Goal: Transaction & Acquisition: Purchase product/service

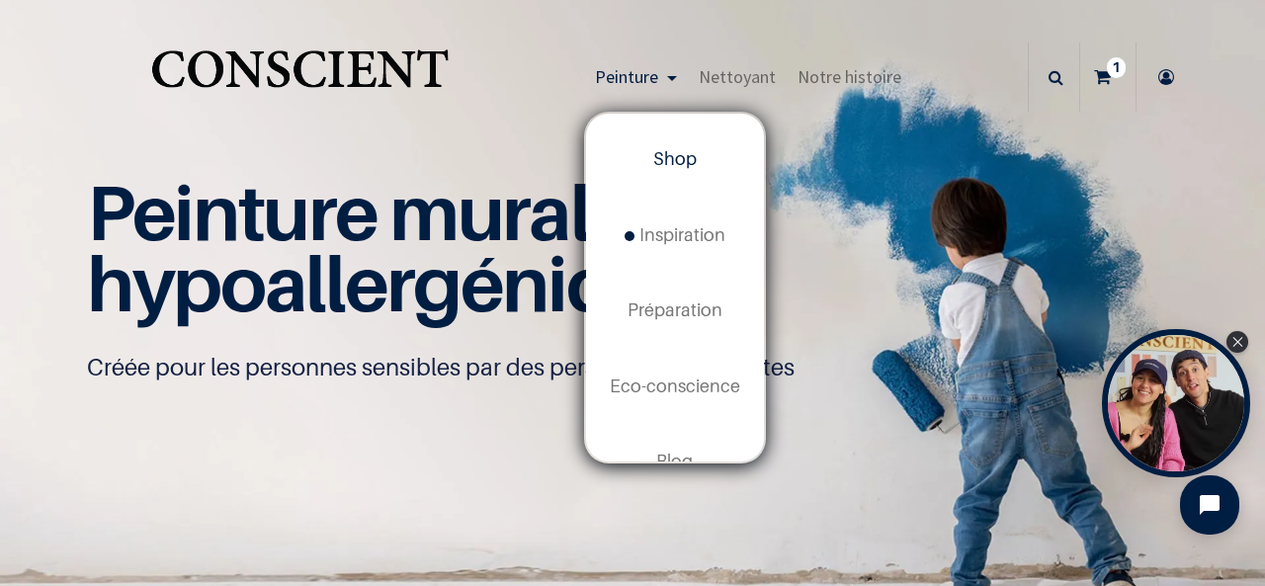
click at [674, 160] on span "Shop" at bounding box center [674, 158] width 43 height 21
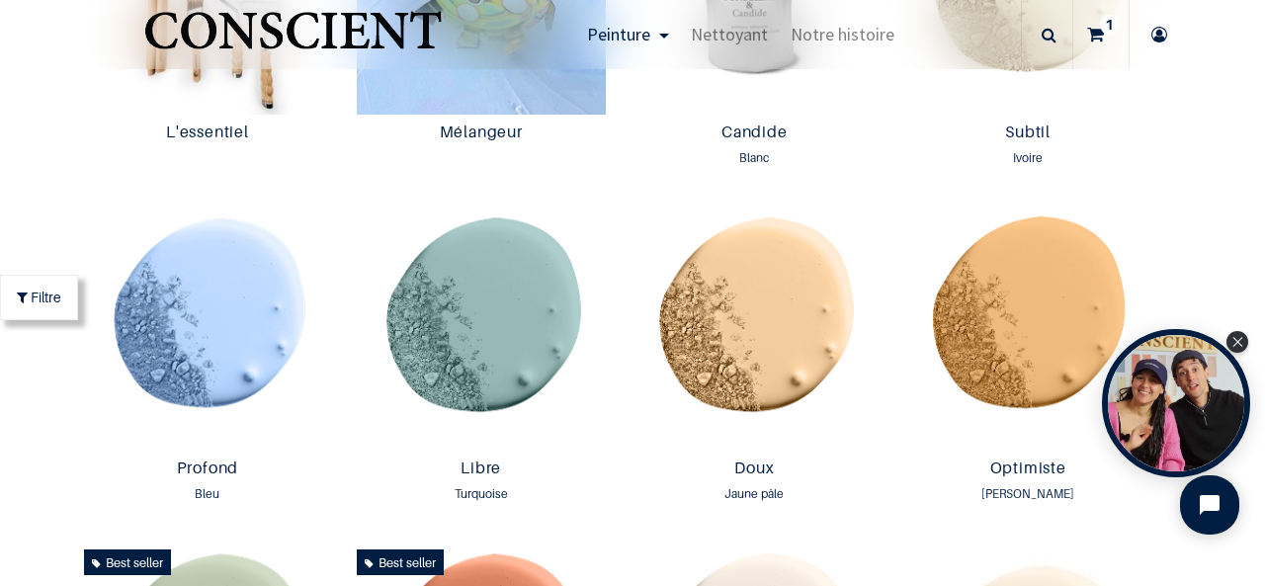
scroll to position [1222, 0]
drag, startPoint x: 1021, startPoint y: 337, endPoint x: 1180, endPoint y: 173, distance: 228.5
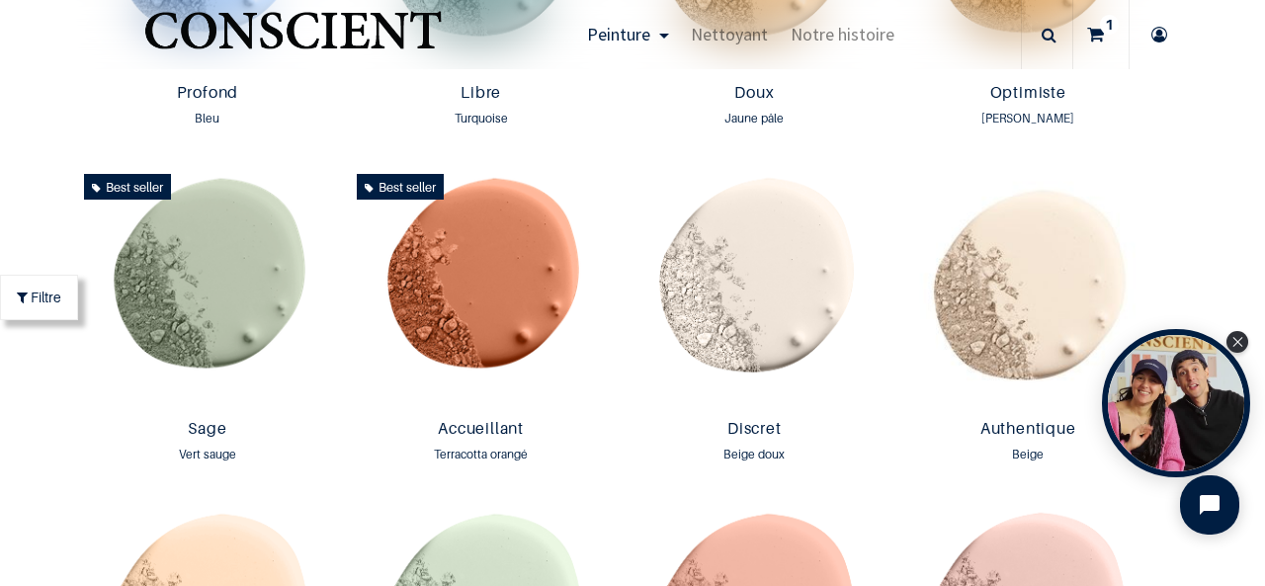
scroll to position [1598, 0]
click at [489, 292] on img at bounding box center [481, 287] width 264 height 245
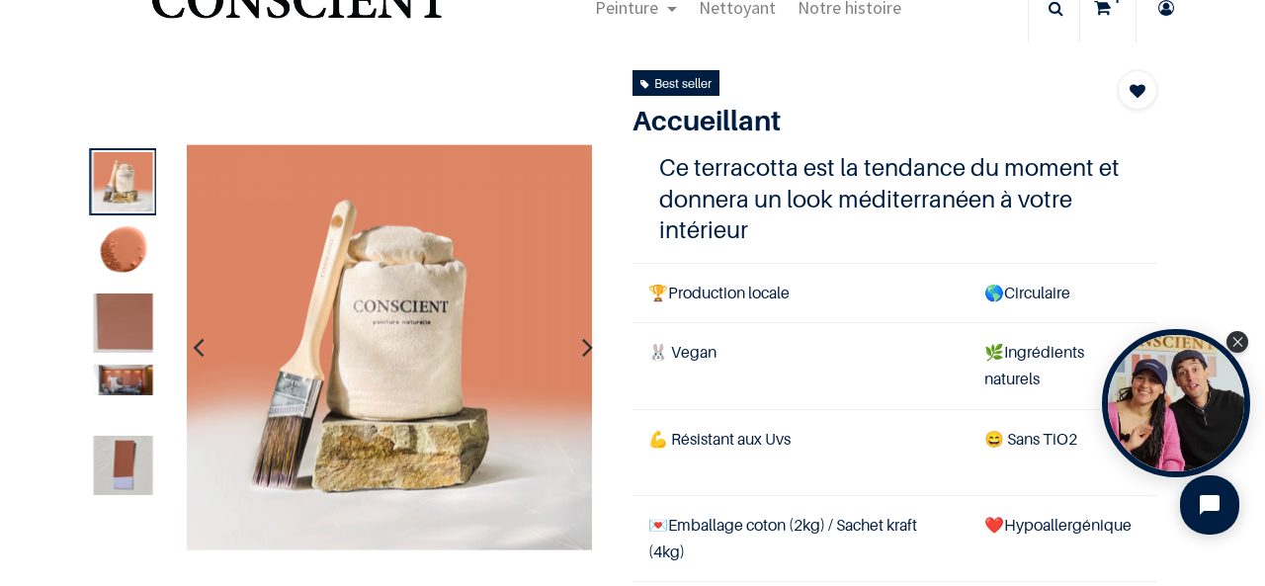
scroll to position [71, 0]
click at [125, 376] on img at bounding box center [122, 379] width 59 height 31
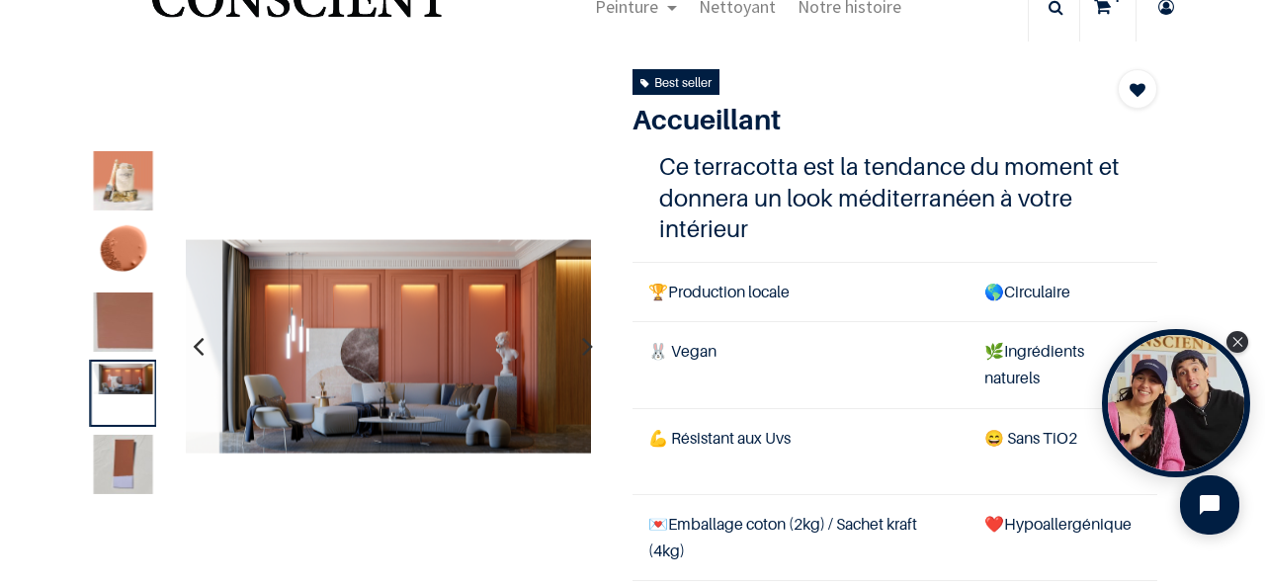
click at [582, 347] on icon "button" at bounding box center [587, 345] width 11 height 53
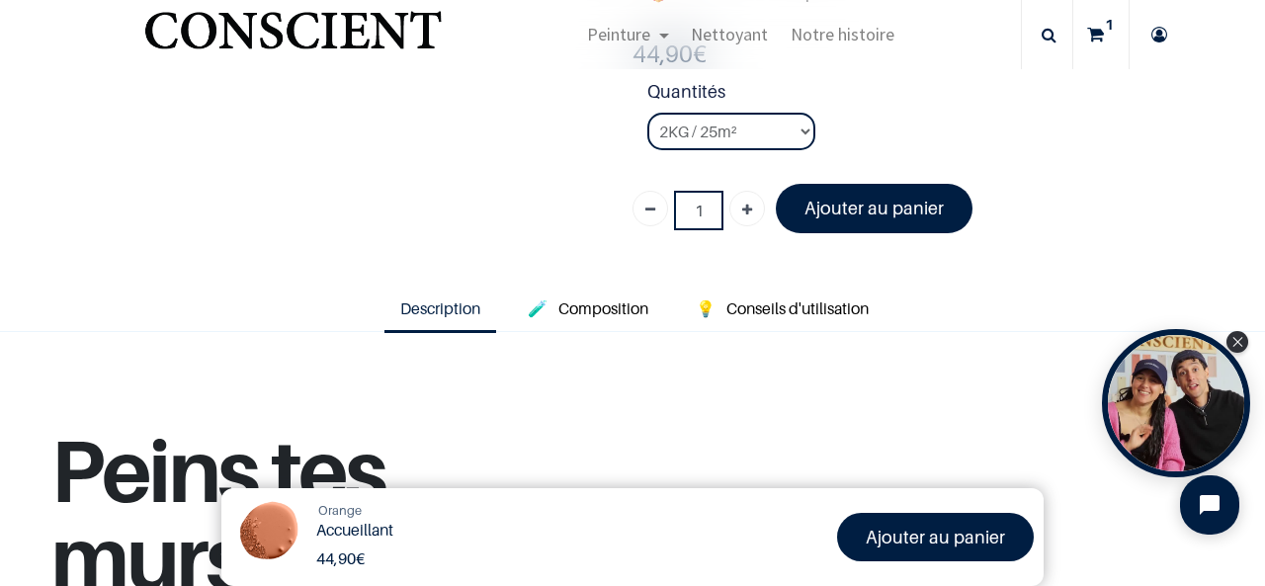
scroll to position [568, 0]
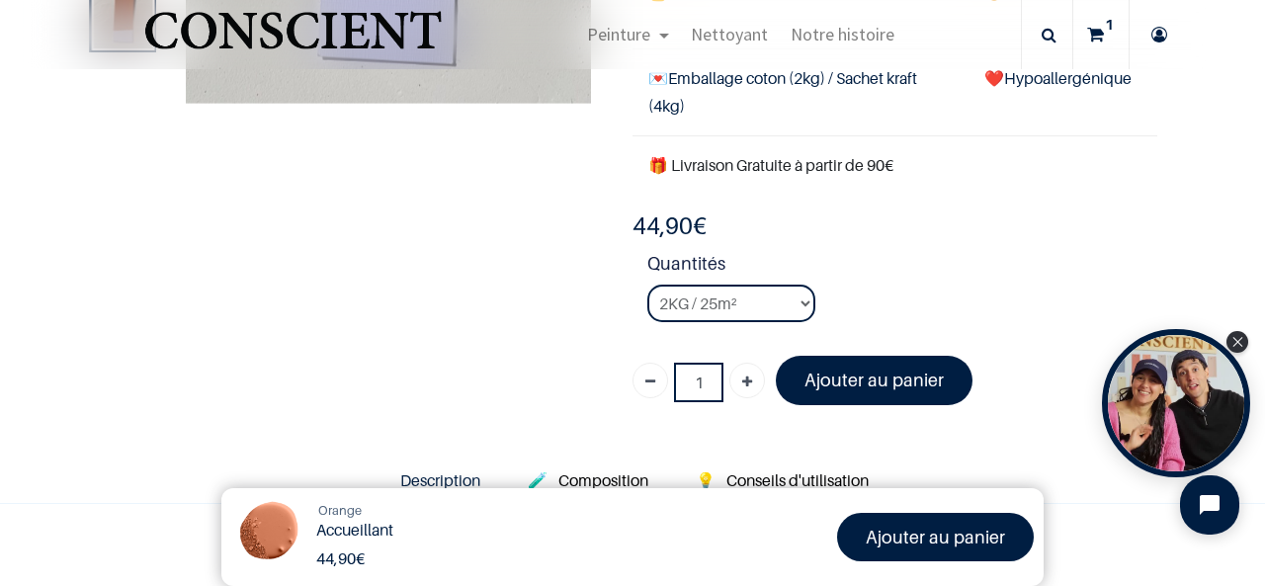
scroll to position [398, 0]
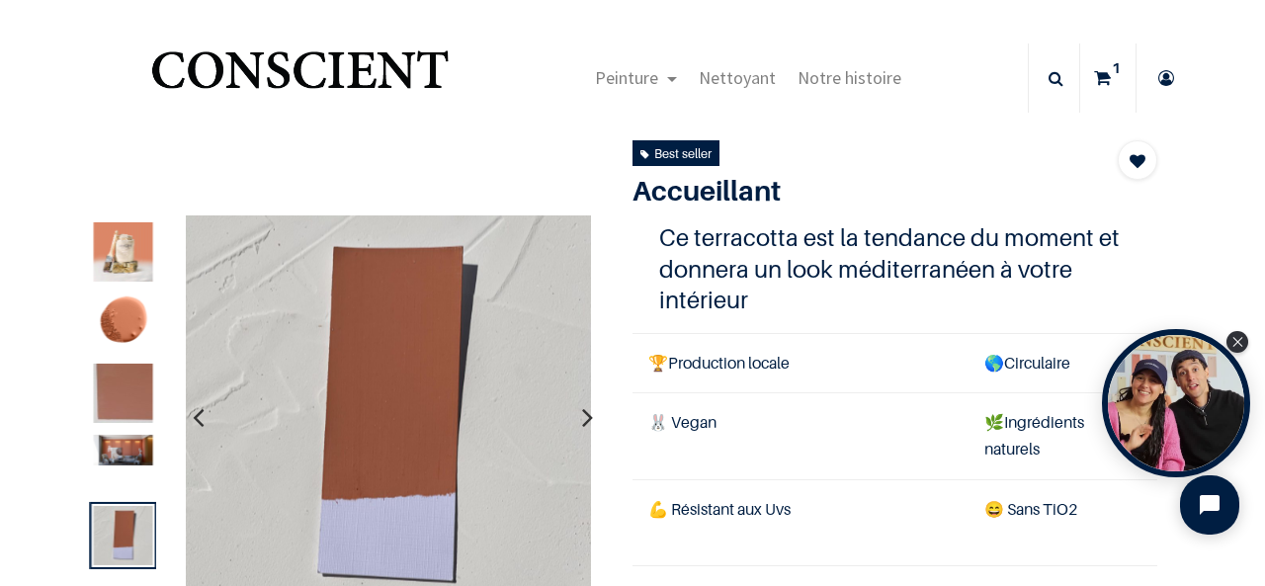
drag, startPoint x: 263, startPoint y: 2, endPoint x: 546, endPoint y: 145, distance: 317.7
click at [546, 145] on div at bounding box center [617, 538] width 1109 height 796
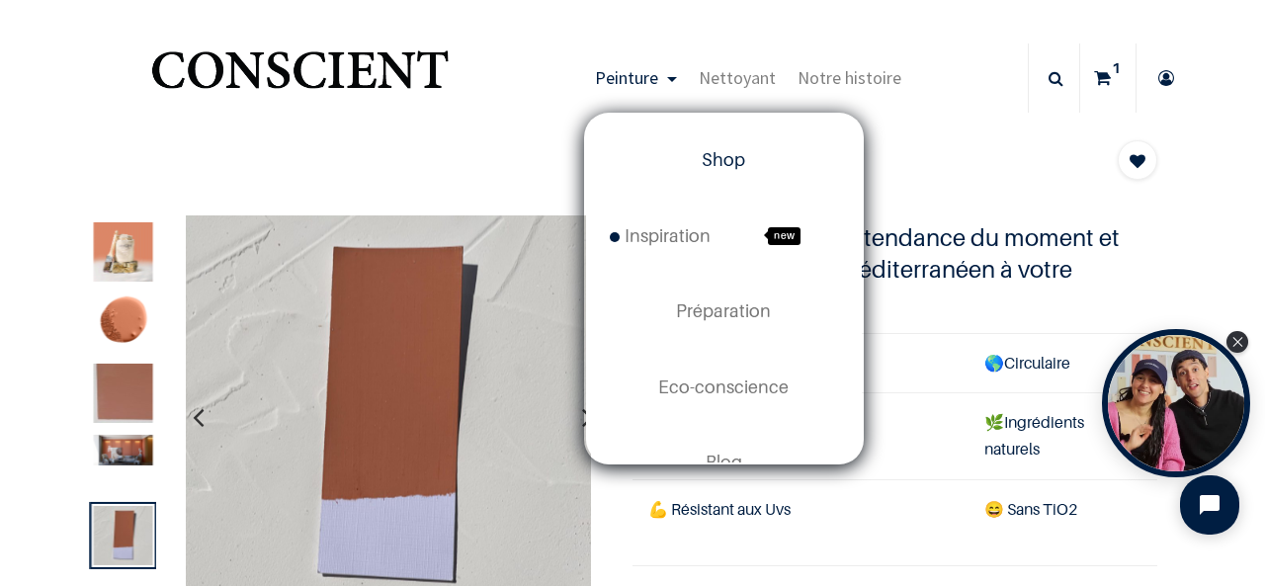
click at [716, 159] on span "Shop" at bounding box center [722, 159] width 43 height 21
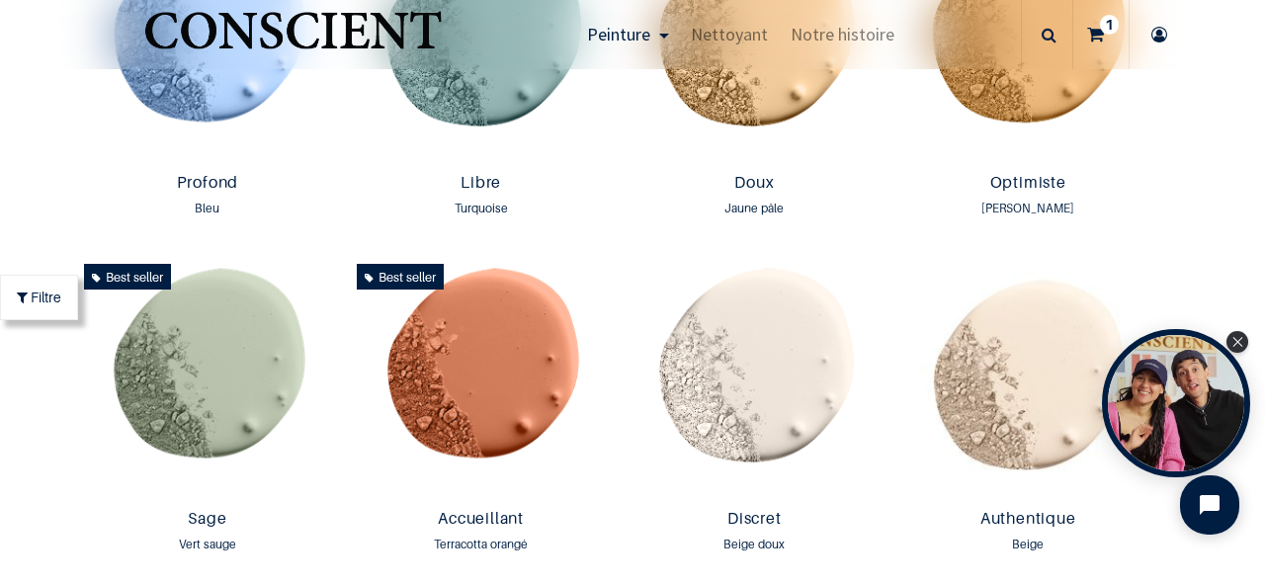
scroll to position [1517, 0]
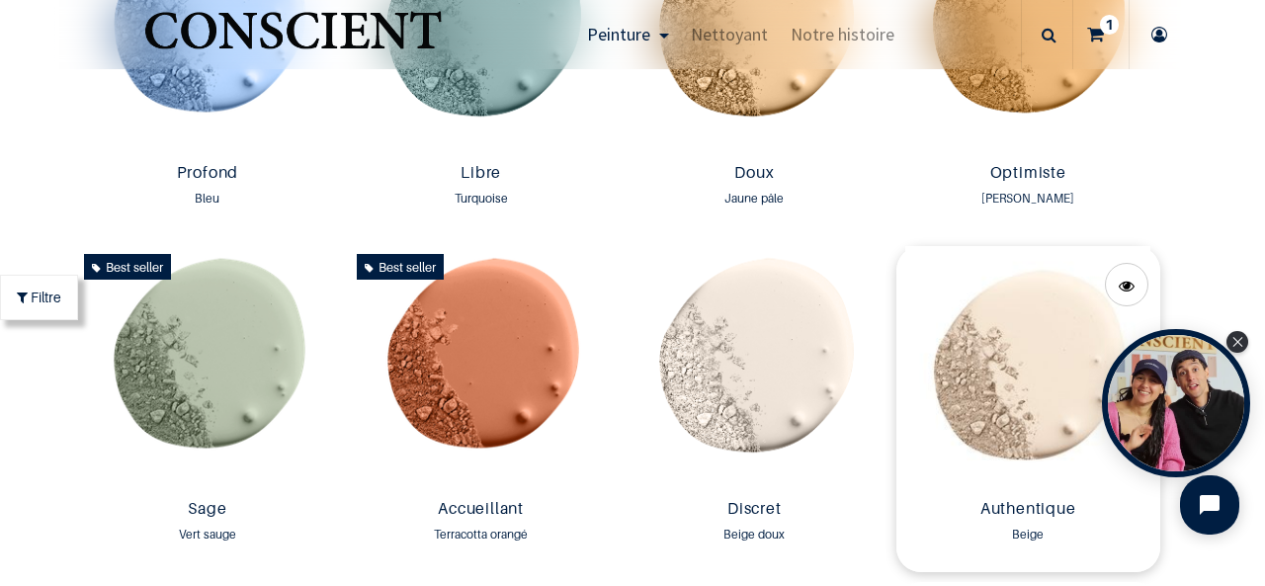
click at [1013, 387] on img at bounding box center [1028, 368] width 264 height 245
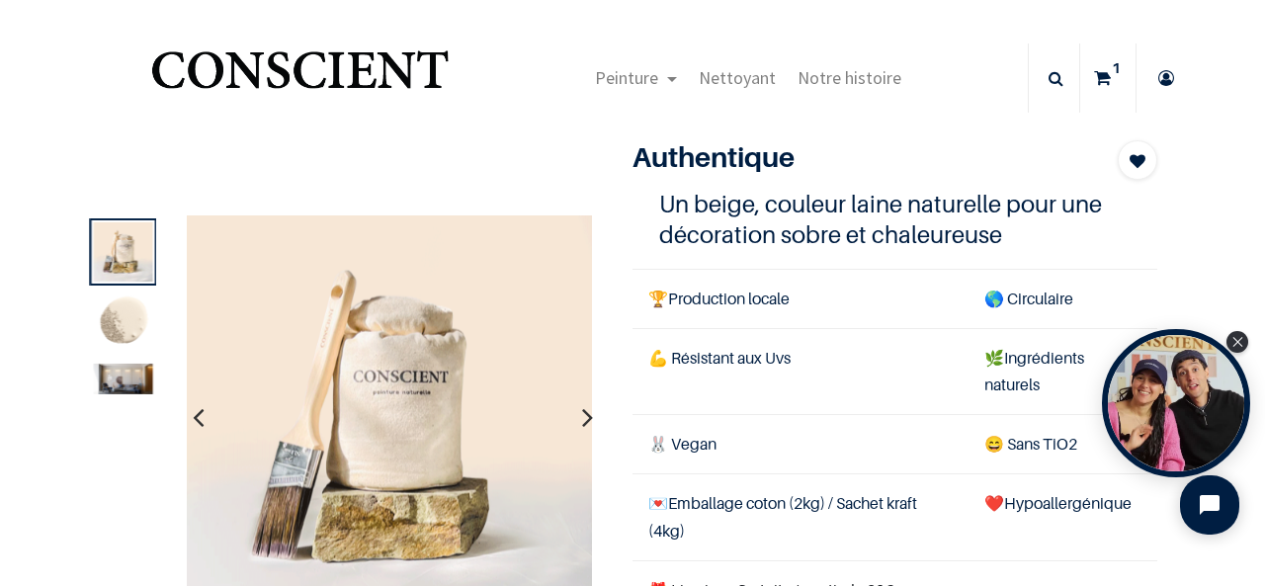
click at [130, 371] on img at bounding box center [122, 379] width 59 height 31
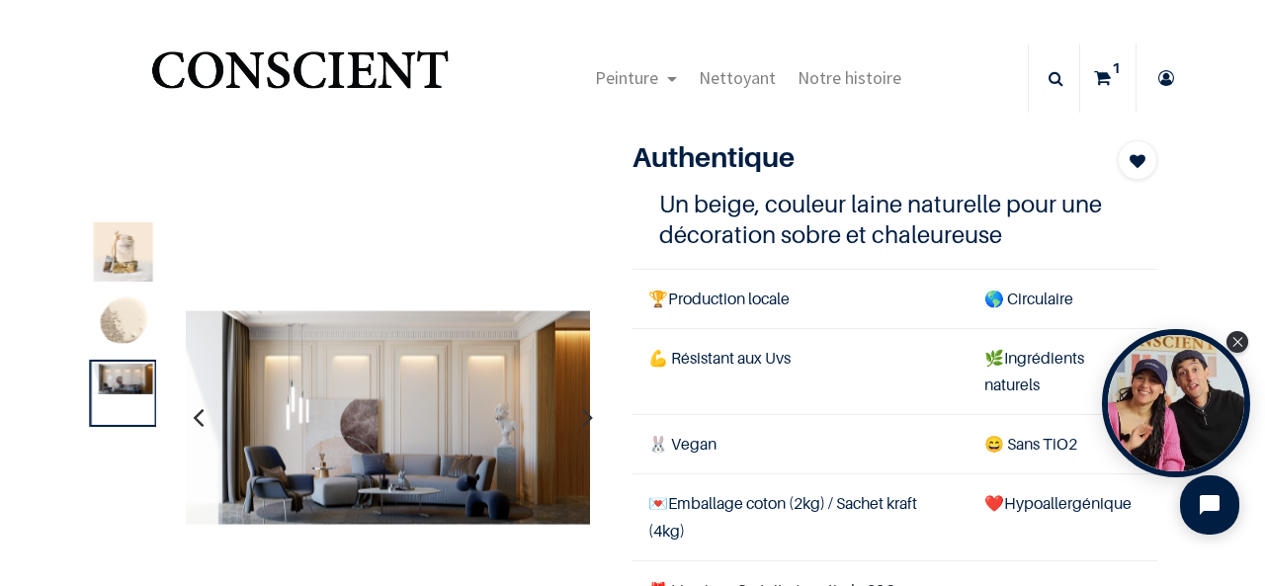
click at [125, 254] on img at bounding box center [122, 251] width 59 height 59
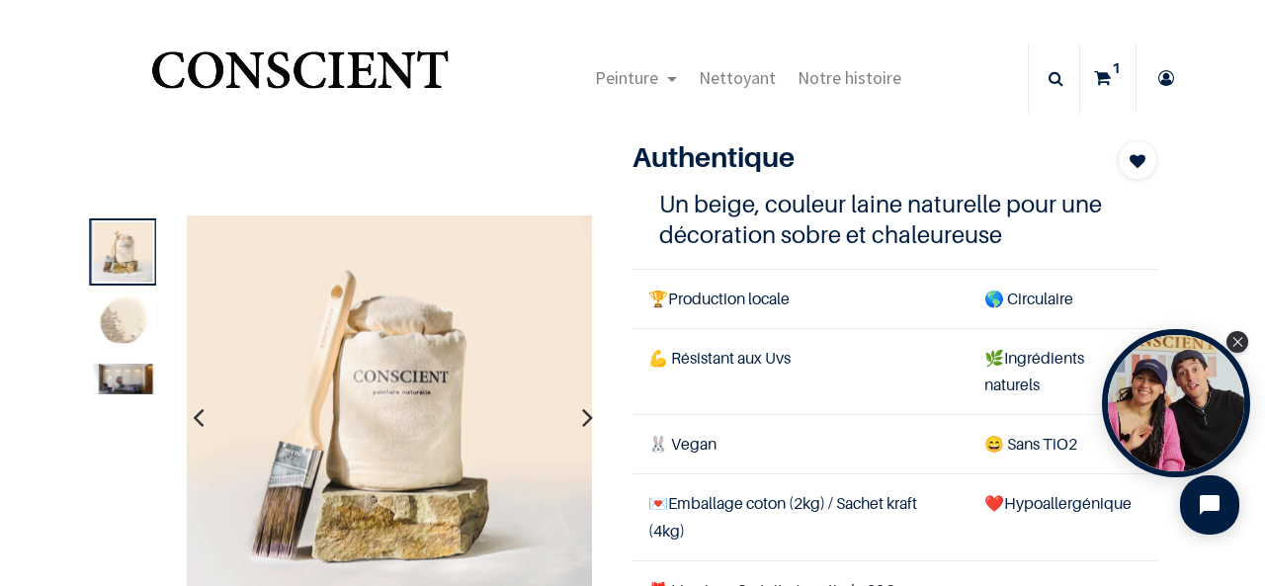
click at [131, 382] on img at bounding box center [122, 379] width 59 height 31
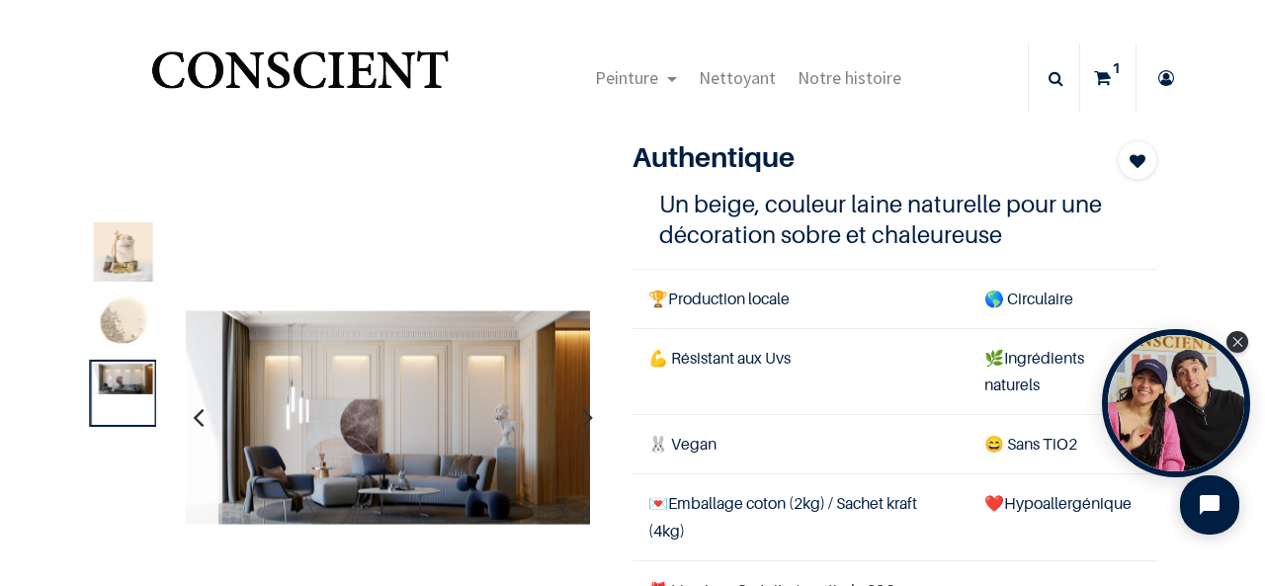
click at [117, 326] on img at bounding box center [122, 322] width 59 height 59
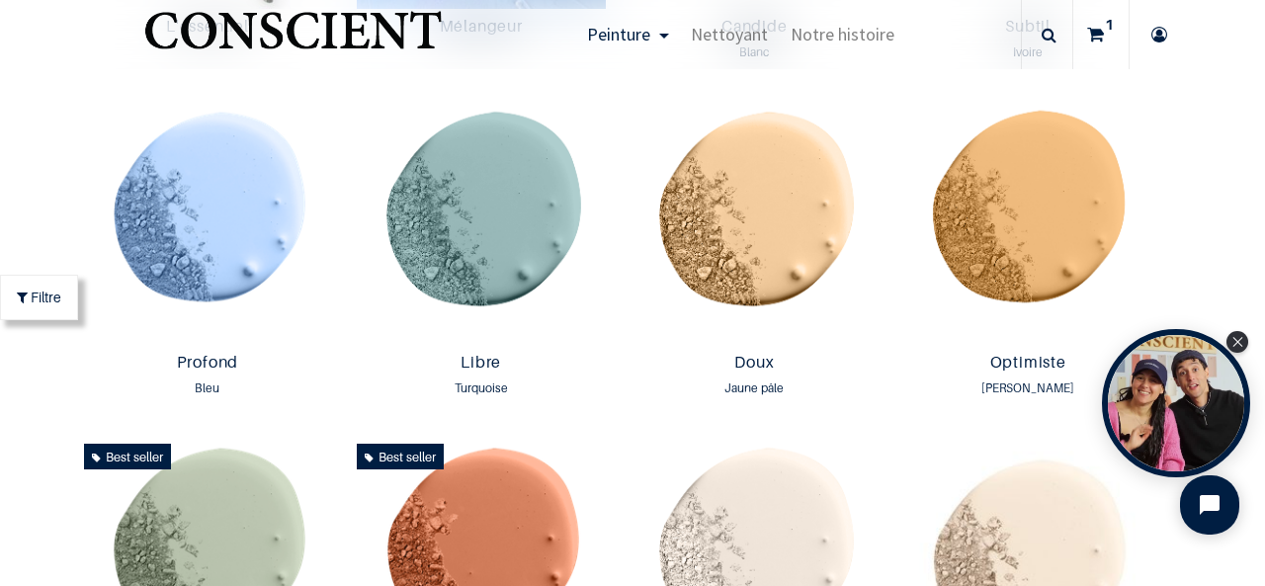
scroll to position [1331, 0]
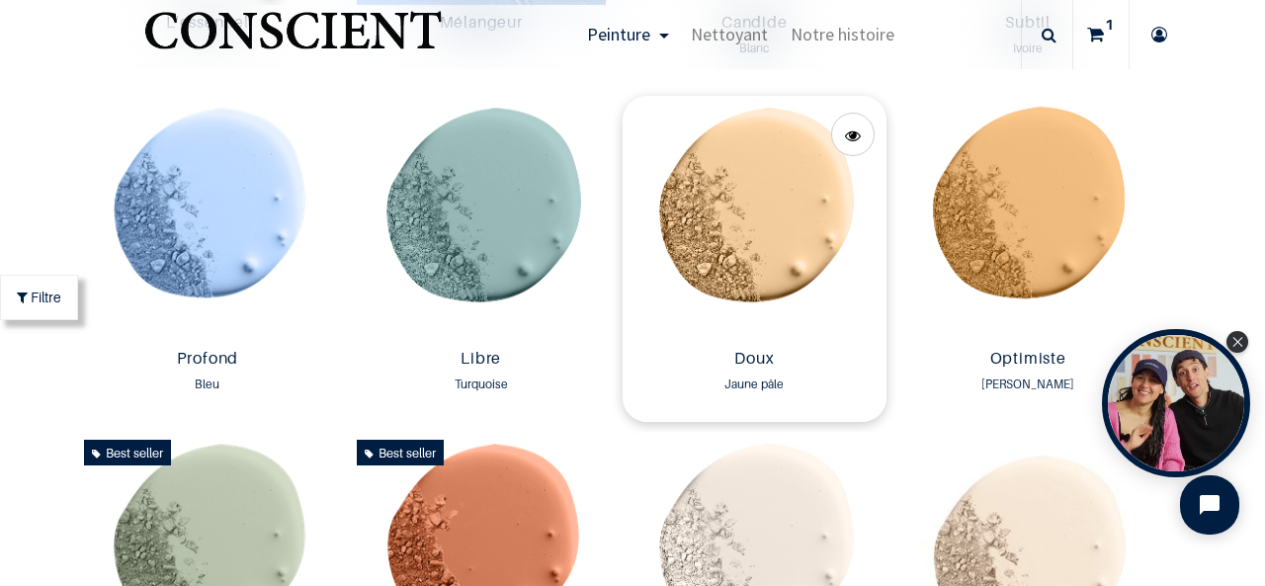
drag, startPoint x: 743, startPoint y: 250, endPoint x: 709, endPoint y: 230, distance: 39.0
drag, startPoint x: 709, startPoint y: 230, endPoint x: 696, endPoint y: 231, distance: 13.9
click at [696, 231] on img at bounding box center [754, 218] width 264 height 245
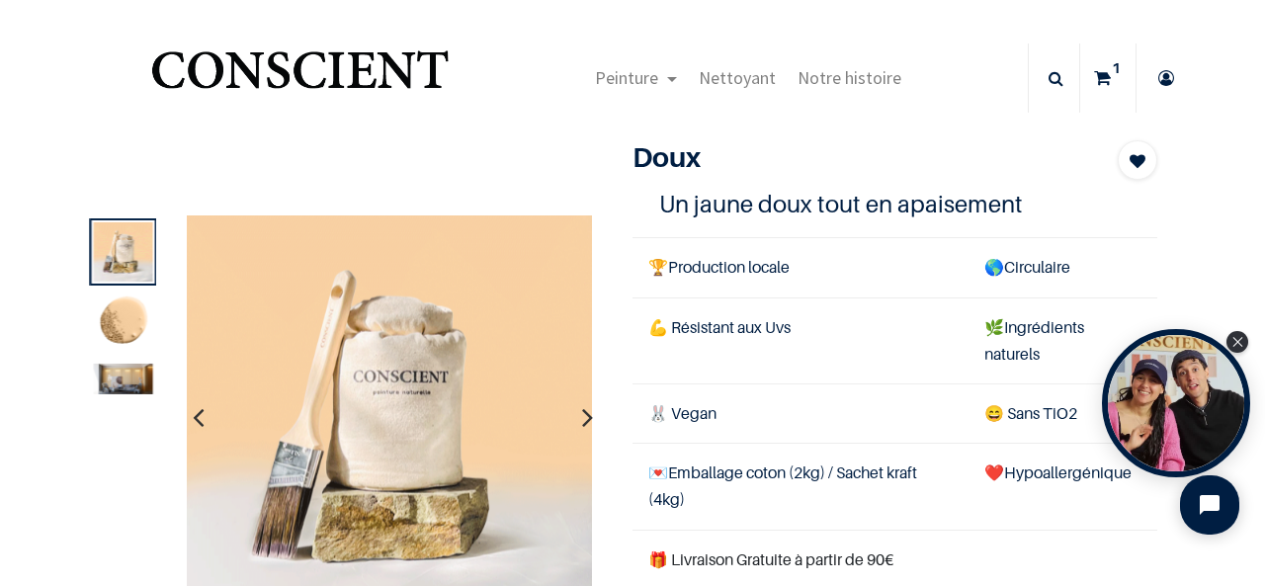
click at [122, 335] on img at bounding box center [122, 322] width 59 height 59
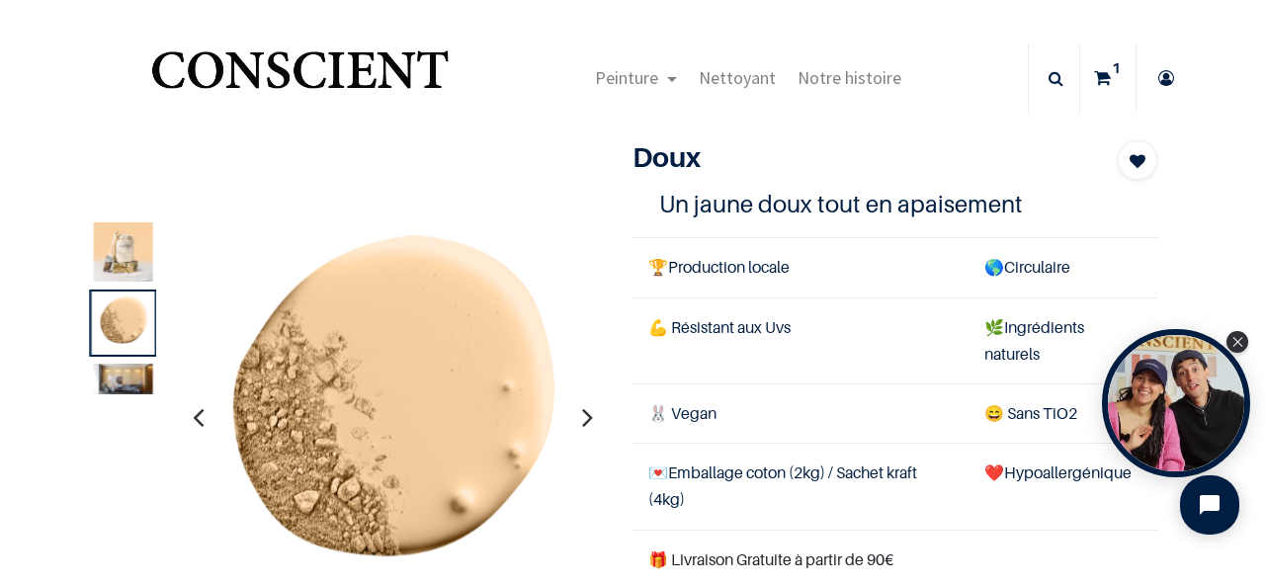
click at [126, 363] on div at bounding box center [122, 393] width 67 height 67
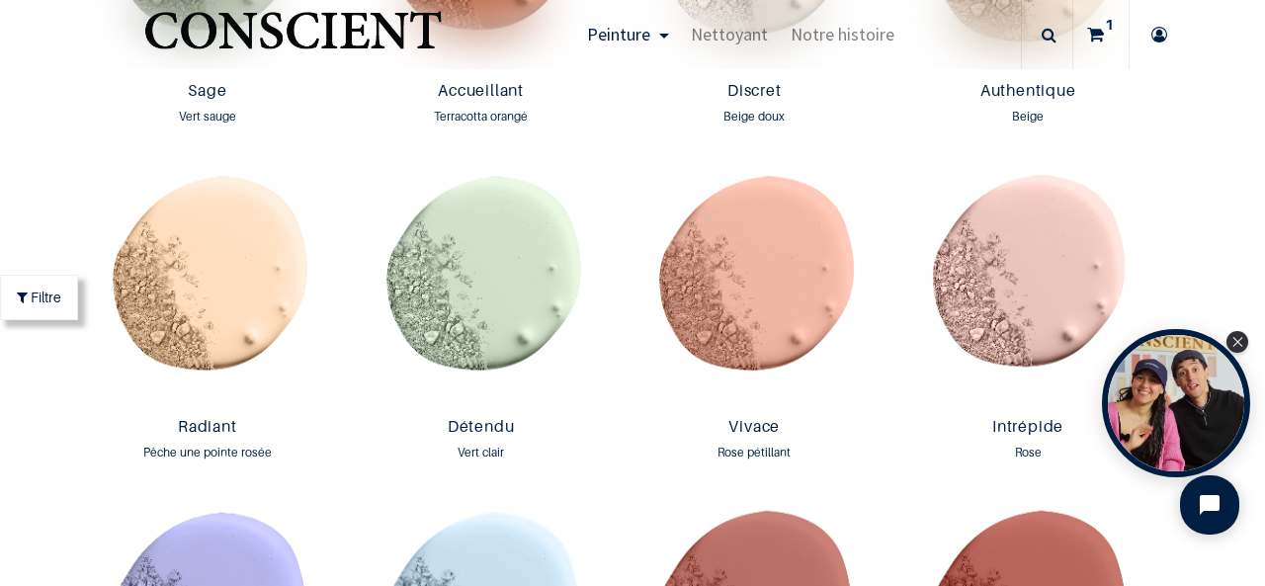
scroll to position [1976, 0]
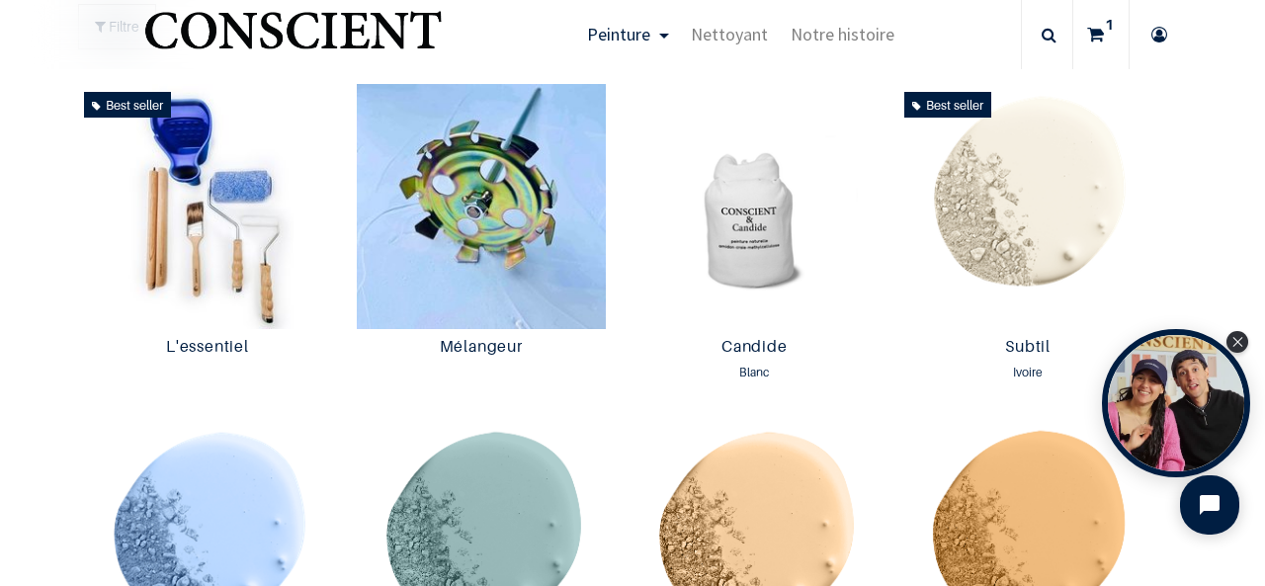
scroll to position [1060, 0]
click at [1019, 167] on img at bounding box center [1028, 207] width 264 height 245
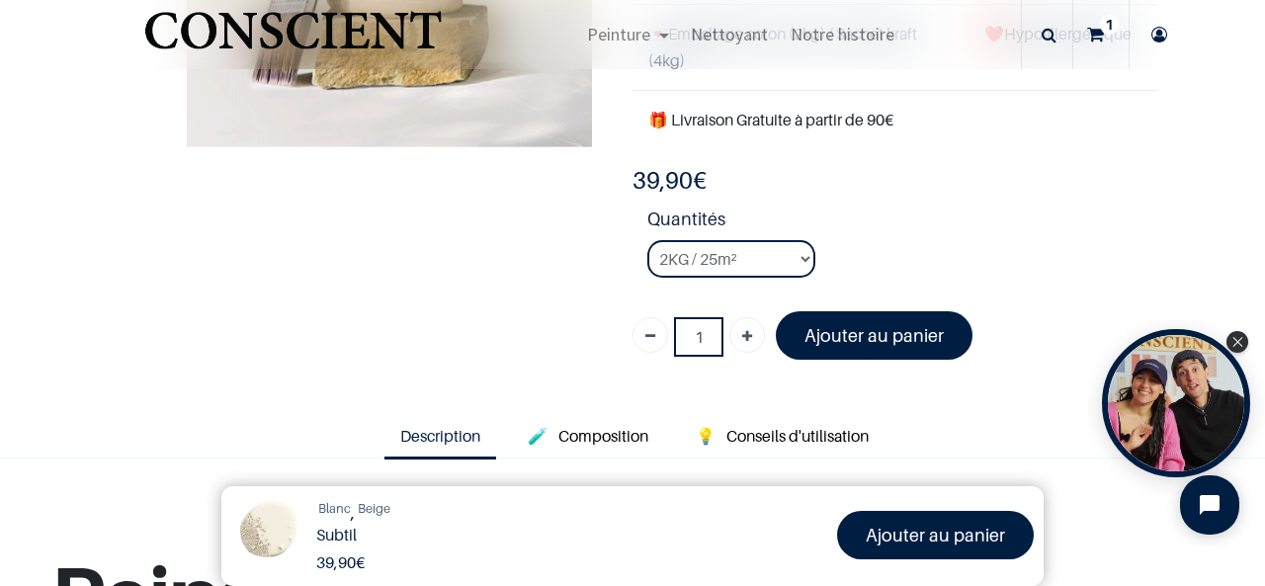
scroll to position [354, 0]
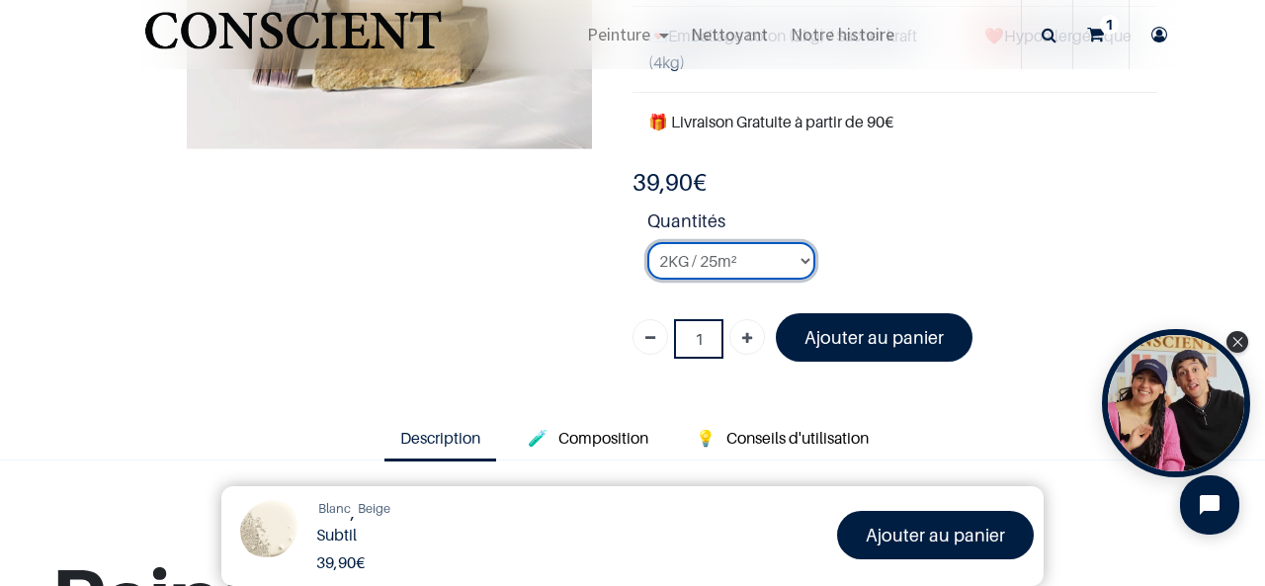
drag, startPoint x: 717, startPoint y: 264, endPoint x: 667, endPoint y: 258, distance: 50.7
drag, startPoint x: 667, startPoint y: 258, endPoint x: 645, endPoint y: 258, distance: 21.7
click at [647, 258] on select "2KG / 25m² 4KG / 50m² 8KG / 100m² Testeur" at bounding box center [731, 261] width 168 height 38
click at [647, 242] on select "2KG / 25m² 4KG / 50m² 8KG / 100m² Testeur" at bounding box center [731, 261] width 168 height 38
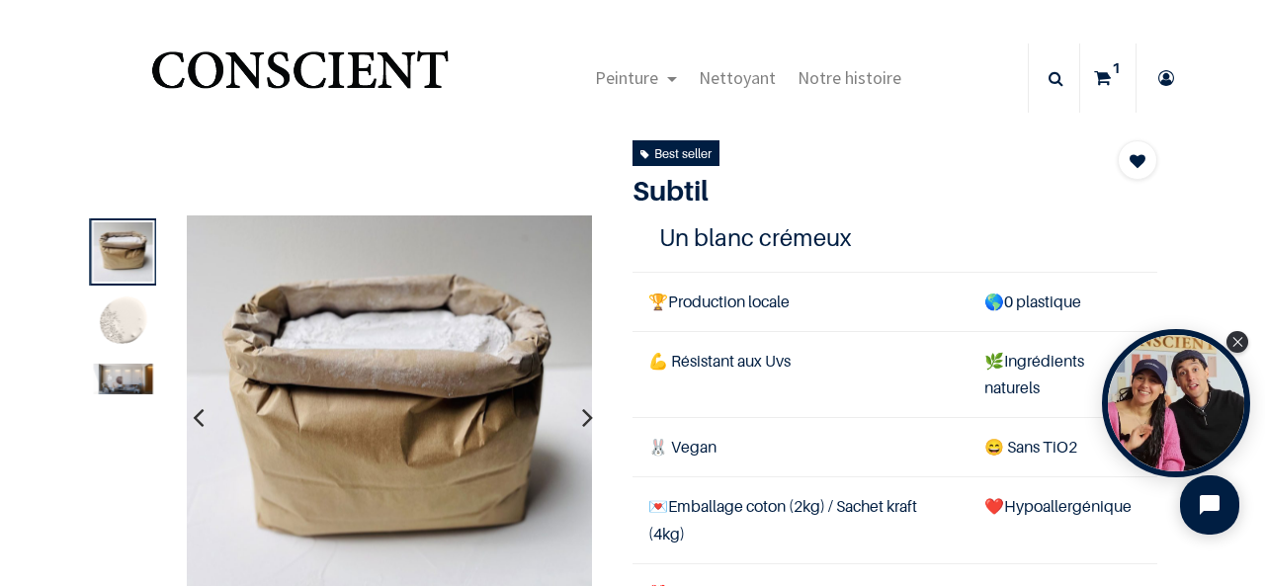
click at [122, 382] on img at bounding box center [122, 379] width 59 height 31
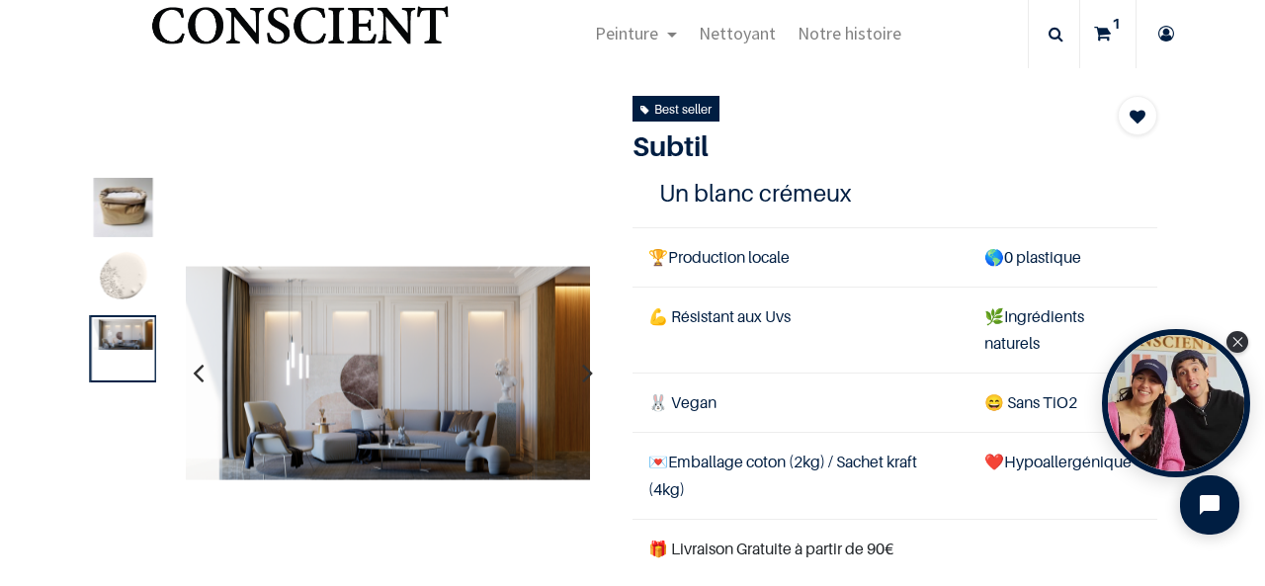
scroll to position [45, 0]
select select "125"
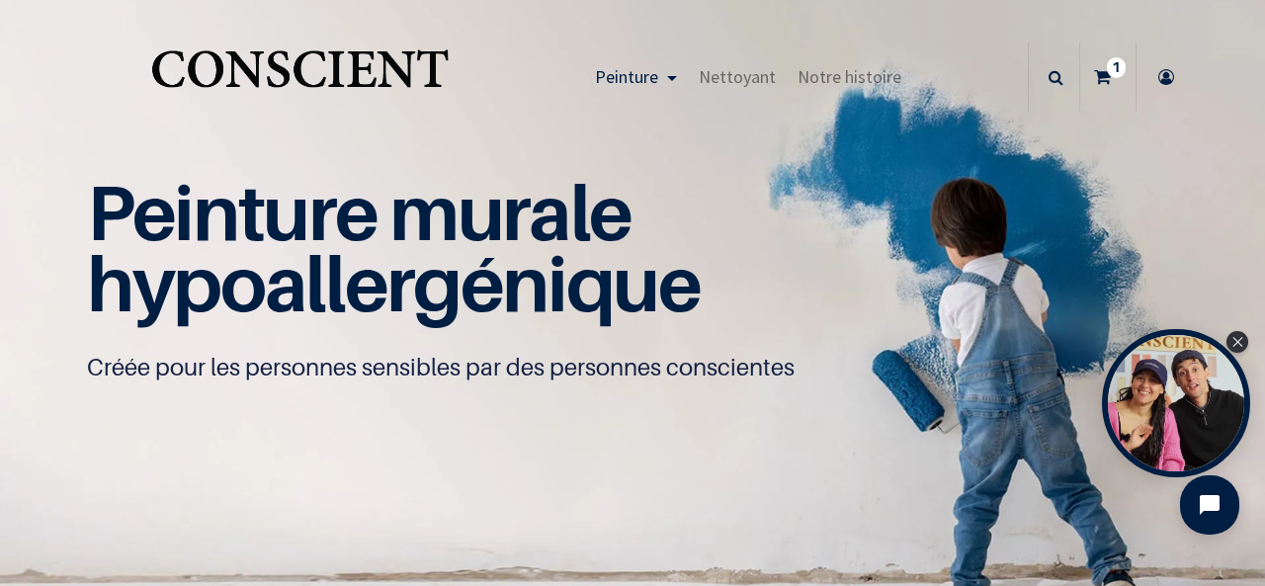
click at [572, 104] on div "Peinture Shop Inspiration new Préparation Blog" at bounding box center [747, 76] width 559 height 69
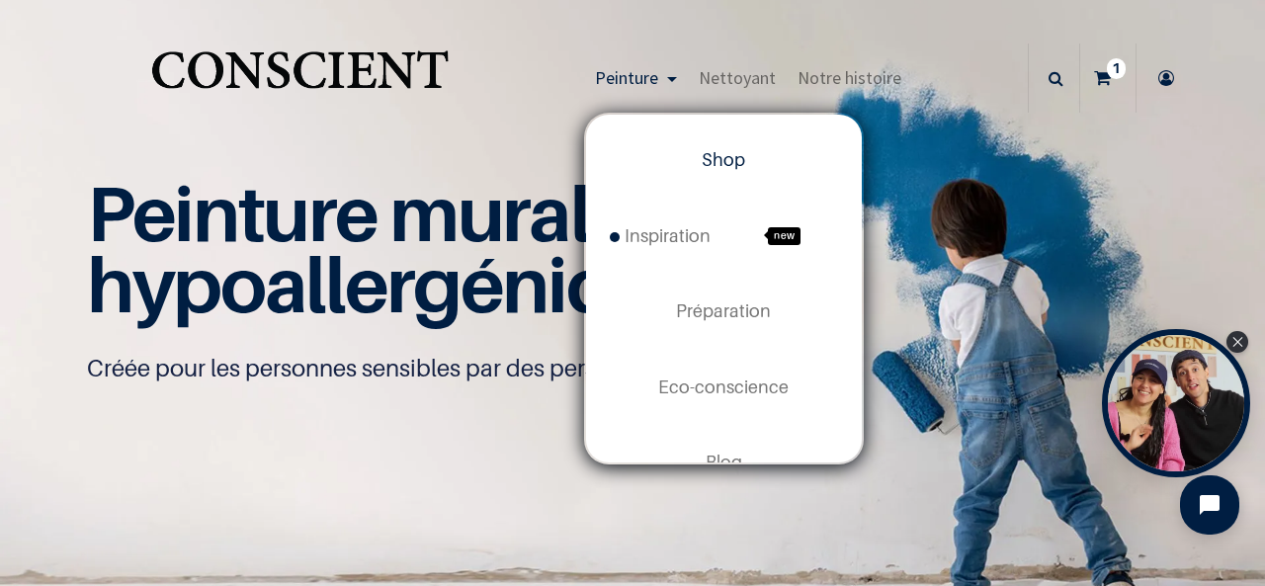
drag, startPoint x: 615, startPoint y: 70, endPoint x: 592, endPoint y: 76, distance: 23.5
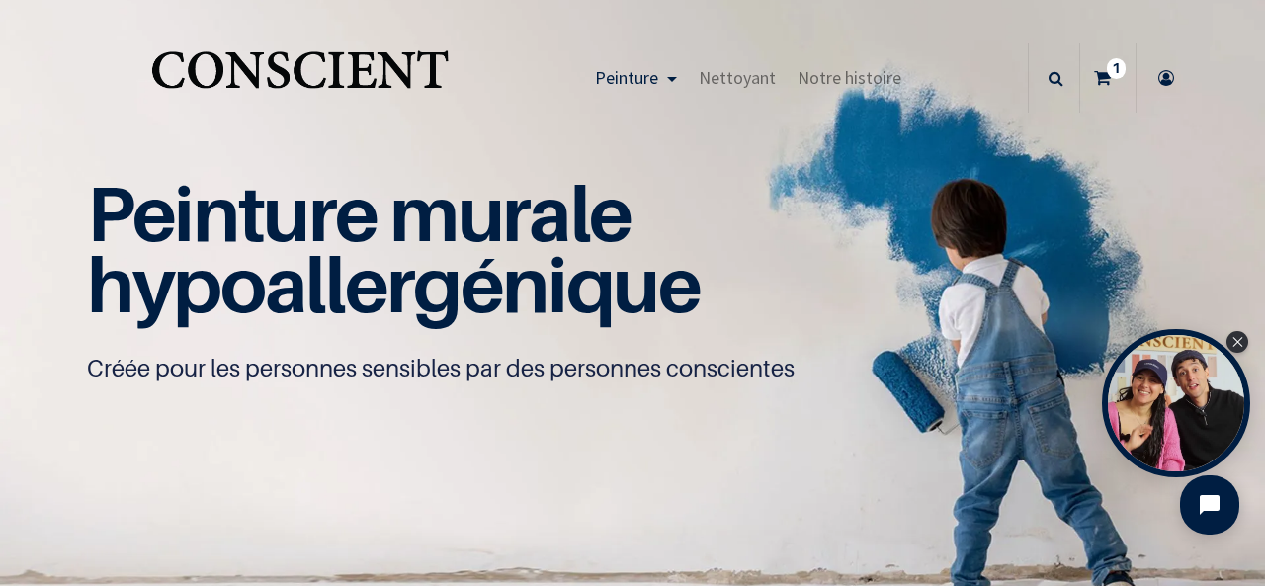
drag, startPoint x: 592, startPoint y: 76, endPoint x: 484, endPoint y: 104, distance: 111.2
click at [484, 104] on div "Peinture Shop Inspiration new Préparation Blog" at bounding box center [747, 77] width 559 height 69
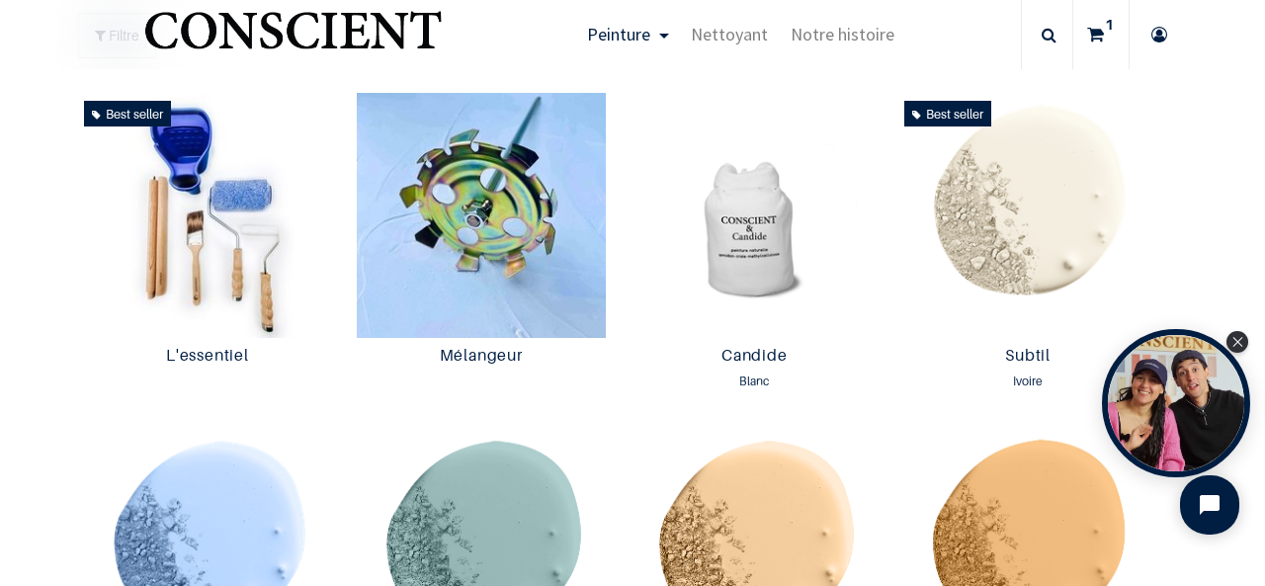
scroll to position [1053, 0]
click at [713, 244] on img at bounding box center [754, 214] width 264 height 245
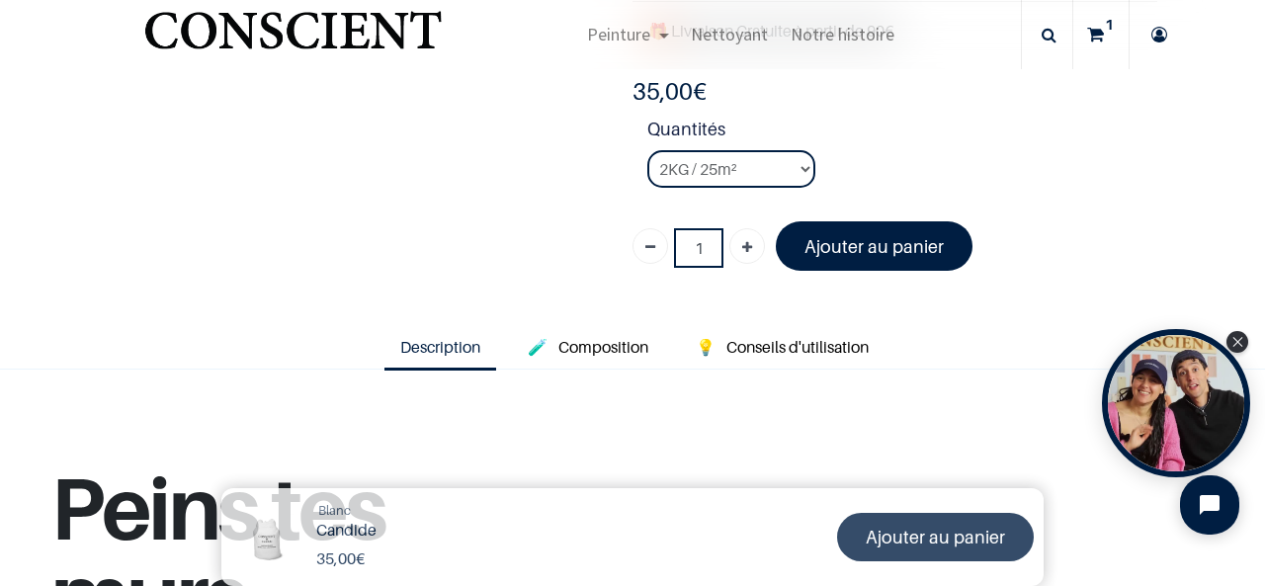
scroll to position [454, 0]
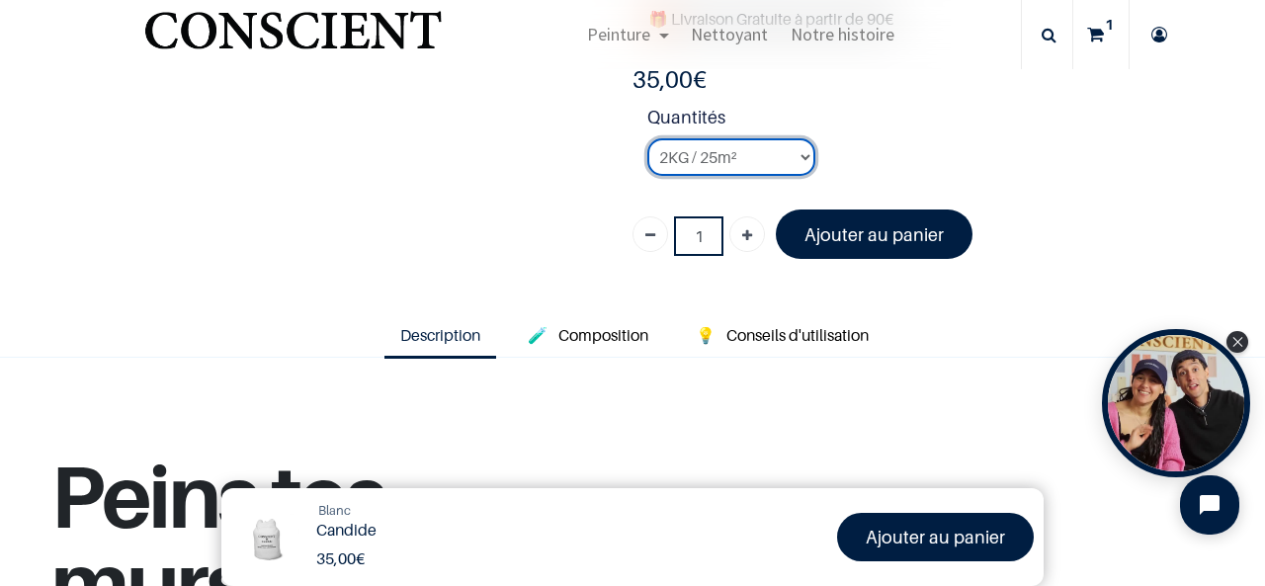
click at [705, 162] on select "2KG / 25m² 4KG / 50m² 8KG / 100m² Testeur" at bounding box center [731, 157] width 168 height 38
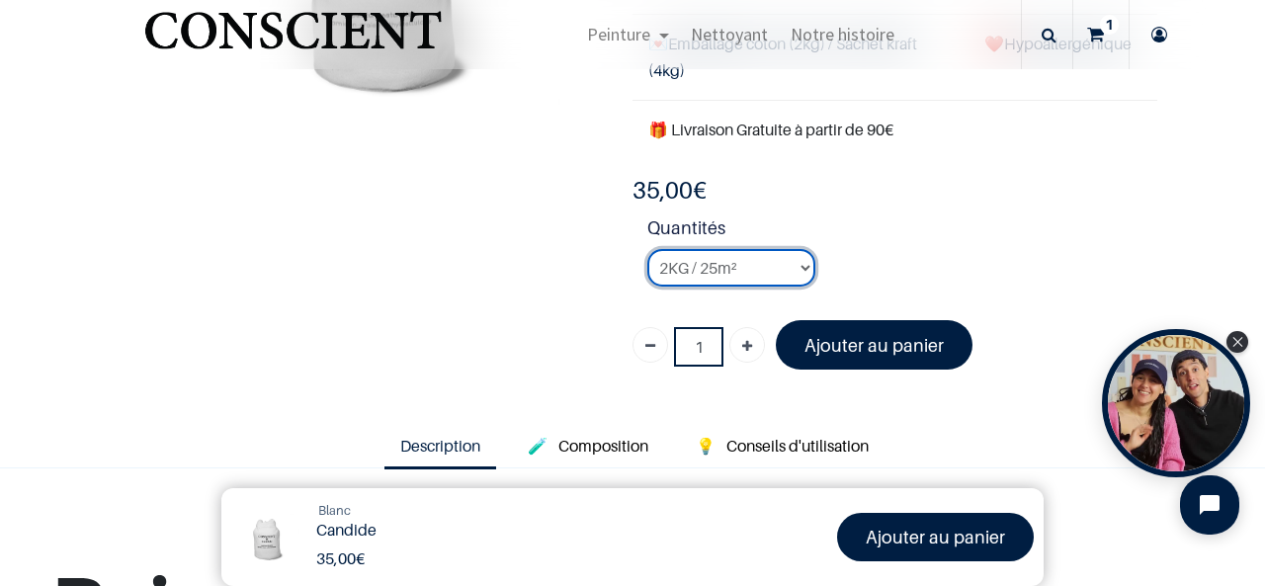
scroll to position [339, 0]
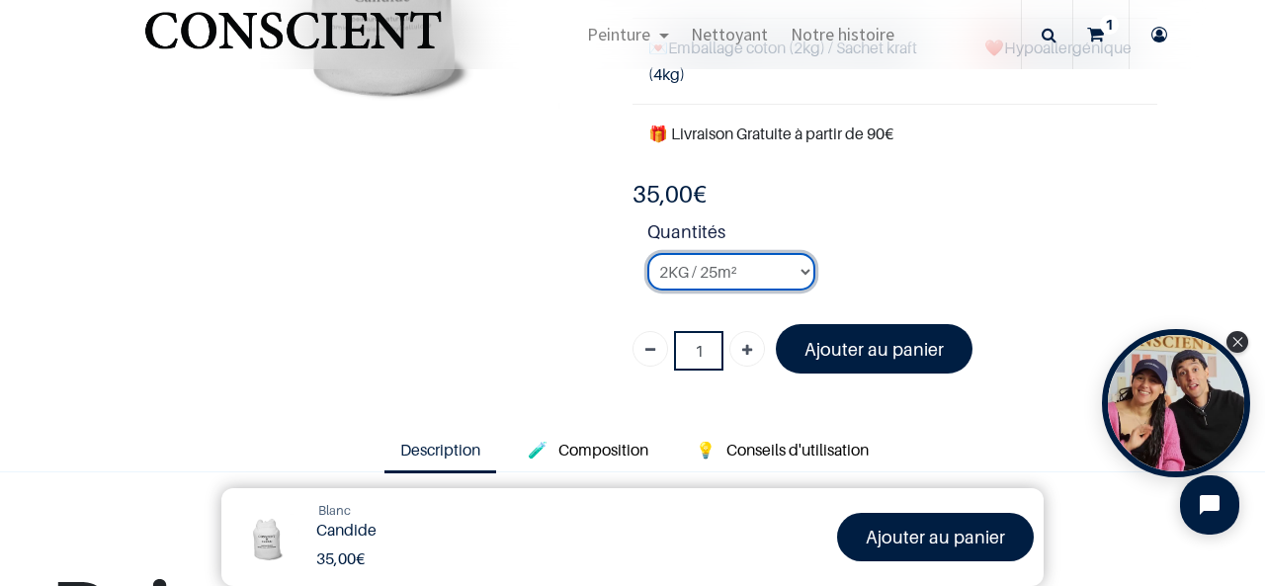
click at [722, 275] on select "2KG / 25m² 4KG / 50m² 8KG / 100m² Testeur" at bounding box center [731, 272] width 168 height 38
click at [647, 253] on select "2KG / 25m² 4KG / 50m² 8KG / 100m² Testeur" at bounding box center [731, 272] width 168 height 38
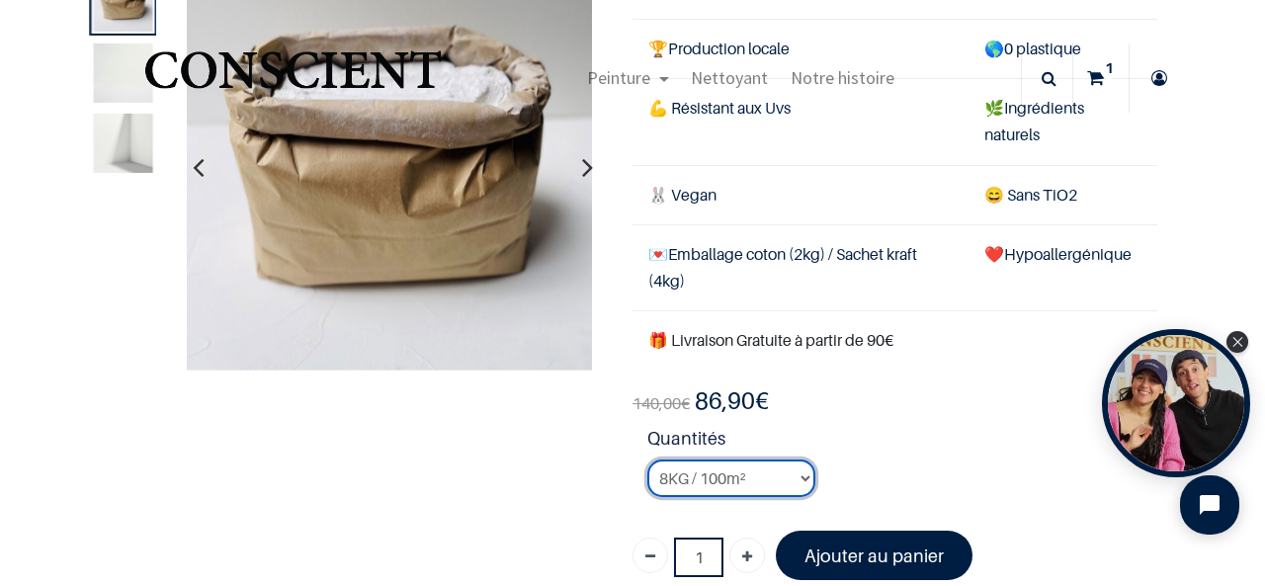
scroll to position [128, 0]
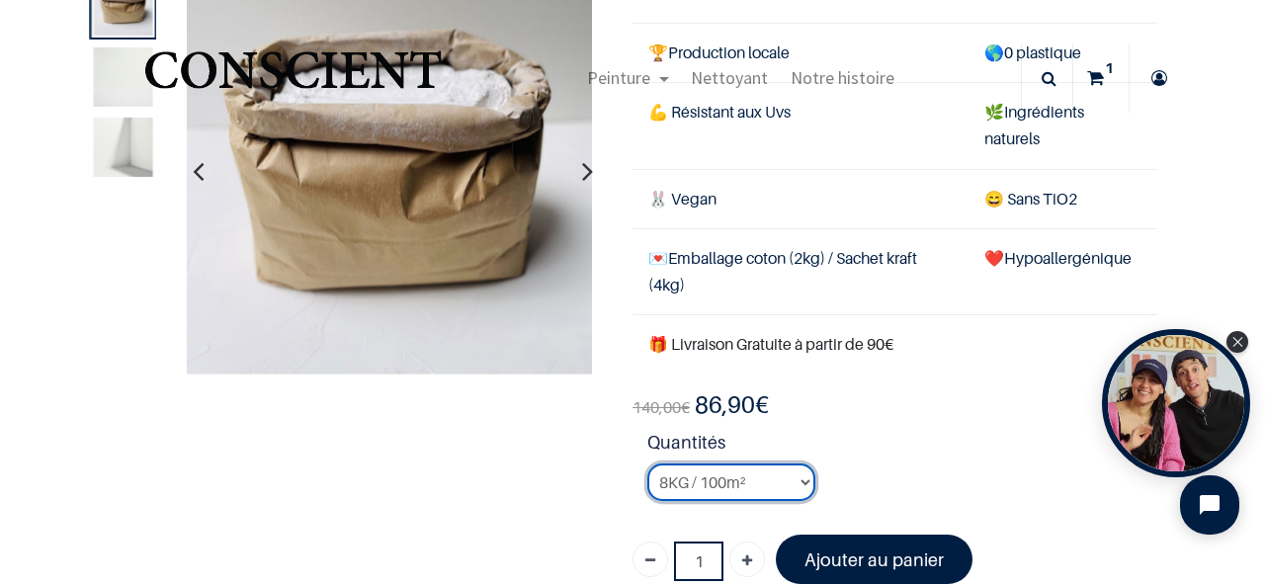
scroll to position [166, 0]
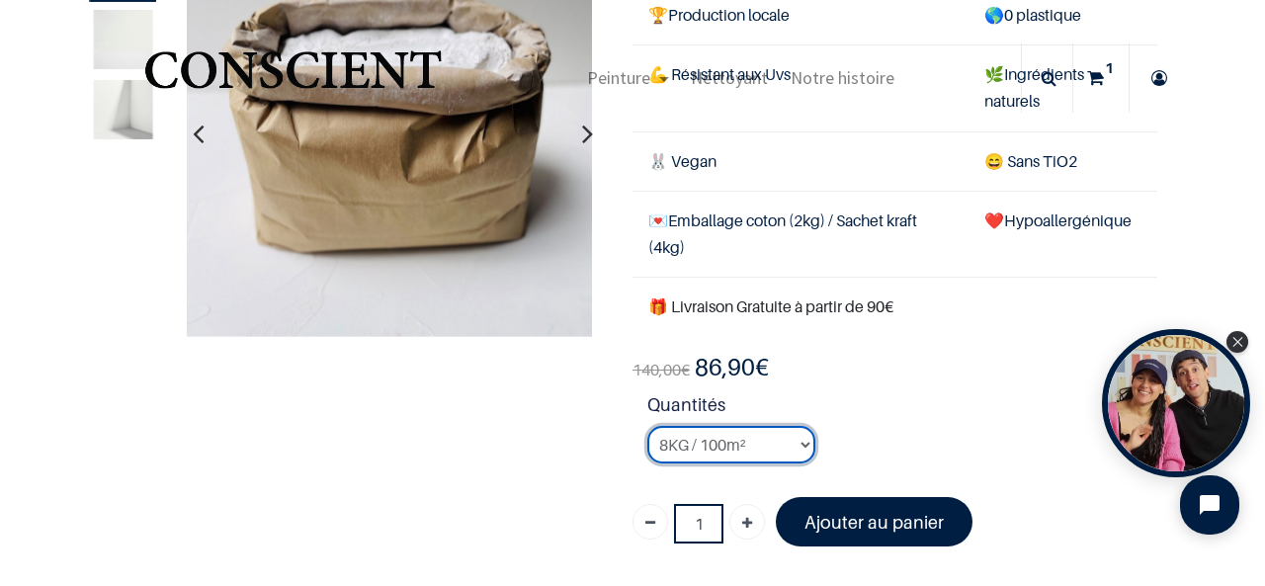
click at [700, 452] on select "2KG / 25m² 4KG / 50m² 8KG / 100m² Testeur" at bounding box center [731, 445] width 168 height 38
select select "1"
click at [647, 426] on select "2KG / 25m² 4KG / 50m² 8KG / 100m² Testeur" at bounding box center [731, 445] width 168 height 38
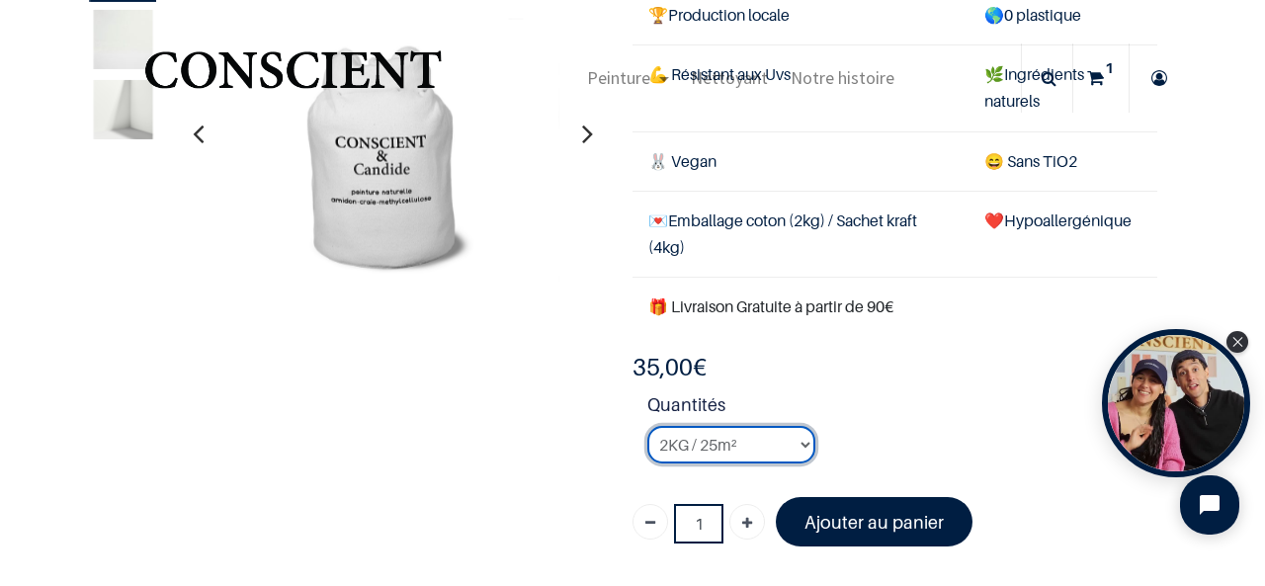
click at [719, 446] on select "2KG / 25m² 4KG / 50m² 8KG / 100m² Testeur" at bounding box center [731, 445] width 168 height 38
click at [889, 412] on strong "Quantités" at bounding box center [902, 408] width 510 height 35
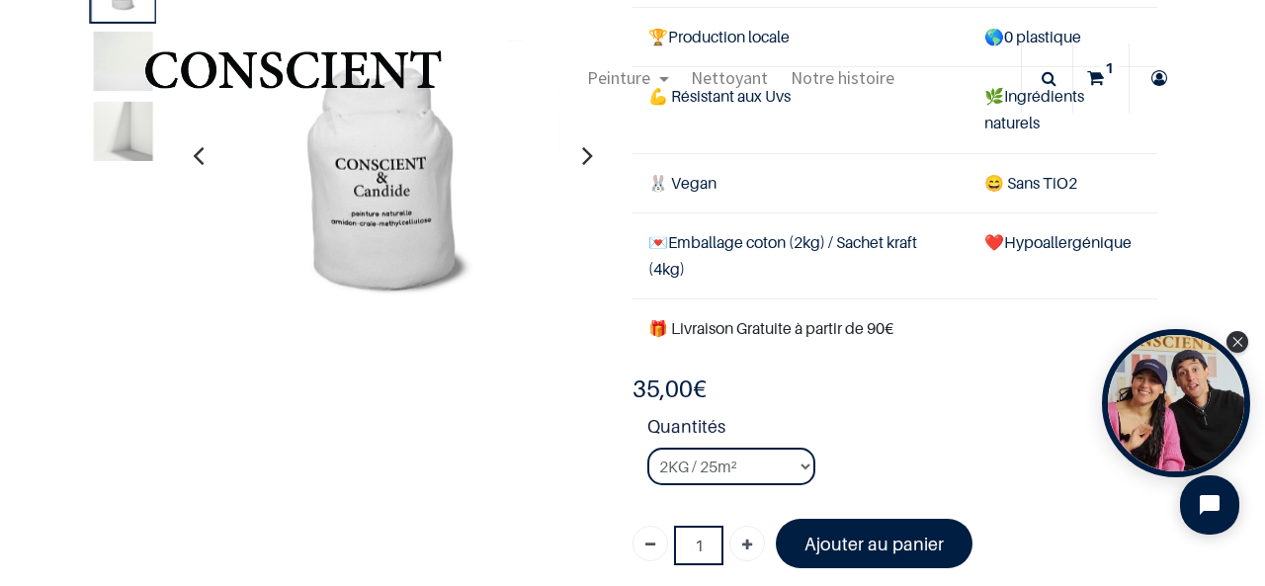
scroll to position [143, 0]
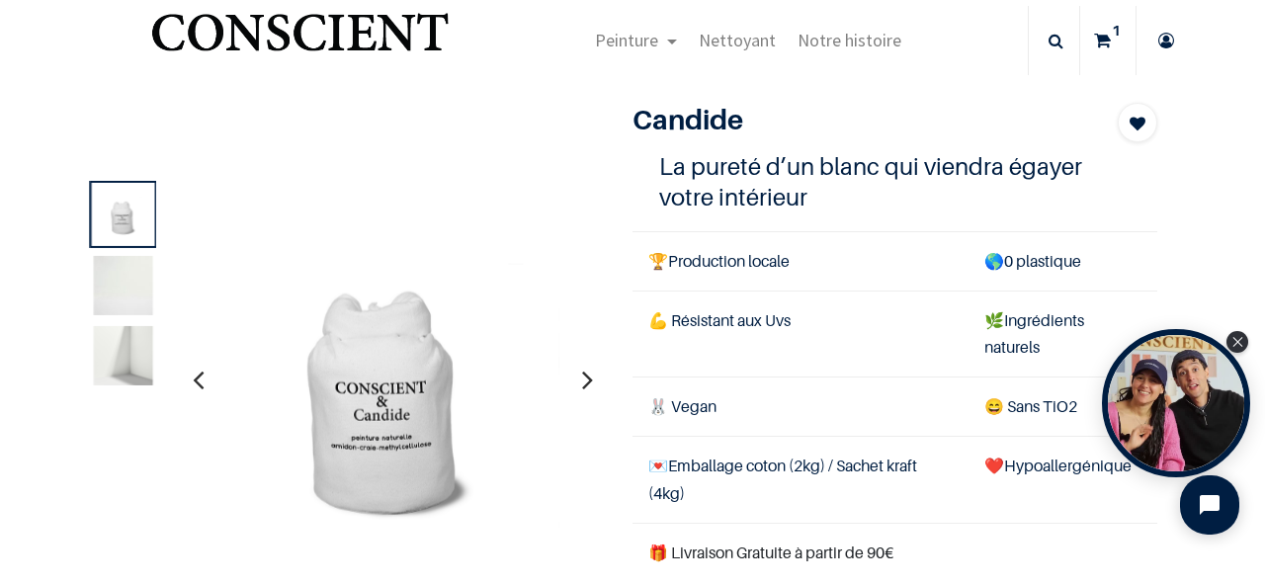
scroll to position [91, 0]
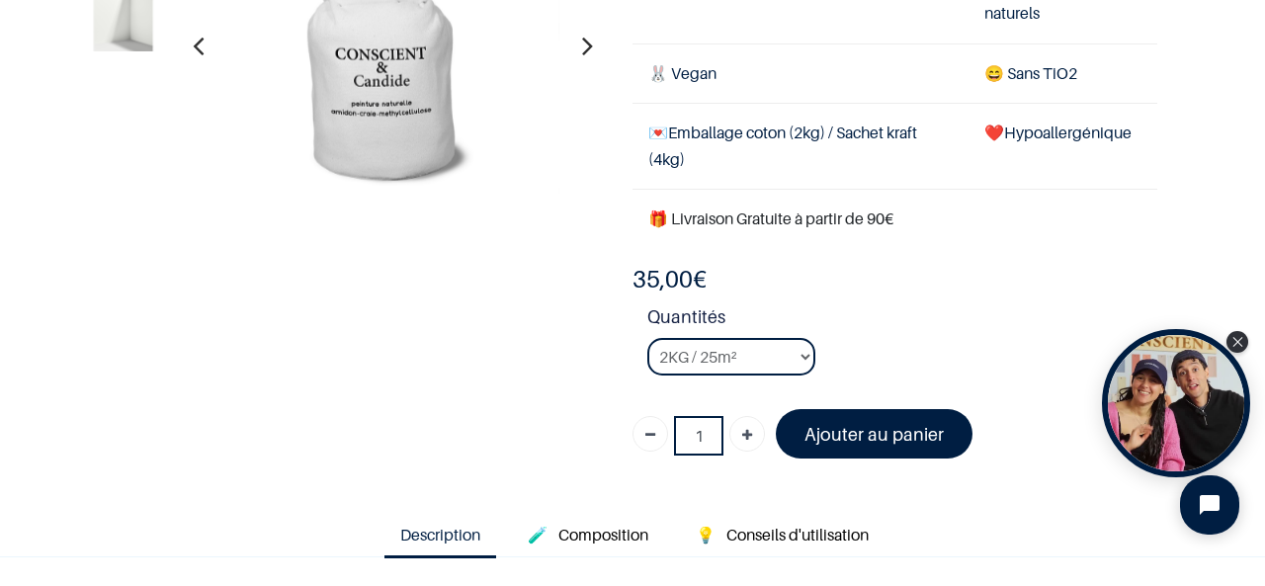
scroll to position [258, 0]
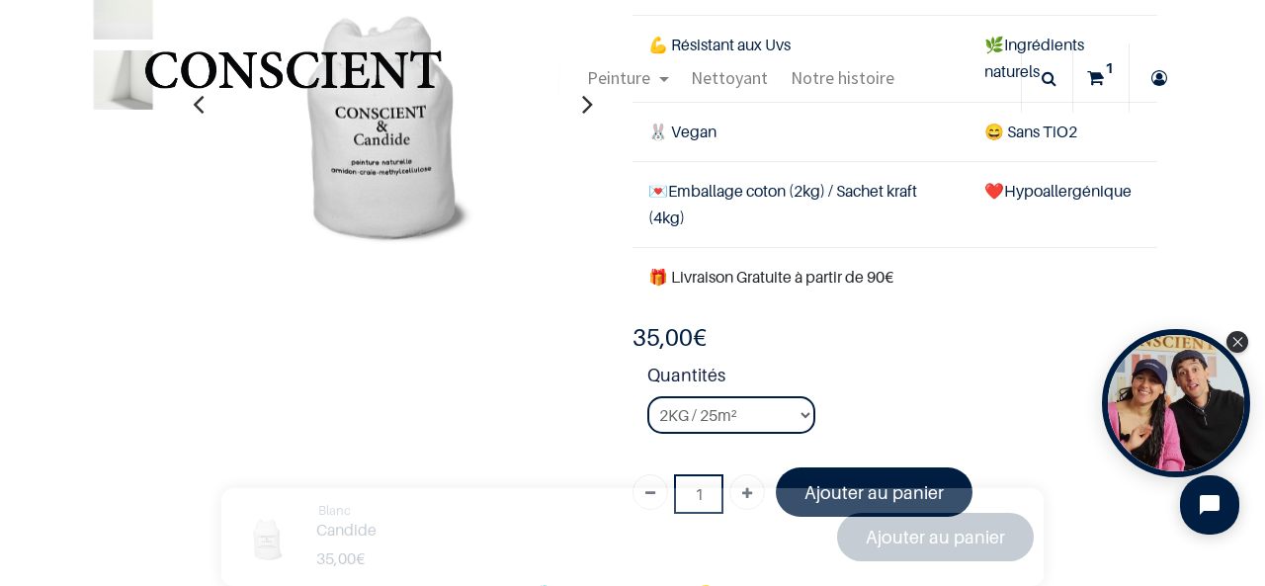
scroll to position [195, 0]
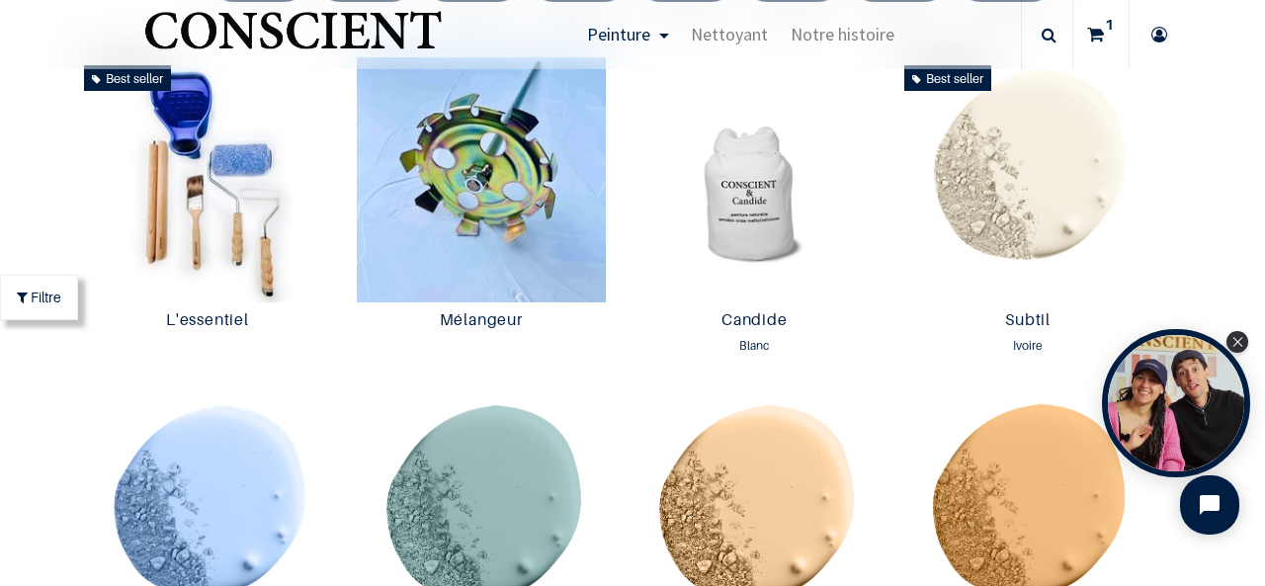
scroll to position [1035, 0]
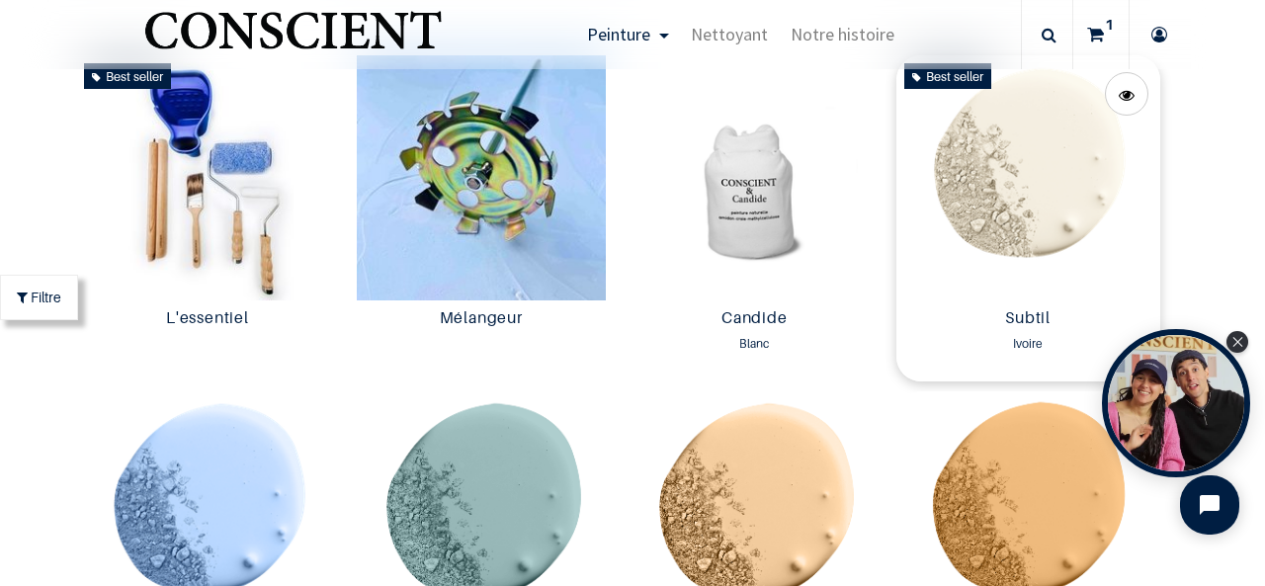
click at [1053, 154] on img at bounding box center [1028, 177] width 264 height 245
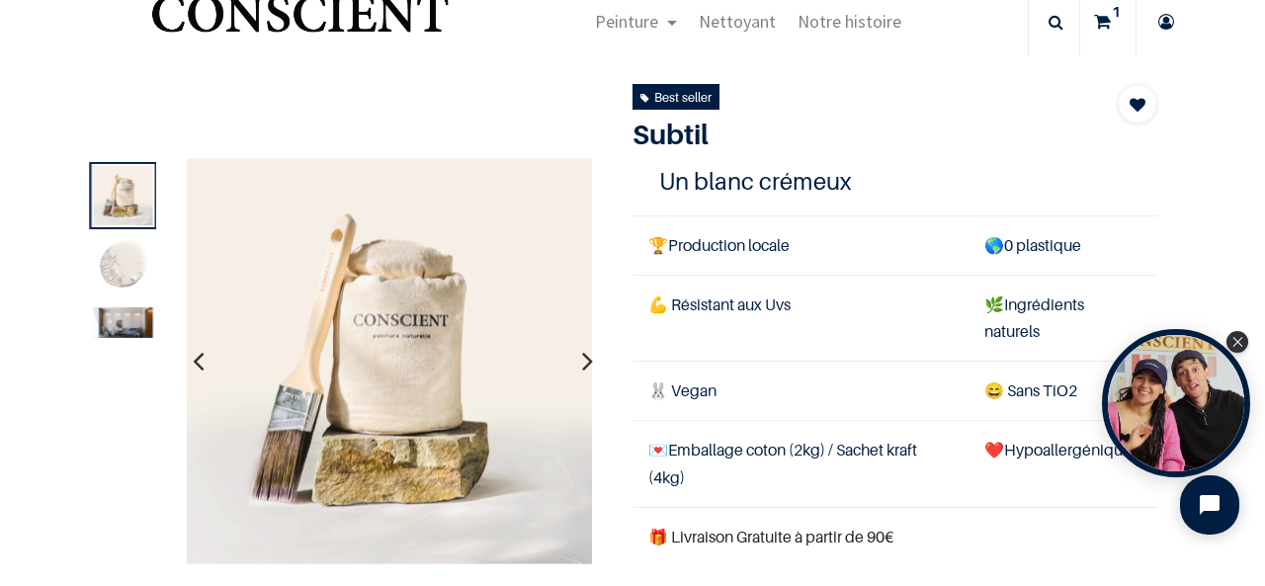
scroll to position [57, 0]
click at [121, 324] on img at bounding box center [122, 321] width 59 height 31
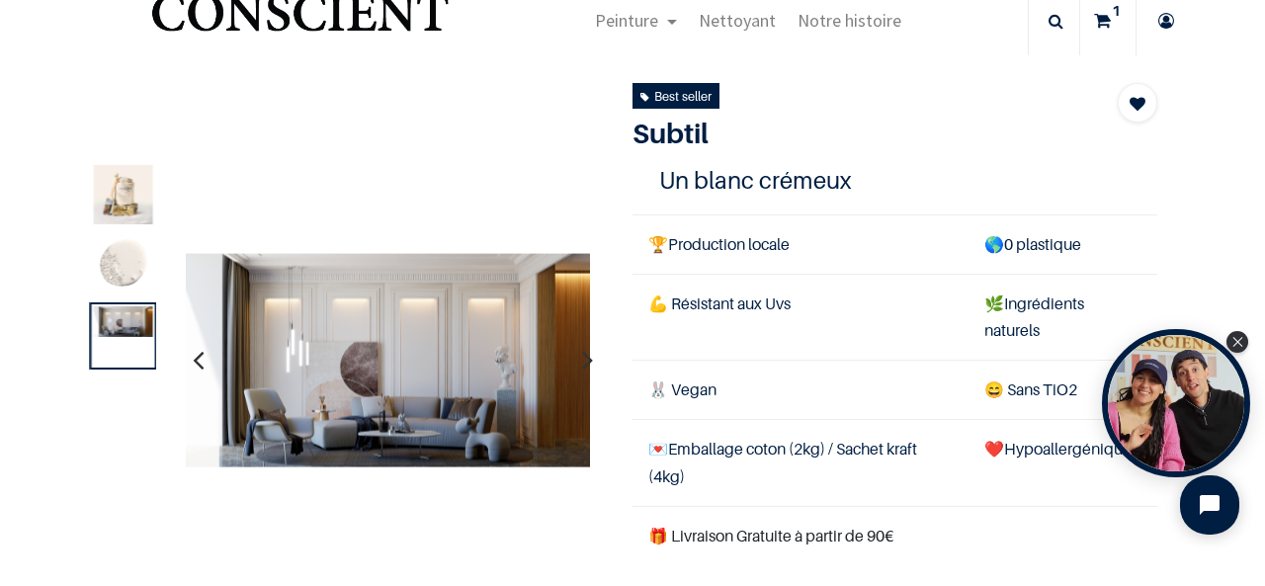
click at [123, 260] on img at bounding box center [122, 265] width 59 height 59
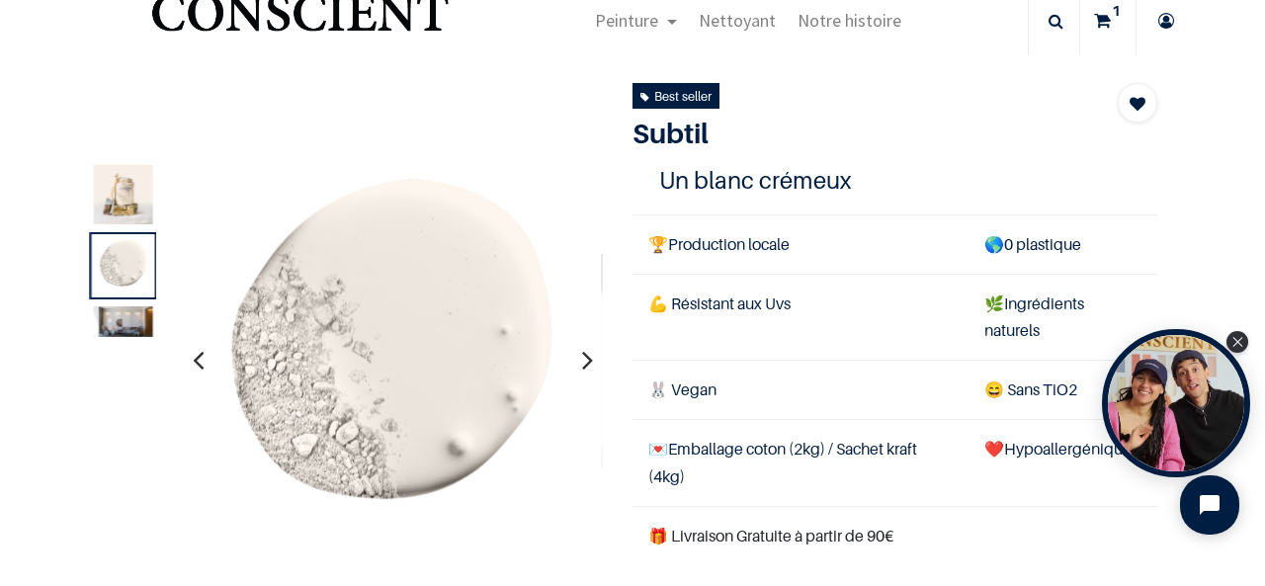
click at [122, 199] on img at bounding box center [122, 194] width 59 height 59
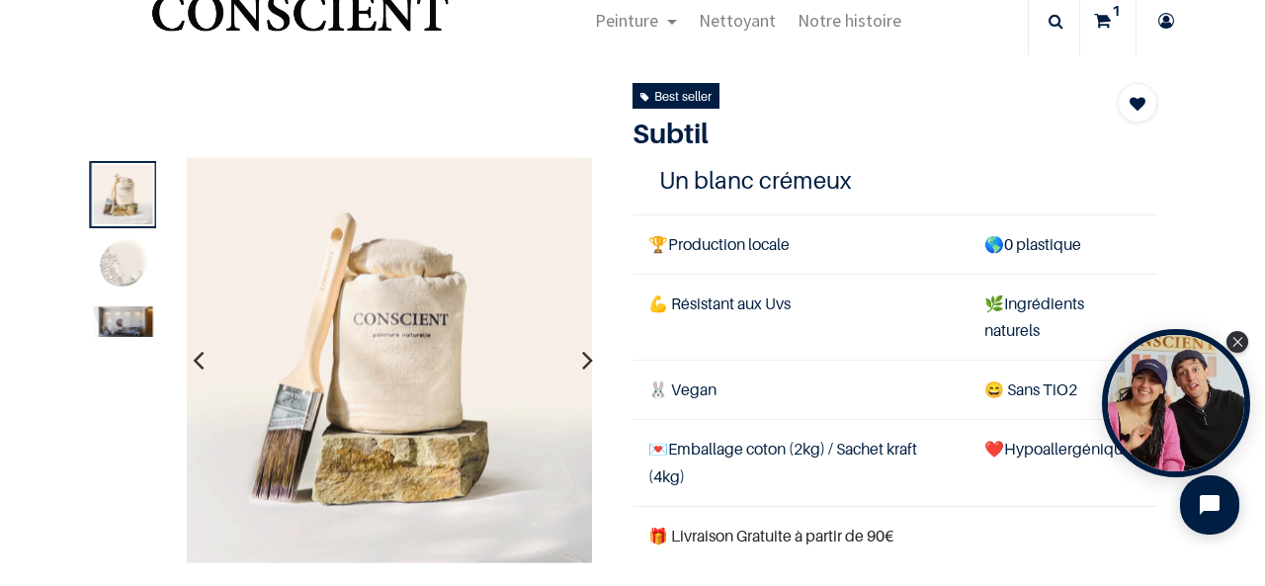
click at [134, 259] on img at bounding box center [122, 265] width 59 height 59
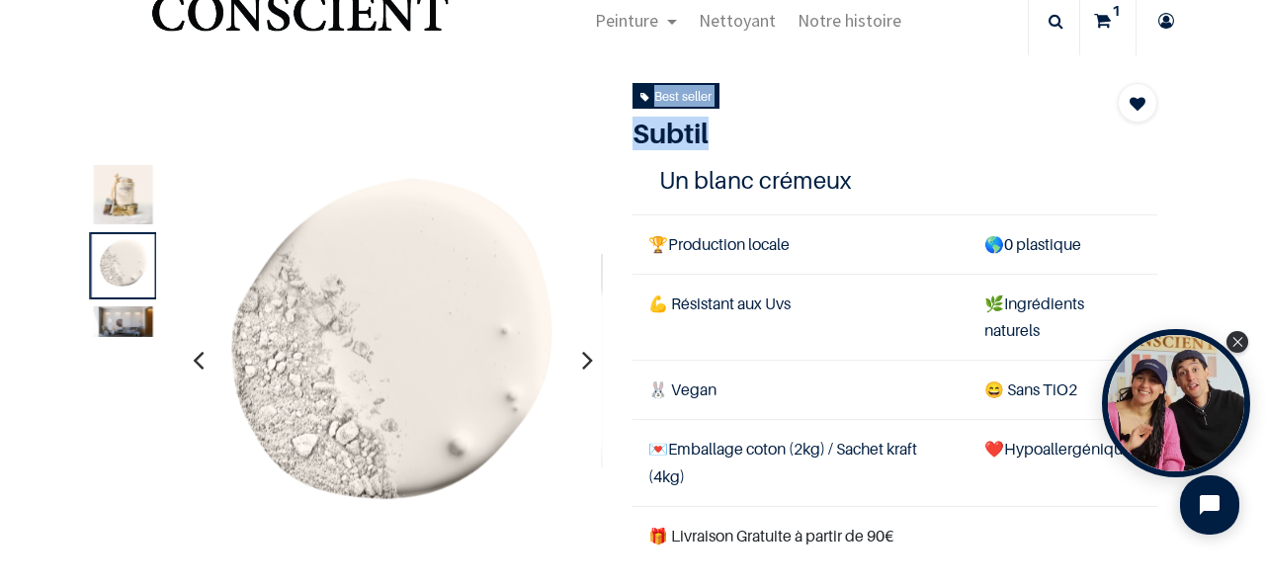
drag, startPoint x: 861, startPoint y: 147, endPoint x: 824, endPoint y: -62, distance: 212.6
click at [824, 0] on html "True Peinture Shop new 0" at bounding box center [632, 293] width 1265 height 586
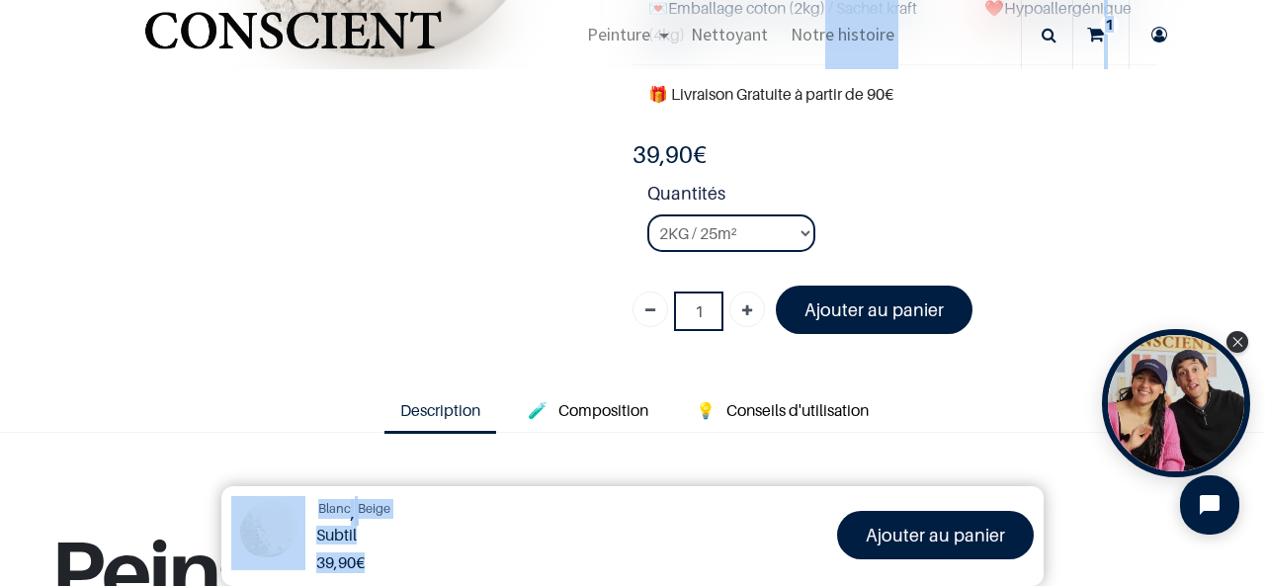
scroll to position [375, 0]
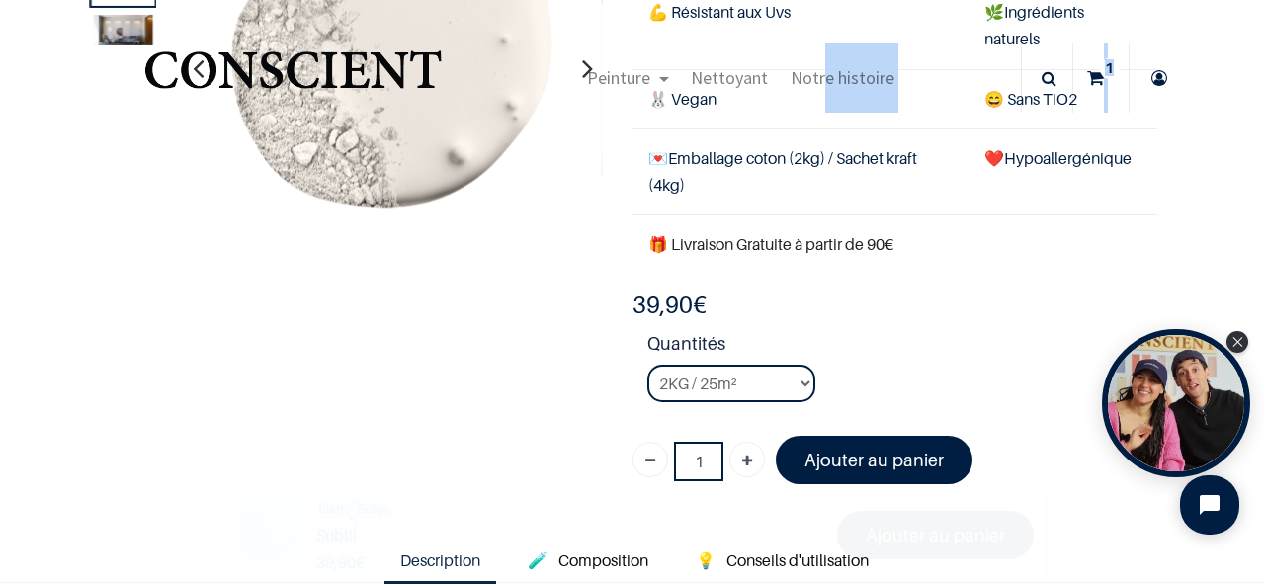
scroll to position [230, 0]
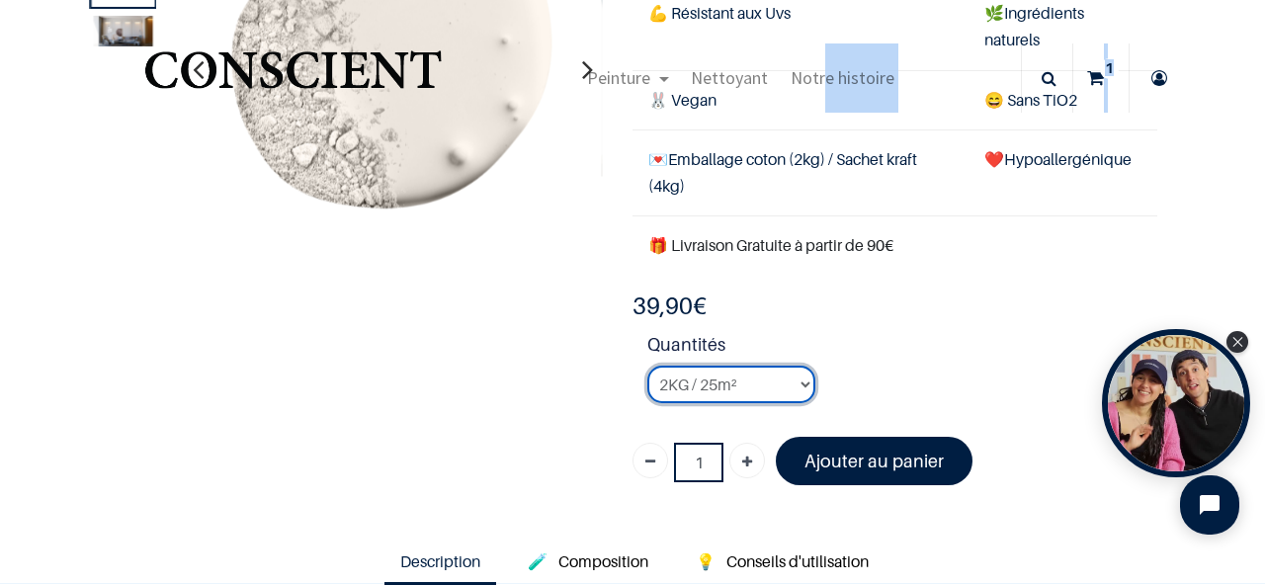
click at [734, 374] on select "2KG / 25m² 4KG / 50m² 8KG / 100m² Testeur" at bounding box center [731, 385] width 168 height 38
select select "127"
click at [647, 366] on select "2KG / 25m² 4KG / 50m² 8KG / 100m² Testeur" at bounding box center [731, 385] width 168 height 38
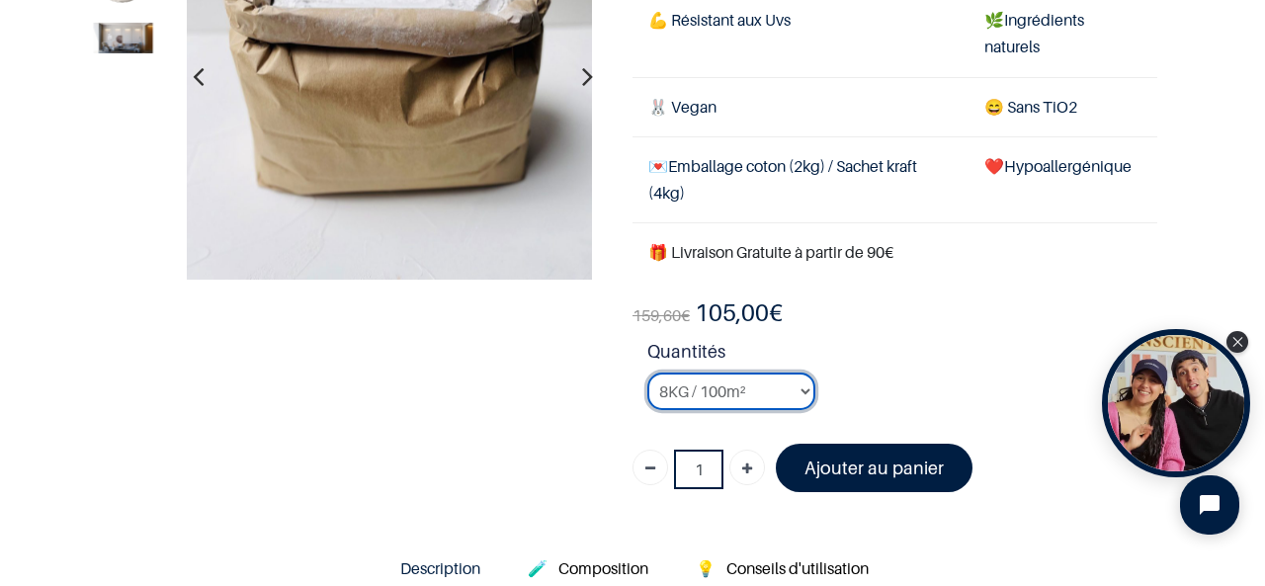
scroll to position [224, 0]
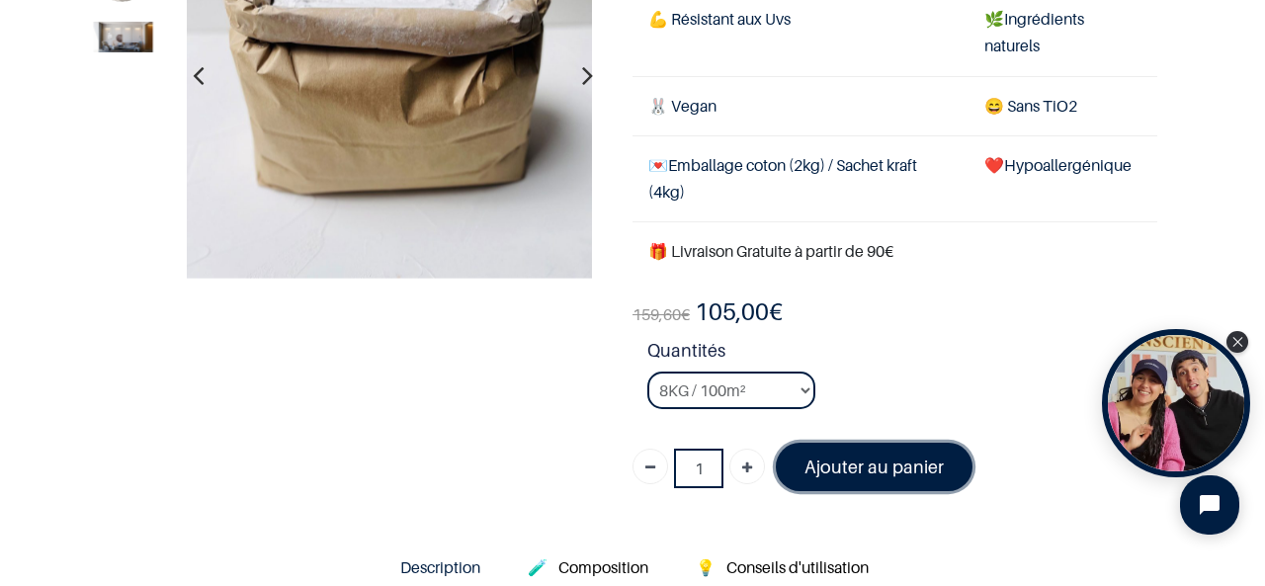
click at [869, 469] on font "Ajouter au panier" at bounding box center [873, 466] width 139 height 21
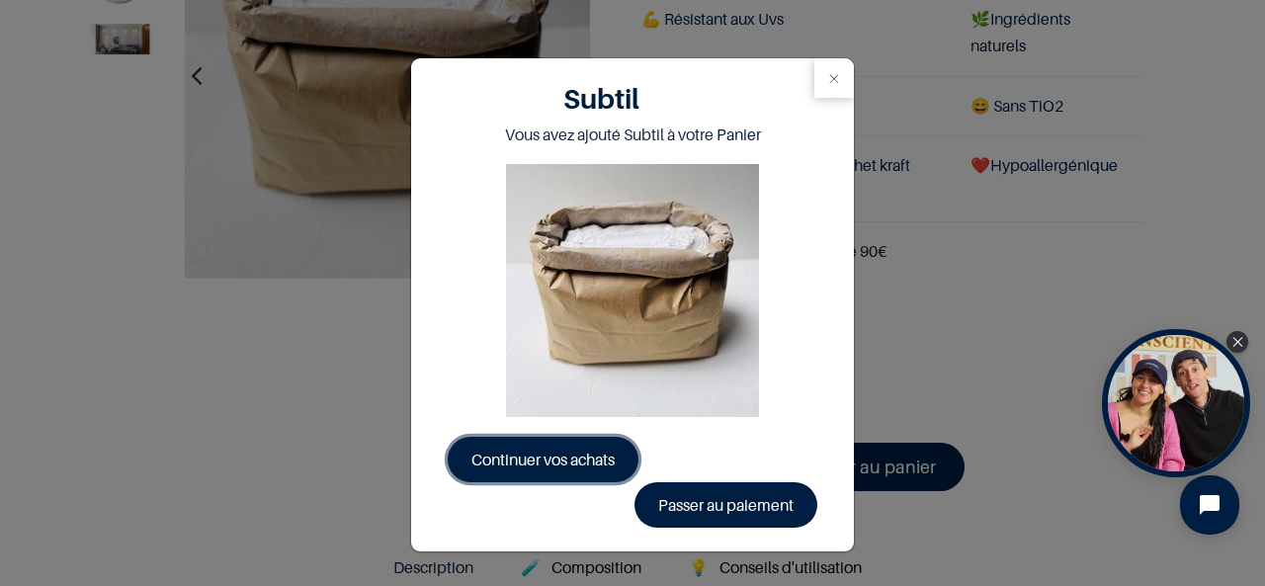
click at [599, 468] on link "Continuer vos achats" at bounding box center [543, 459] width 191 height 45
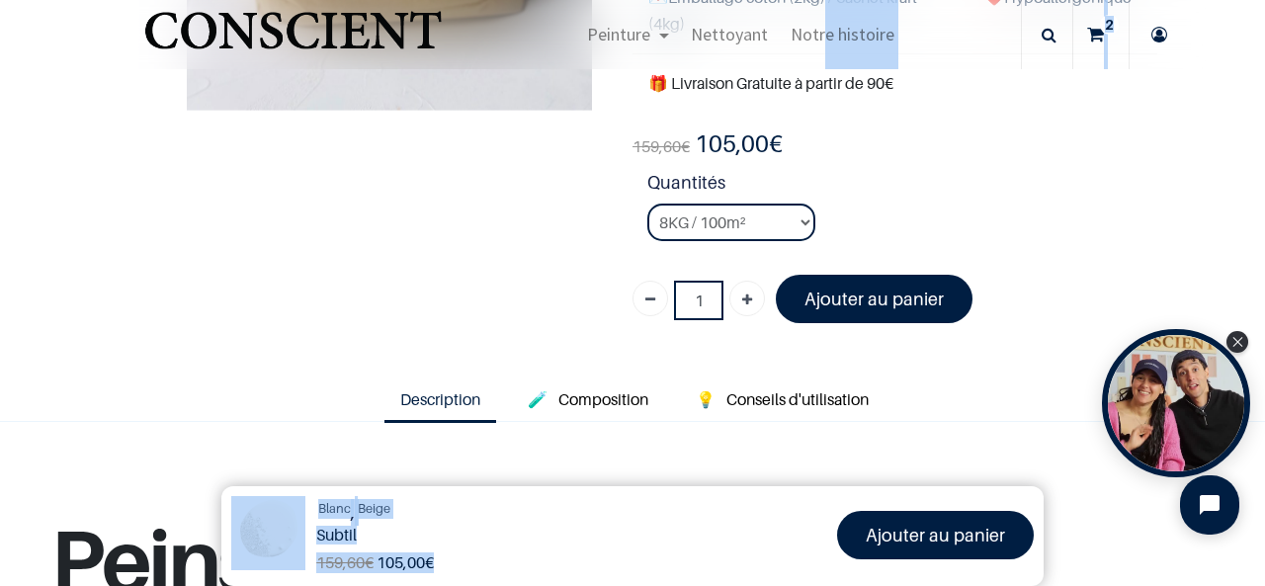
scroll to position [388, 0]
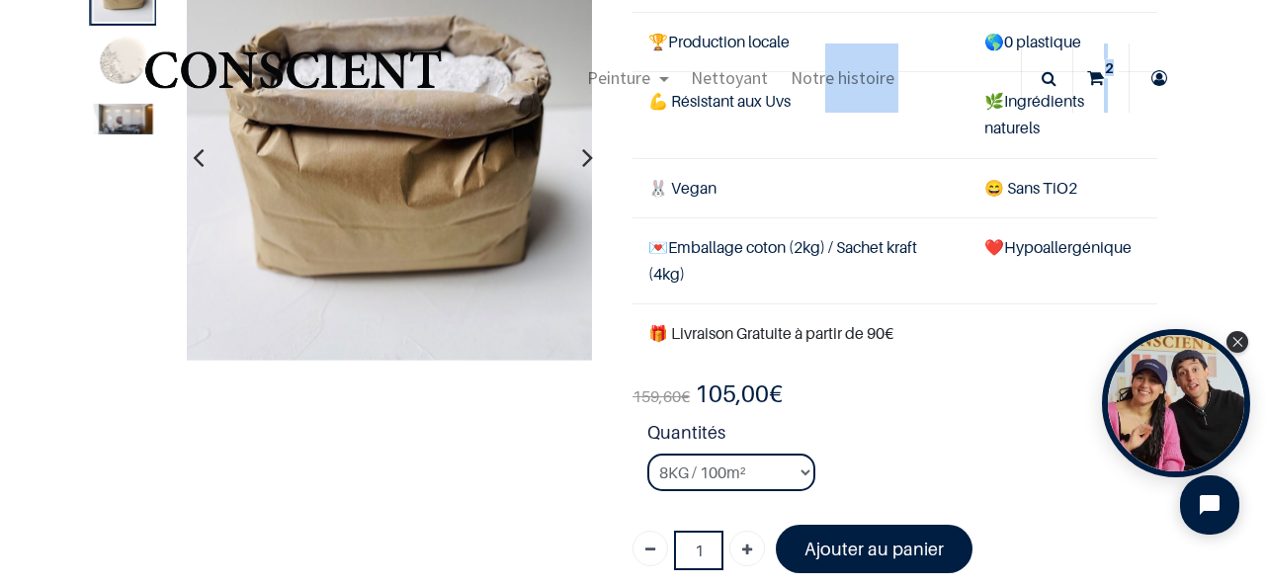
scroll to position [117, 0]
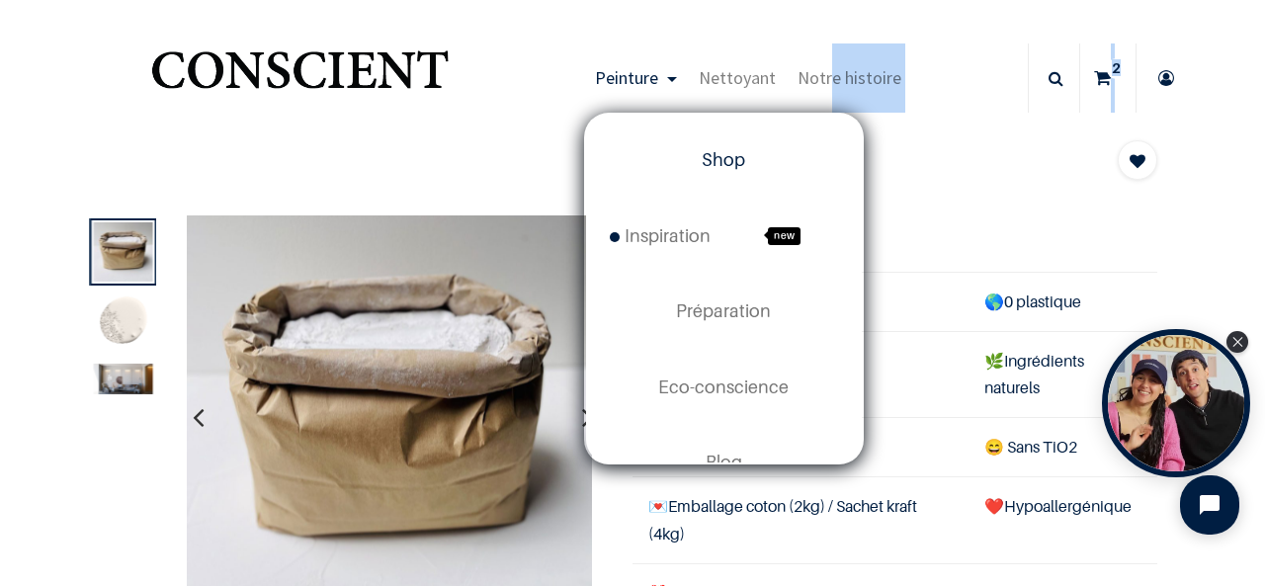
click at [720, 159] on span "Shop" at bounding box center [722, 159] width 43 height 21
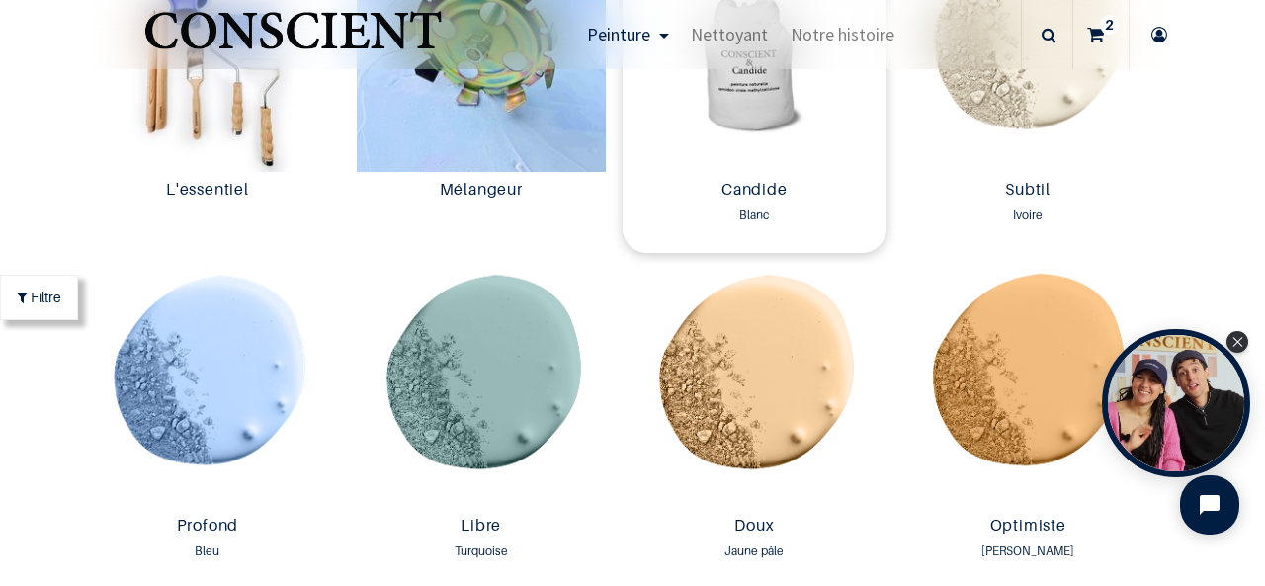
click at [759, 115] on img at bounding box center [754, 49] width 264 height 245
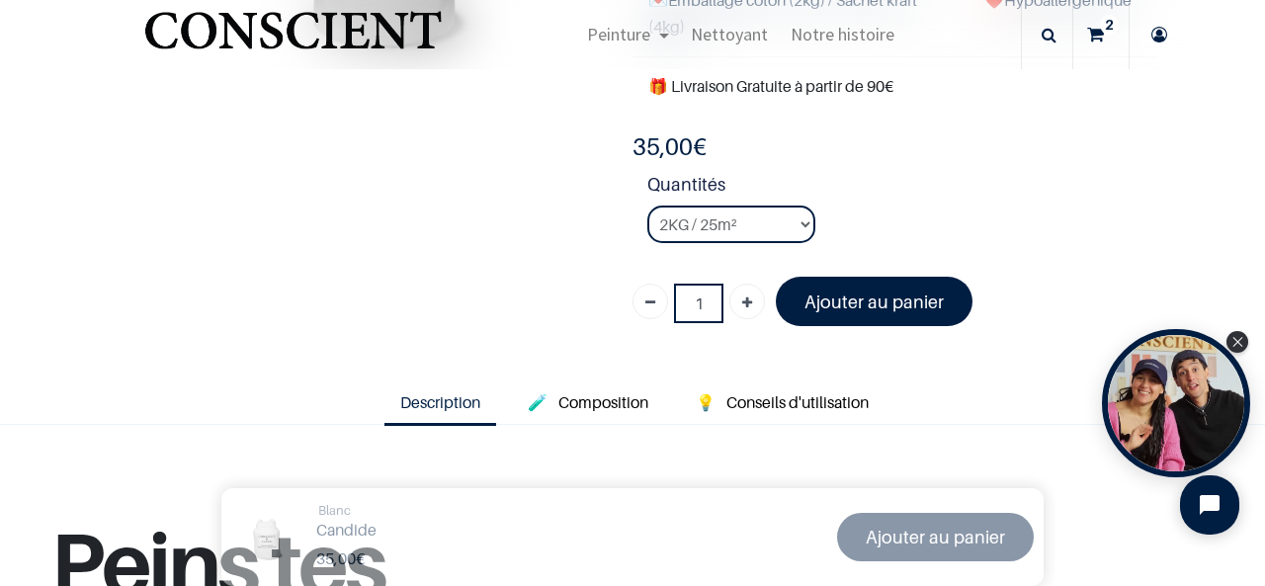
scroll to position [387, 0]
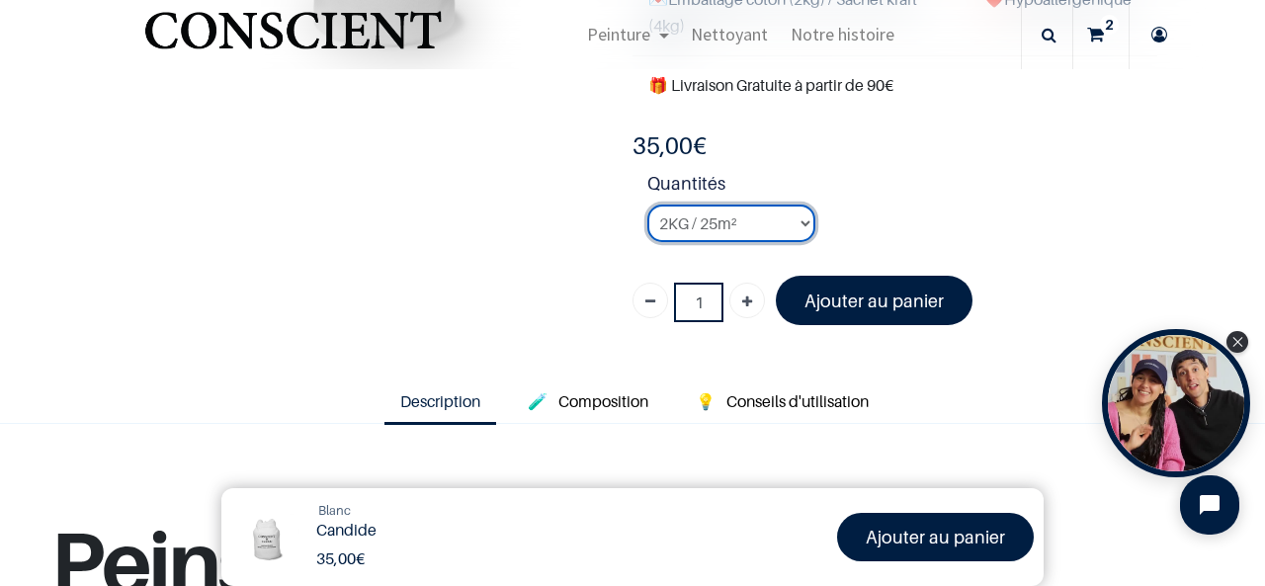
click at [739, 221] on select "2KG / 25m² 4KG / 50m² 8KG / 100m² Testeur" at bounding box center [731, 224] width 168 height 38
select select "2"
click at [647, 205] on select "2KG / 25m² 4KG / 50m² 8KG / 100m² Testeur" at bounding box center [731, 224] width 168 height 38
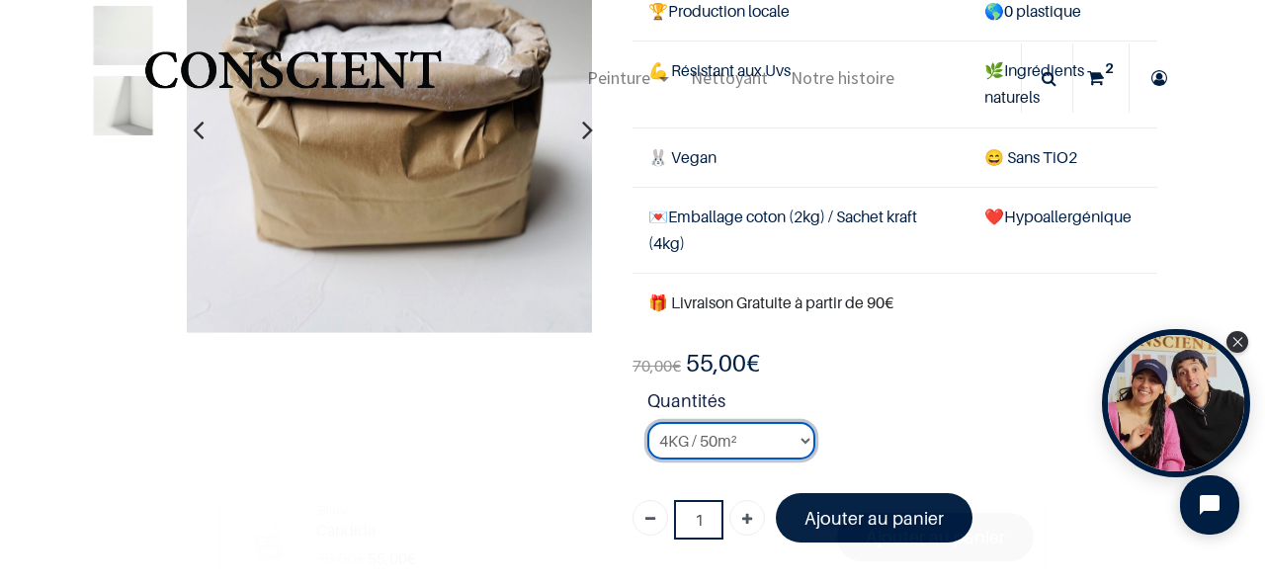
scroll to position [168, 0]
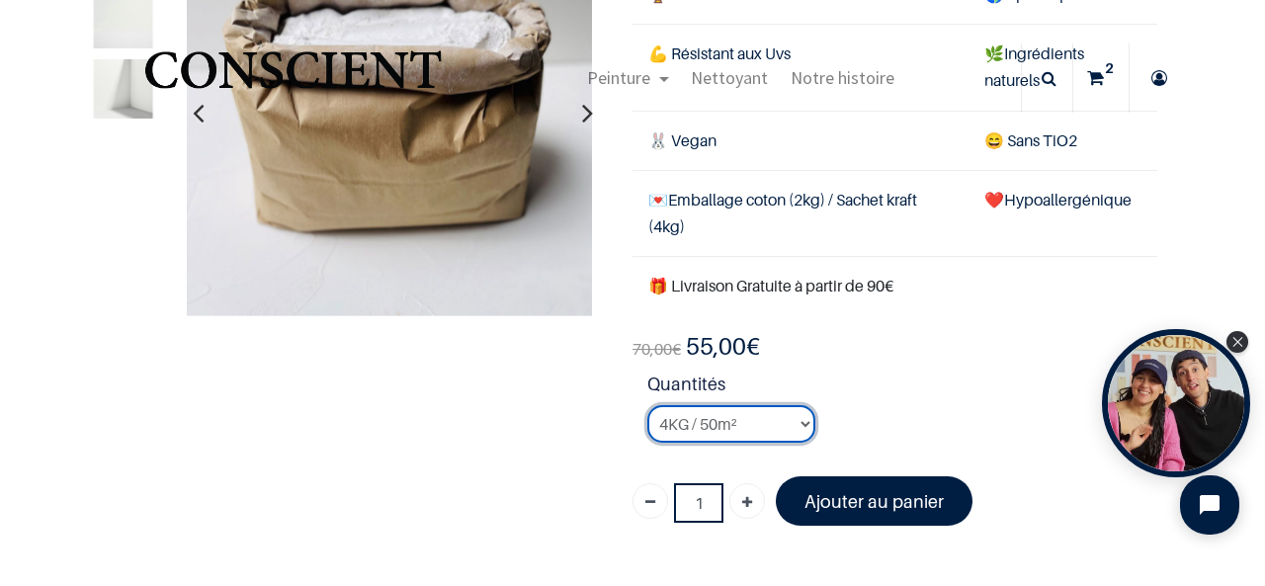
scroll to position [188, 0]
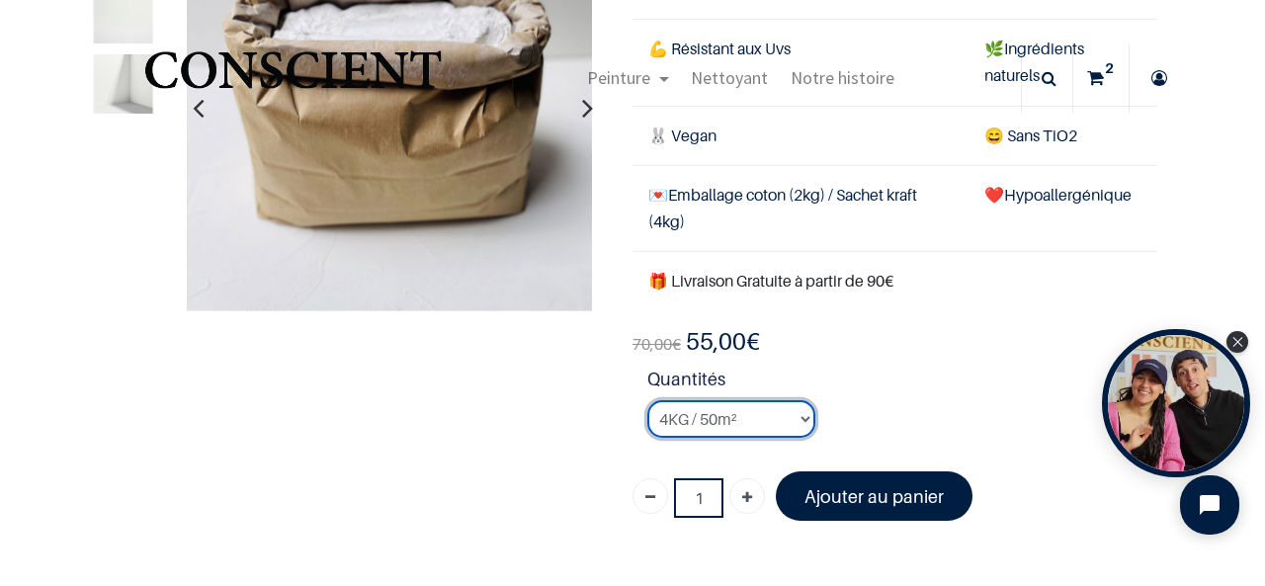
scroll to position [193, 0]
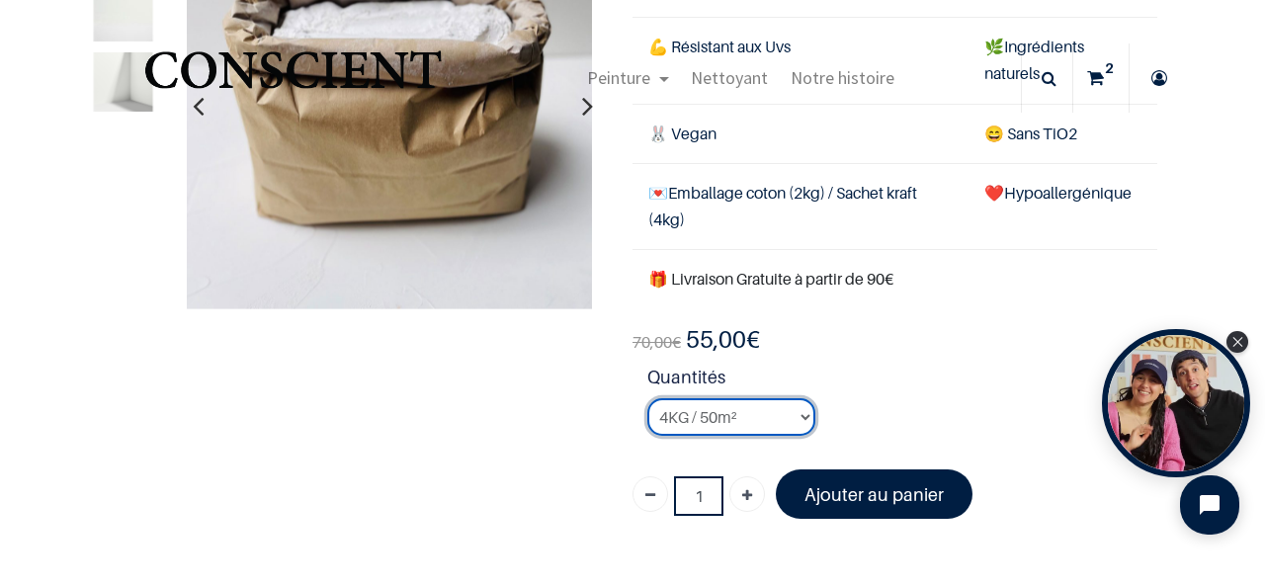
scroll to position [196, 0]
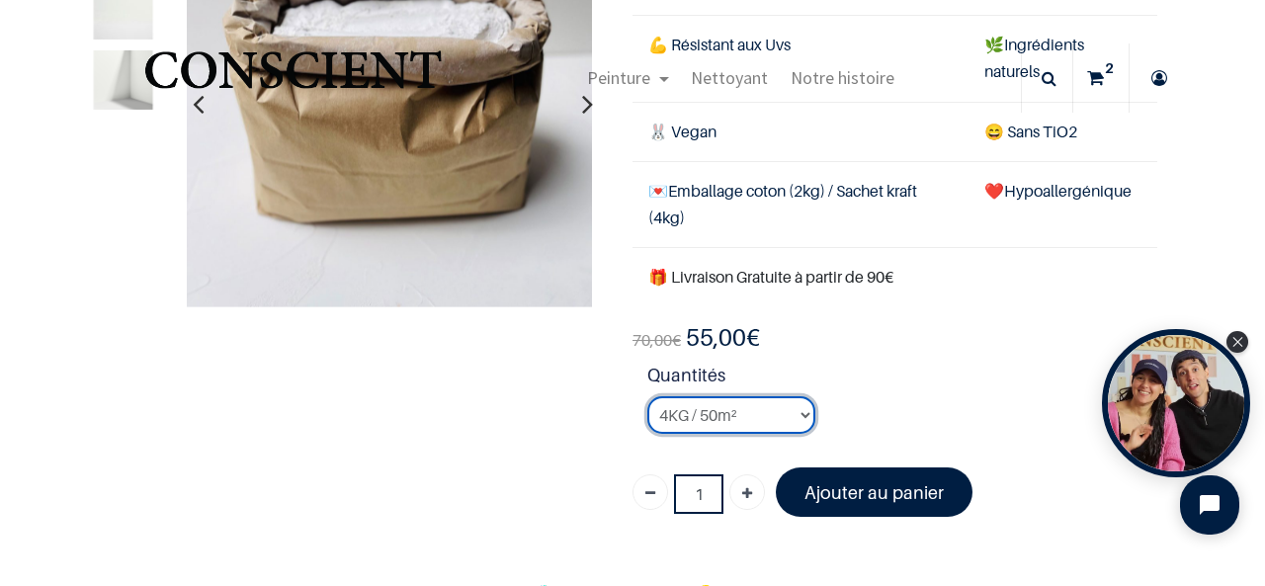
scroll to position [197, 0]
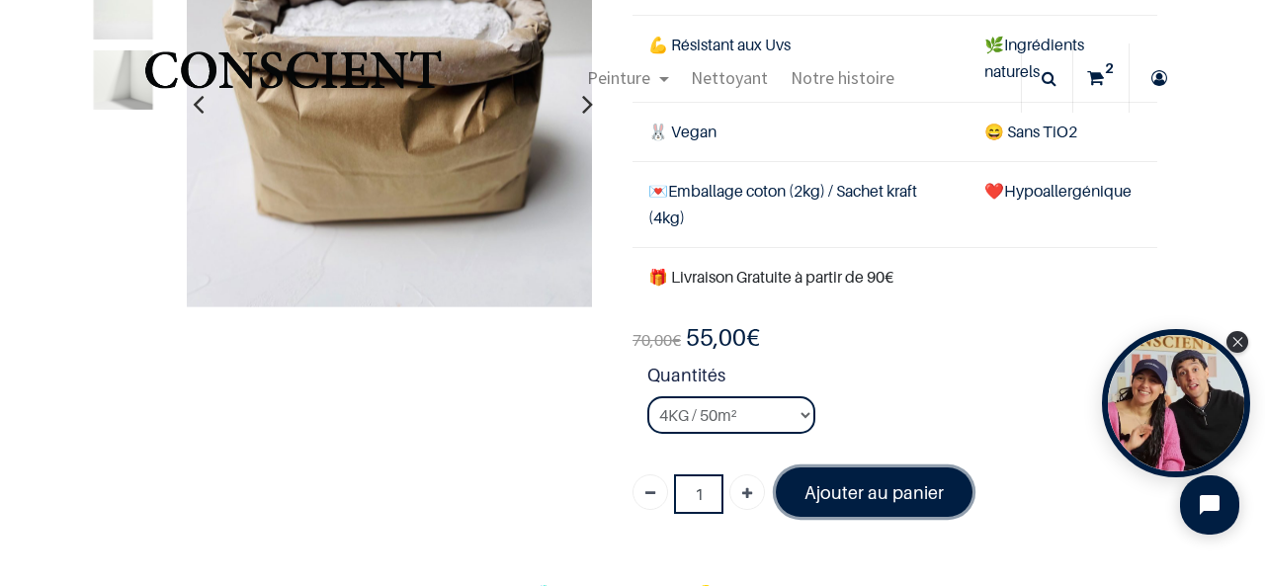
click at [867, 487] on font "Ajouter au panier" at bounding box center [873, 492] width 139 height 21
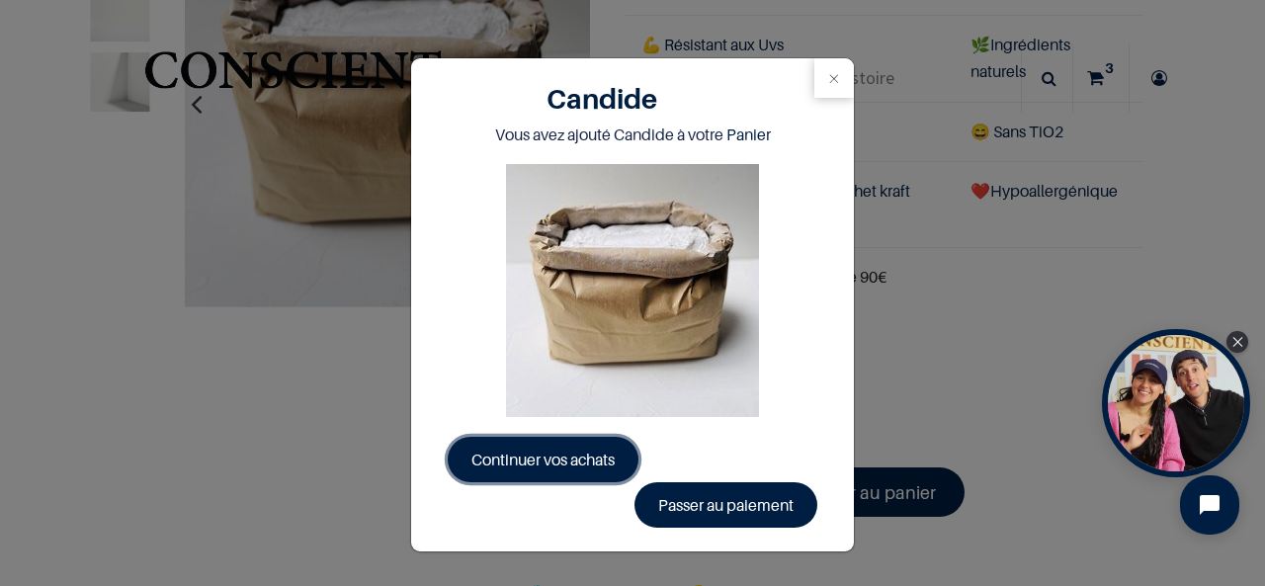
click at [535, 459] on span "Continuer vos achats" at bounding box center [542, 460] width 143 height 20
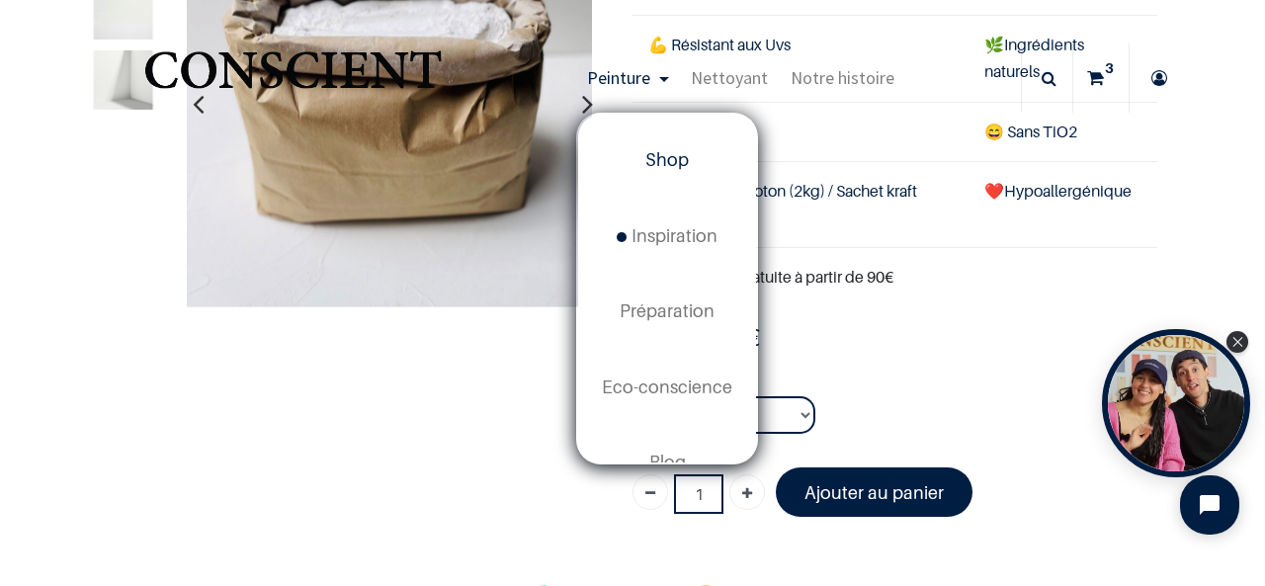
click at [662, 161] on span "Shop" at bounding box center [666, 159] width 43 height 21
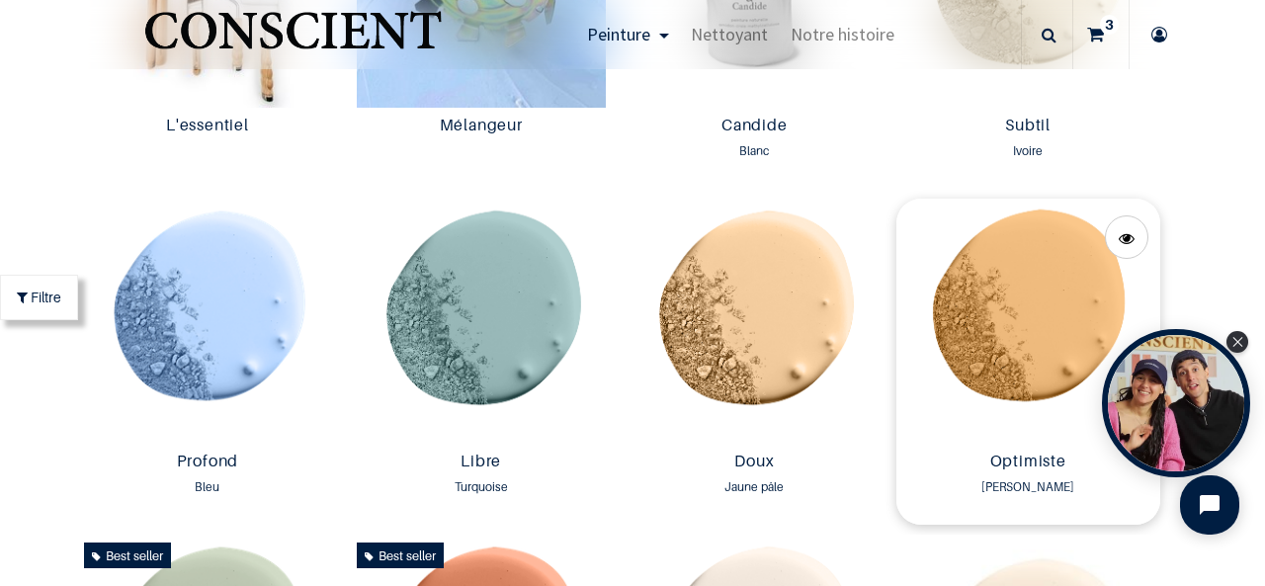
click at [984, 320] on img at bounding box center [1028, 321] width 264 height 245
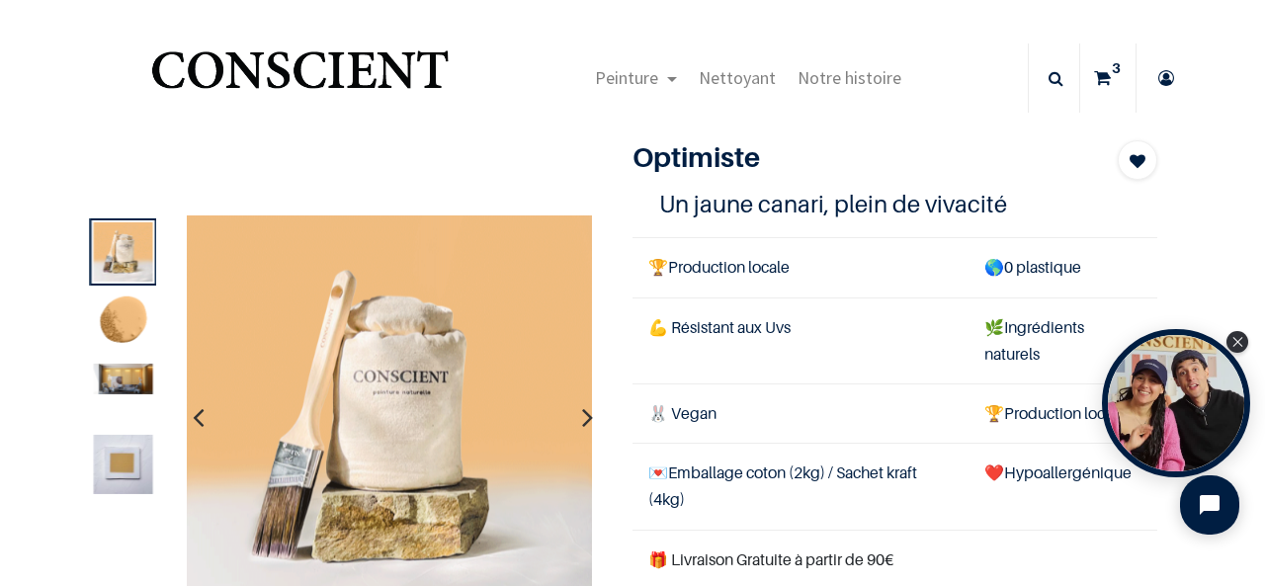
click at [131, 384] on img at bounding box center [122, 379] width 59 height 31
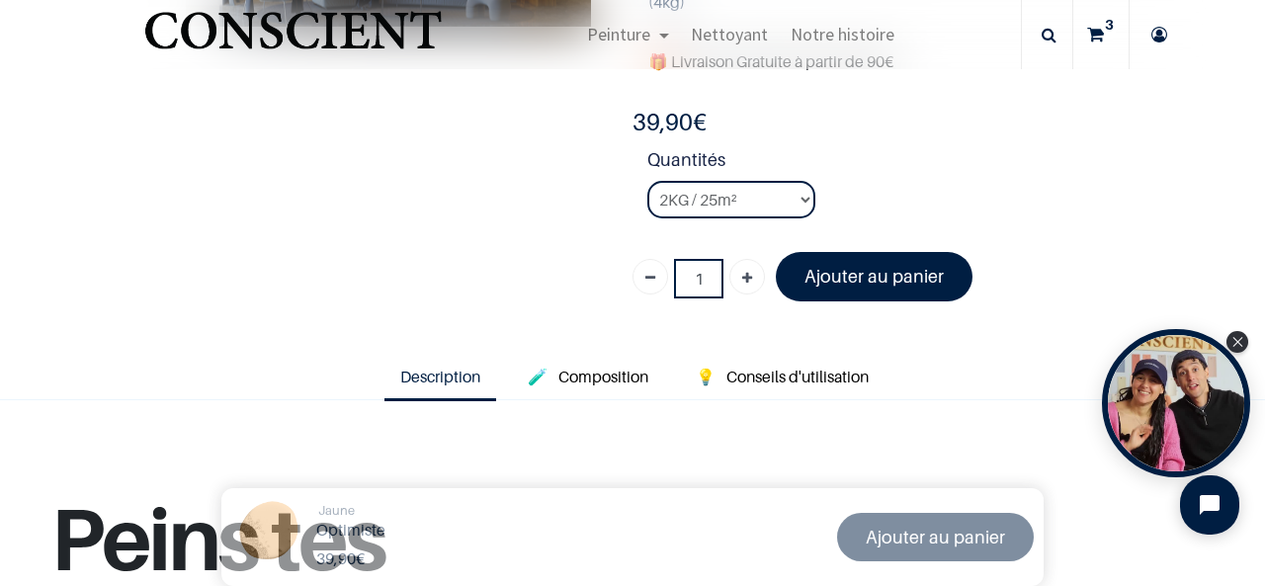
scroll to position [381, 0]
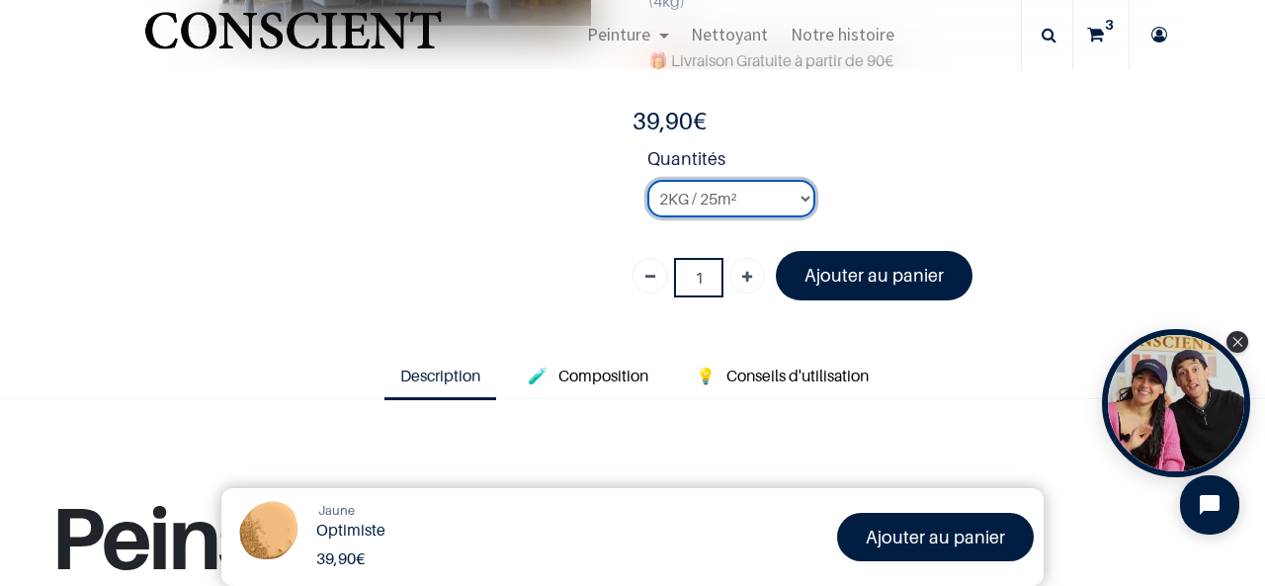
click at [704, 198] on select "2KG / 25m² 4KG / 50m² 8KG / 100m² Testeur" at bounding box center [731, 199] width 168 height 38
select select "55"
click at [647, 180] on select "2KG / 25m² 4KG / 50m² 8KG / 100m² Testeur" at bounding box center [731, 199] width 168 height 38
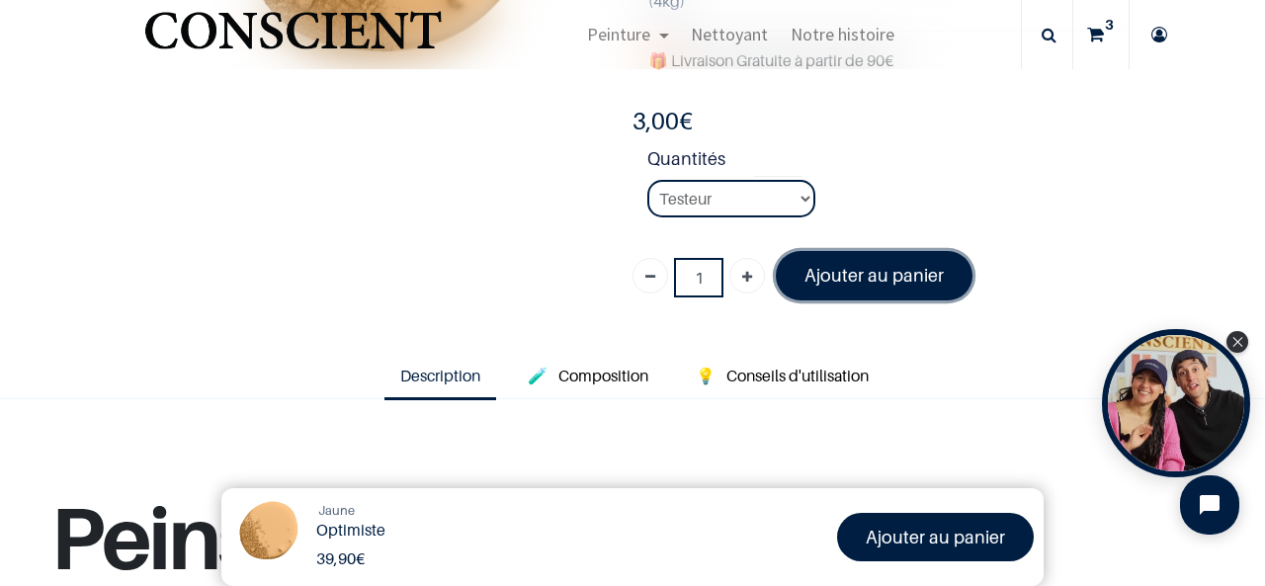
click at [832, 277] on font "Ajouter au panier" at bounding box center [873, 275] width 139 height 21
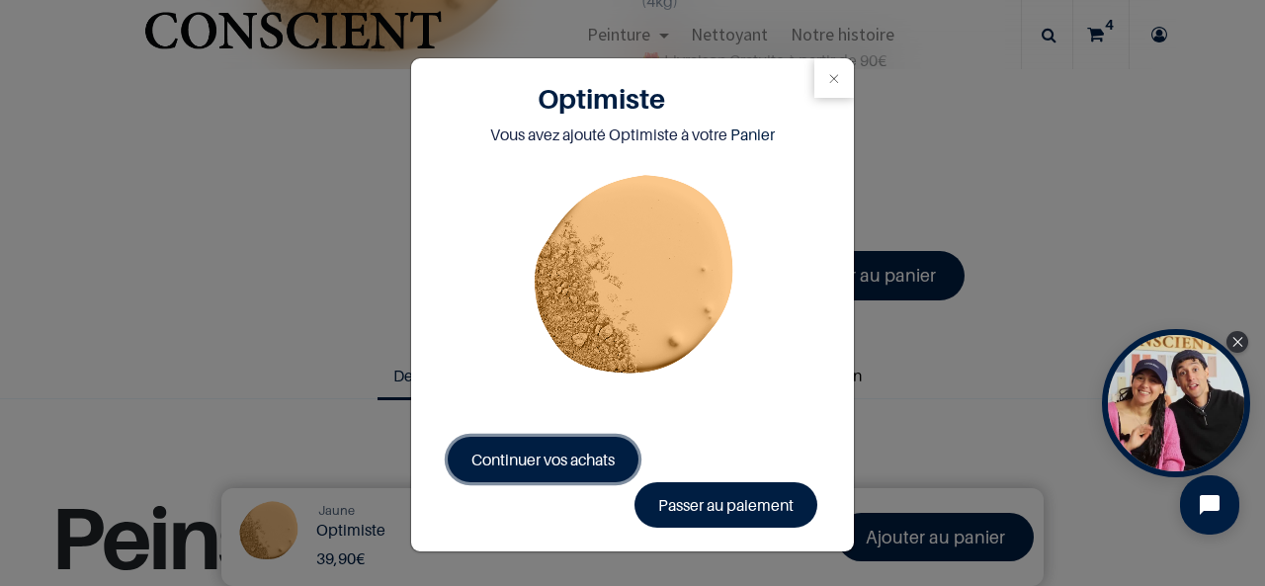
click at [559, 464] on span "Continuer vos achats" at bounding box center [542, 460] width 143 height 20
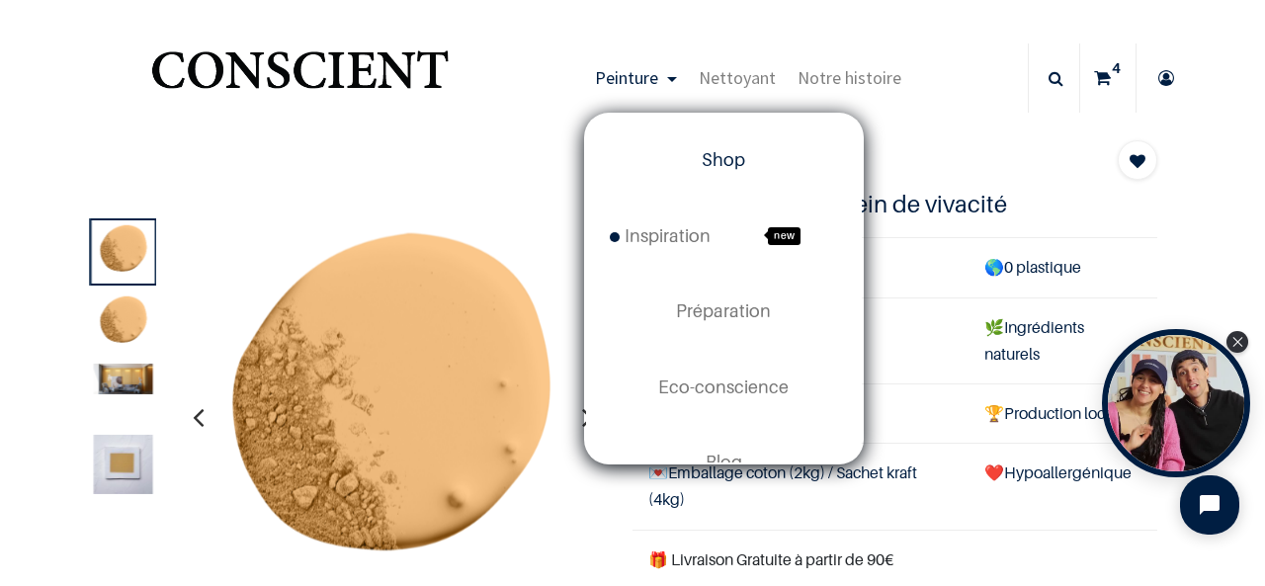
click at [724, 159] on span "Shop" at bounding box center [722, 159] width 43 height 21
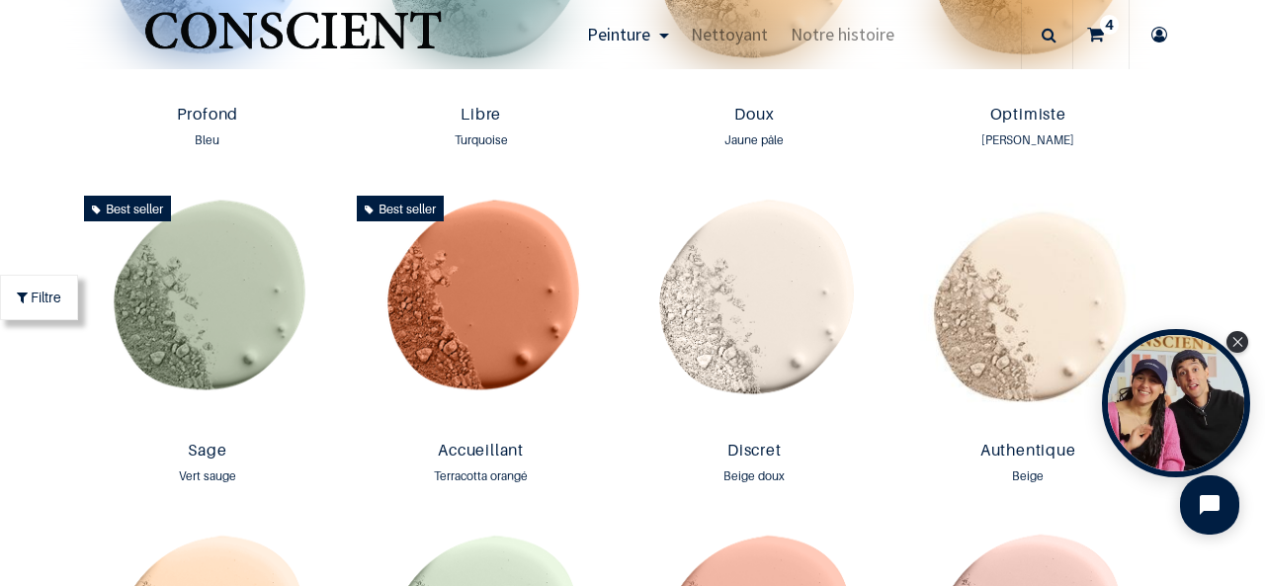
scroll to position [1626, 0]
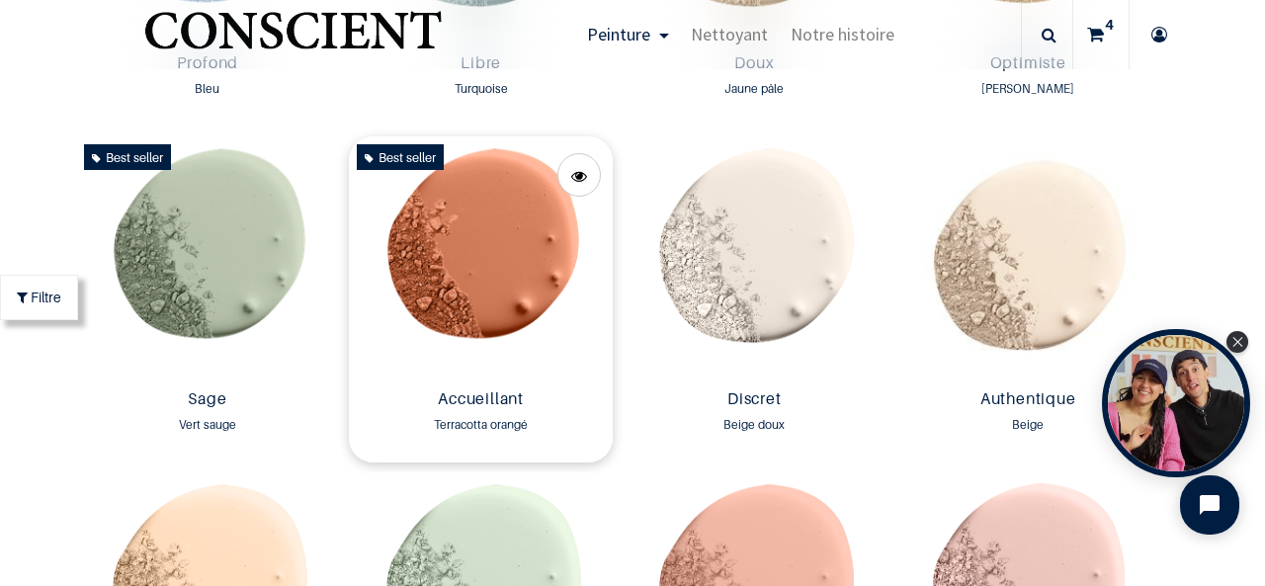
click at [484, 289] on img at bounding box center [481, 258] width 264 height 245
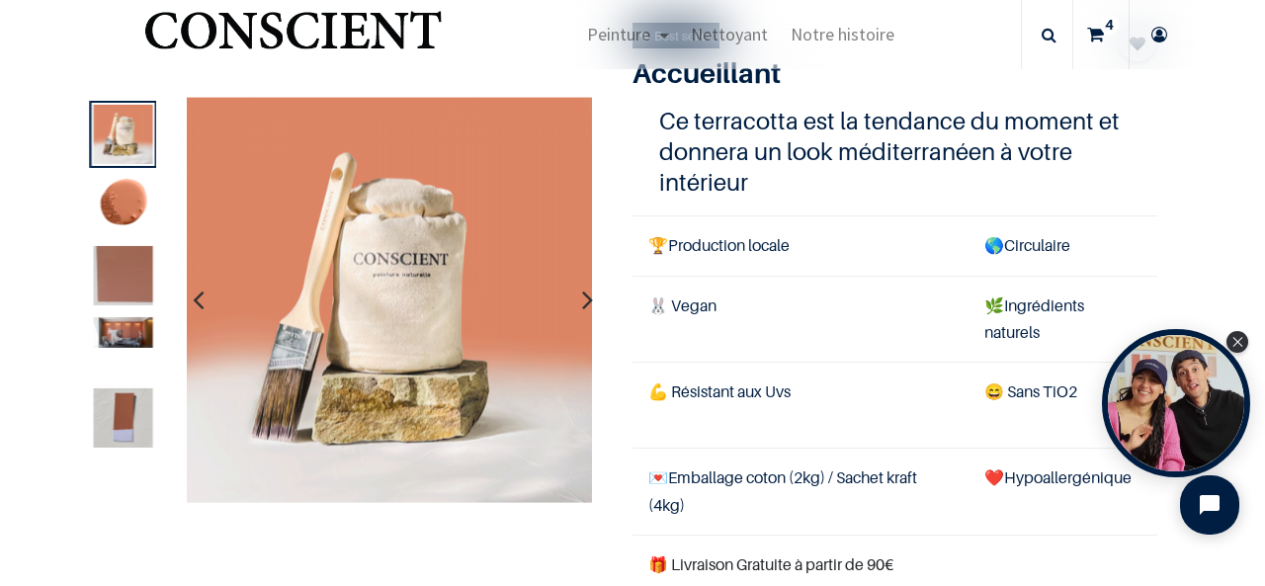
scroll to position [419, 0]
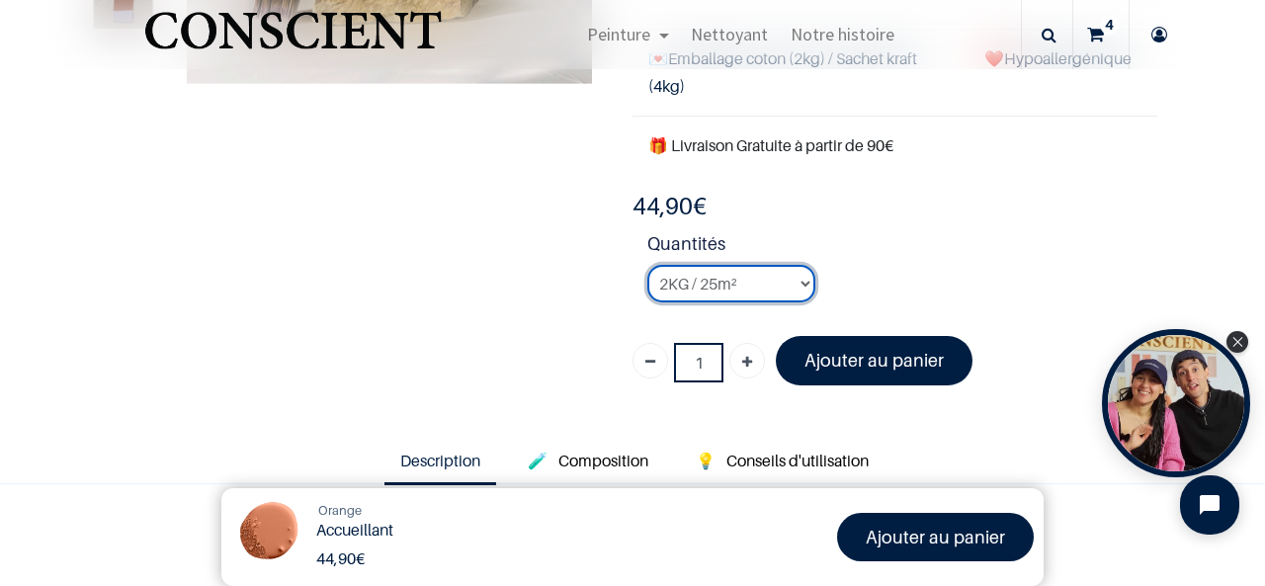
click at [745, 287] on select "2KG / 25m² 4KG / 50m² 8KG / 100m² Testeur" at bounding box center [731, 284] width 168 height 38
click at [647, 265] on select "2KG / 25m² 4KG / 50m² 8KG / 100m² Testeur" at bounding box center [731, 284] width 168 height 38
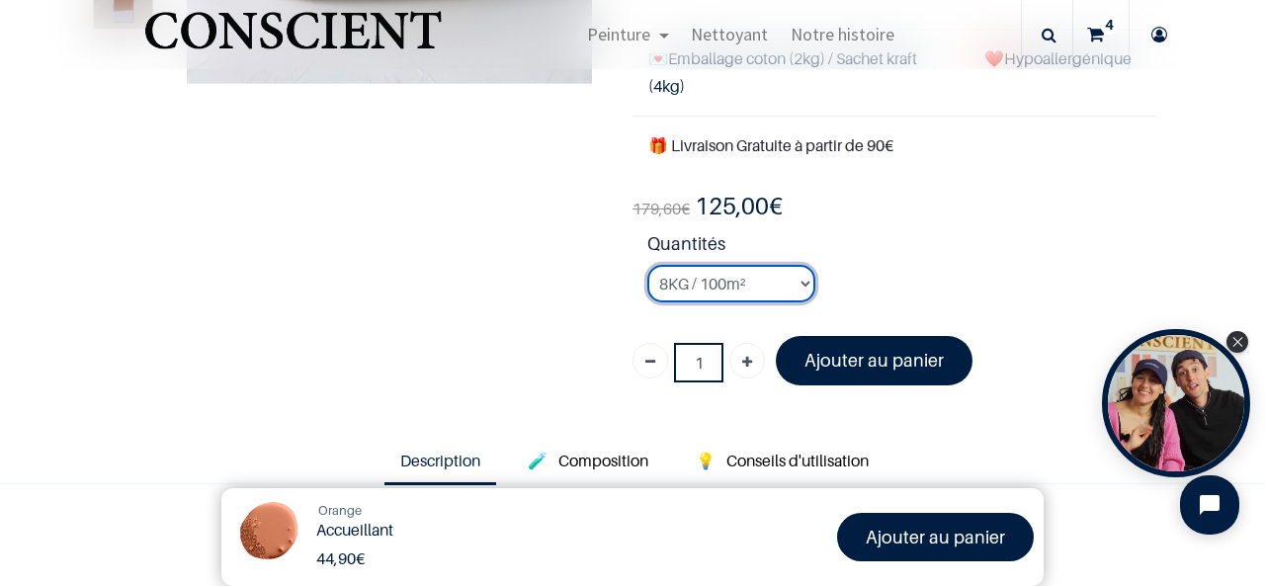
click at [733, 284] on select "2KG / 25m² 4KG / 50m² 8KG / 100m² Testeur" at bounding box center [731, 284] width 168 height 38
select select "96"
click at [647, 265] on select "2KG / 25m² 4KG / 50m² 8KG / 100m² Testeur" at bounding box center [731, 284] width 168 height 38
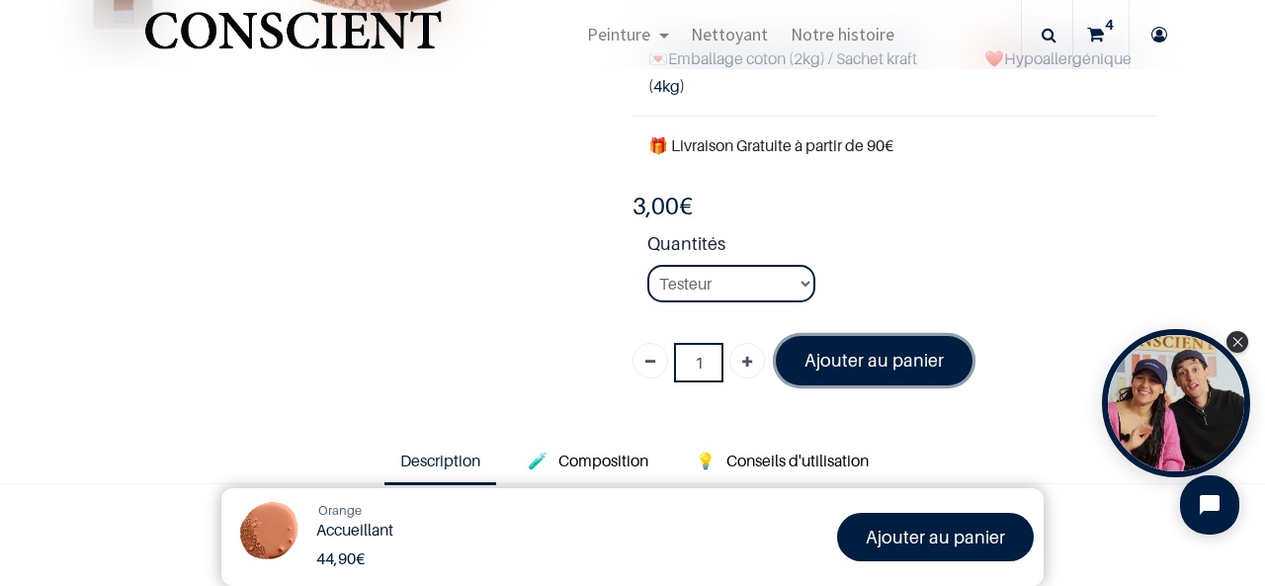
click at [842, 353] on font "Ajouter au panier" at bounding box center [873, 360] width 139 height 21
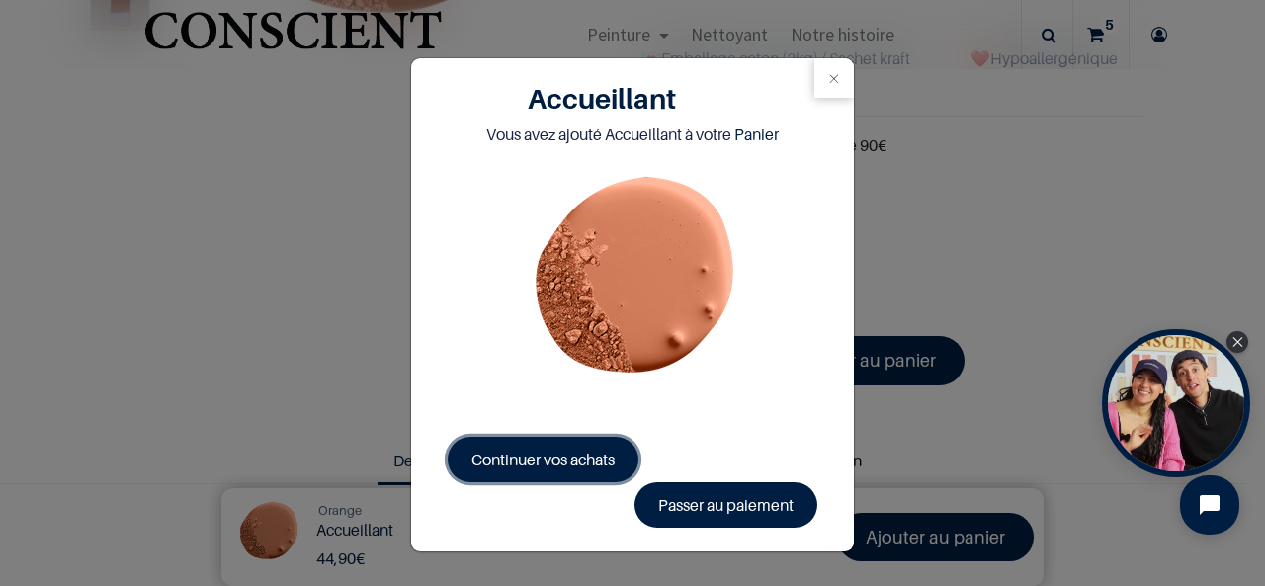
click at [585, 462] on span "Continuer vos achats" at bounding box center [542, 460] width 143 height 20
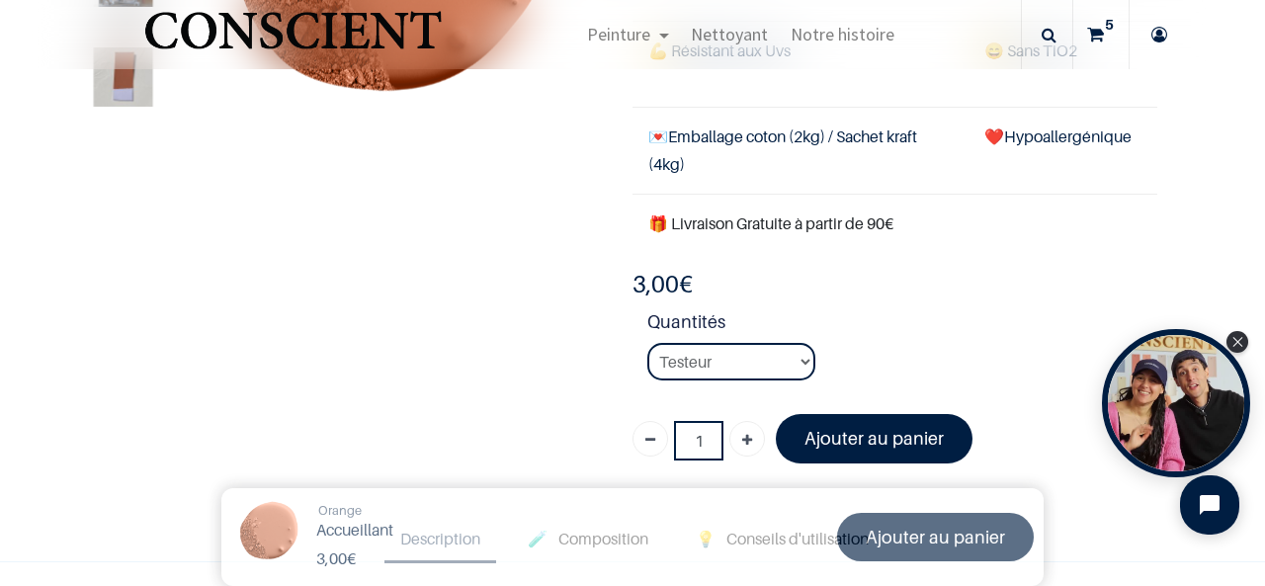
scroll to position [338, 0]
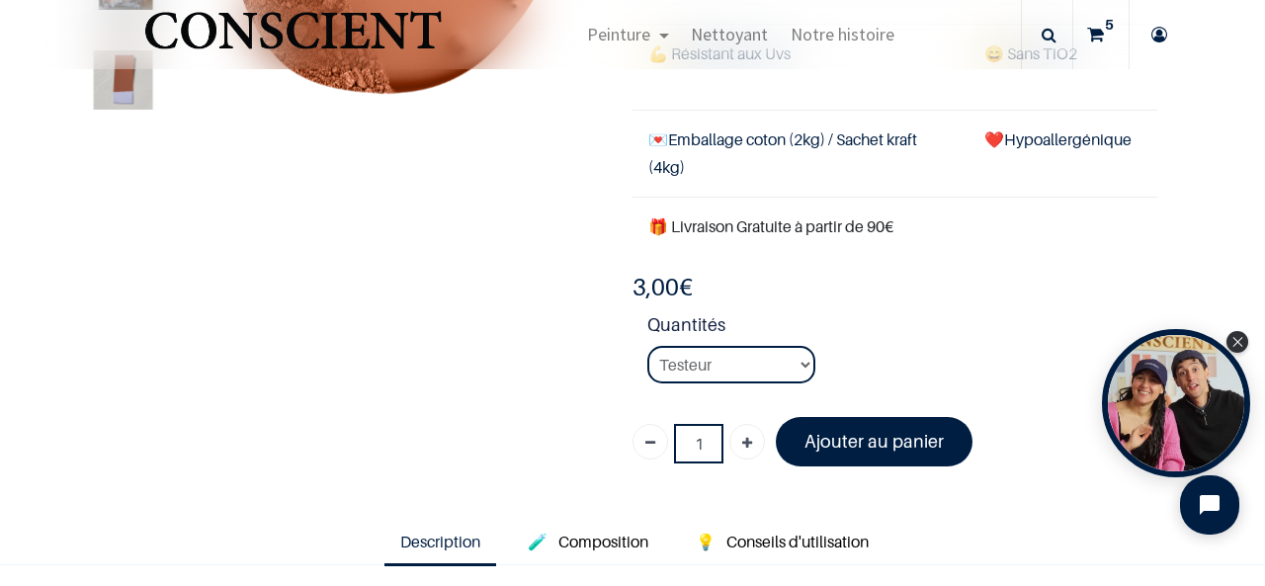
click at [1084, 42] on link "5" at bounding box center [1100, 34] width 55 height 69
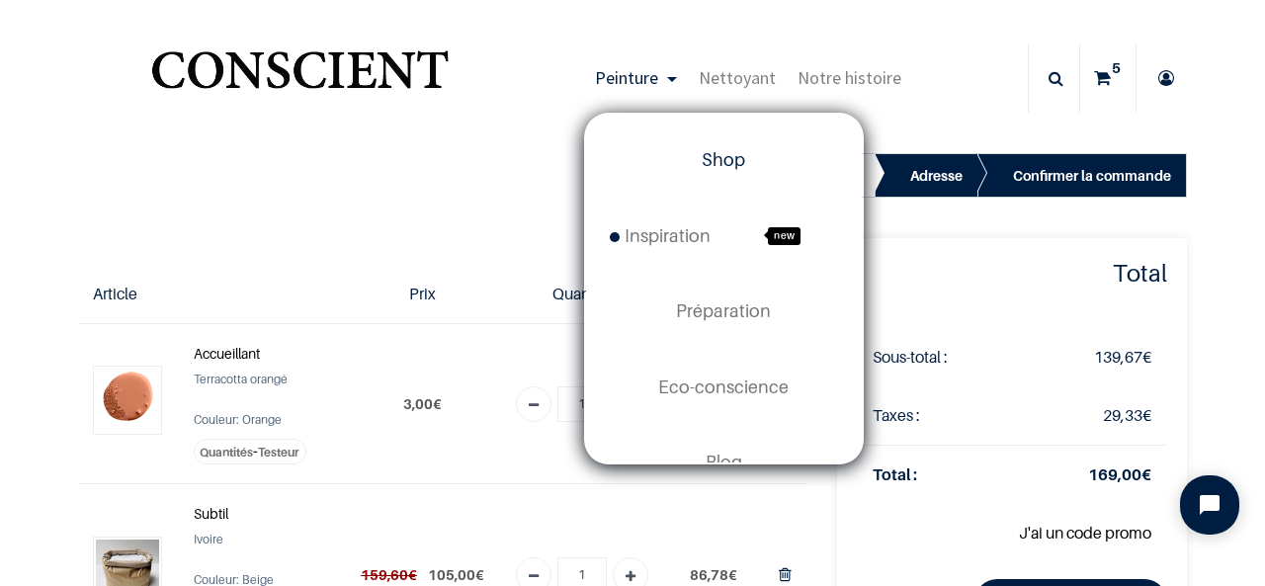
click at [727, 161] on span "Shop" at bounding box center [722, 159] width 43 height 21
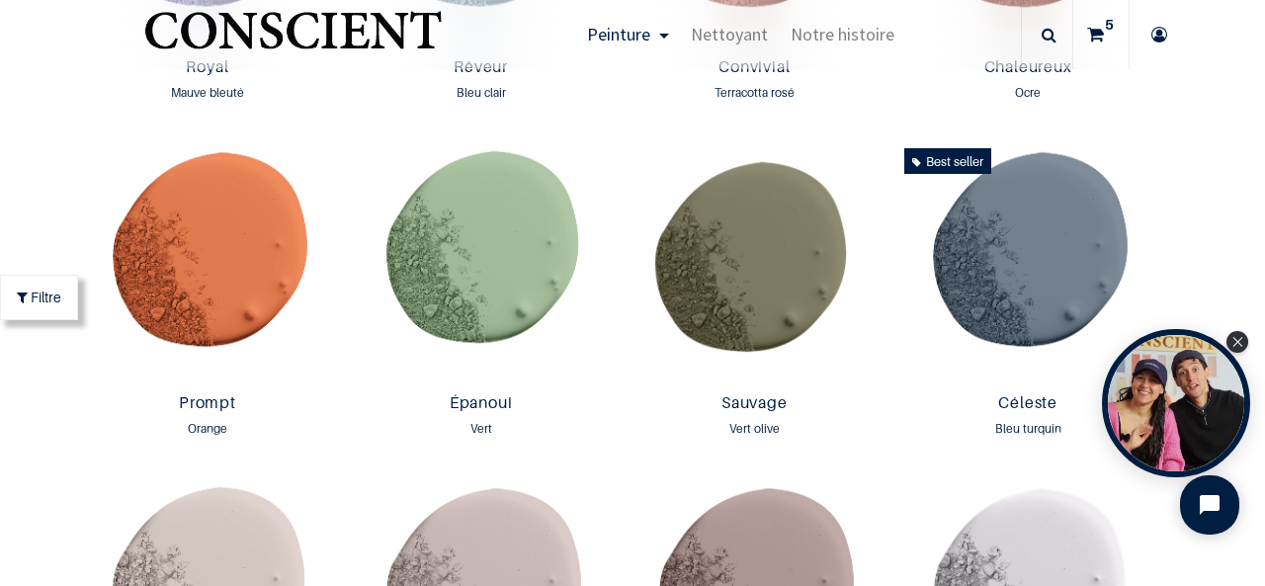
scroll to position [2626, 0]
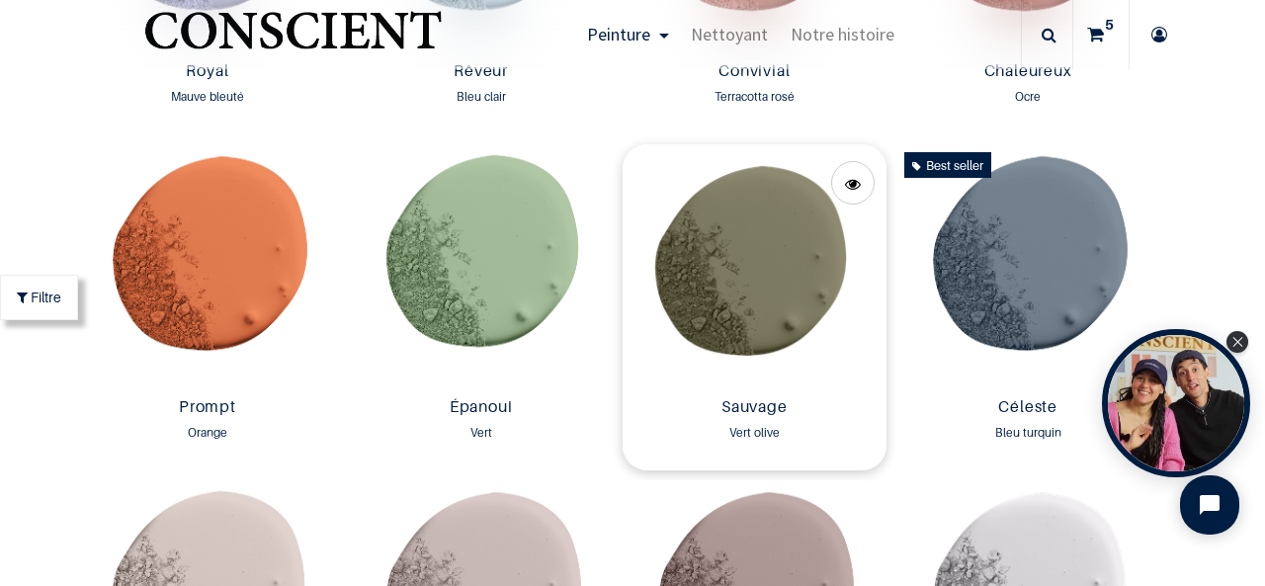
click at [787, 266] on img at bounding box center [754, 266] width 264 height 245
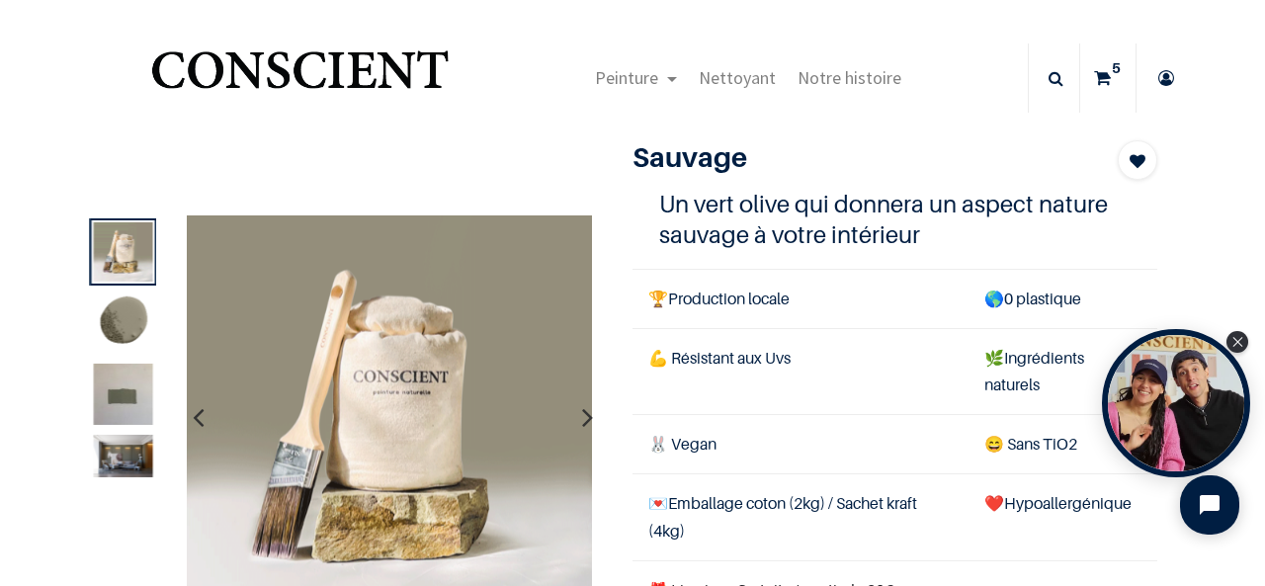
click at [133, 452] on img at bounding box center [122, 456] width 59 height 42
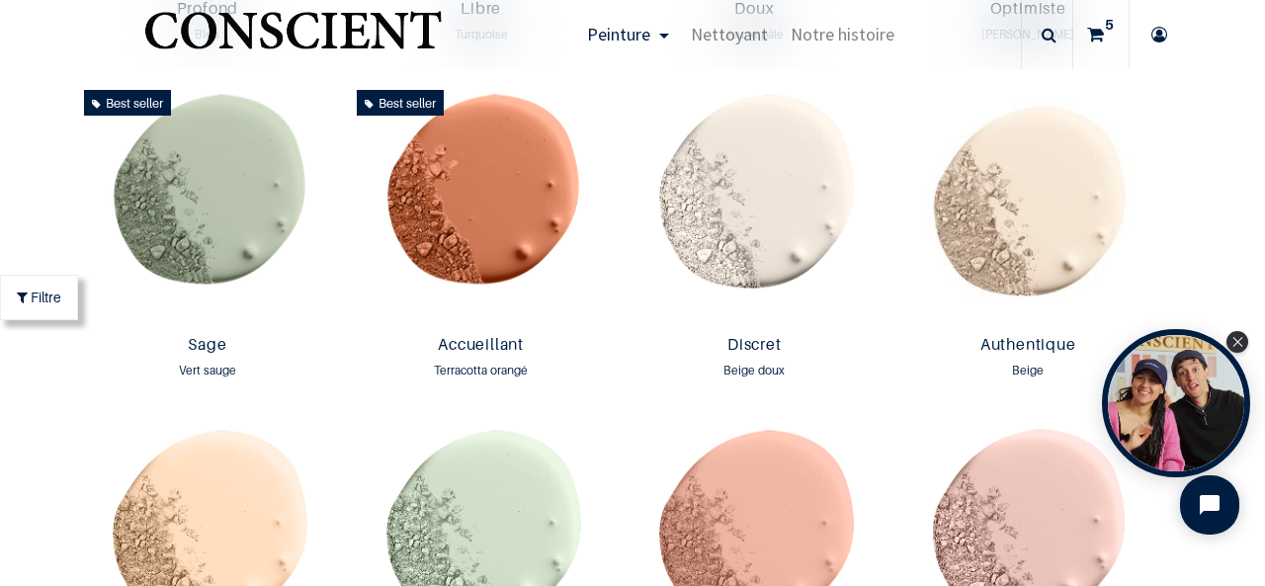
scroll to position [1580, 0]
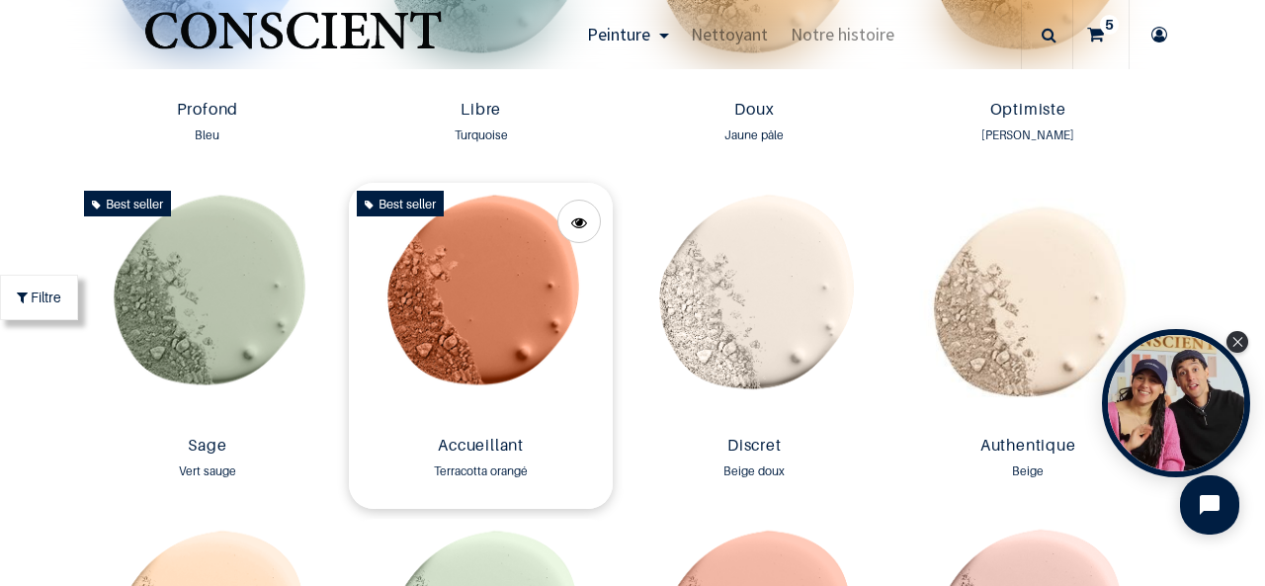
click at [504, 320] on img at bounding box center [481, 305] width 264 height 245
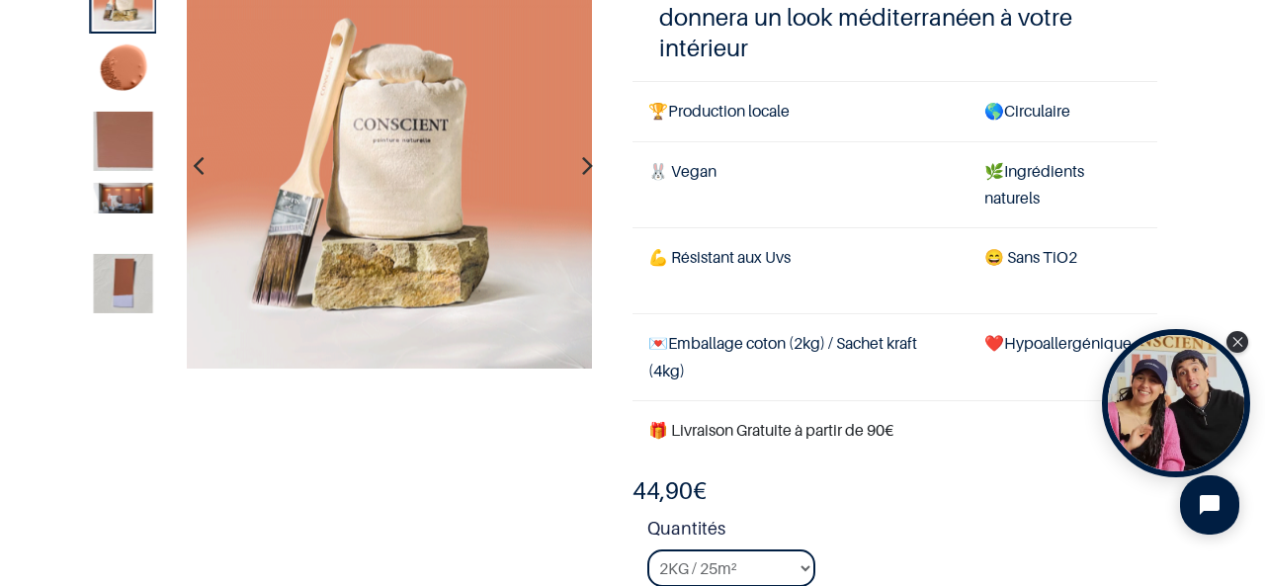
scroll to position [133, 0]
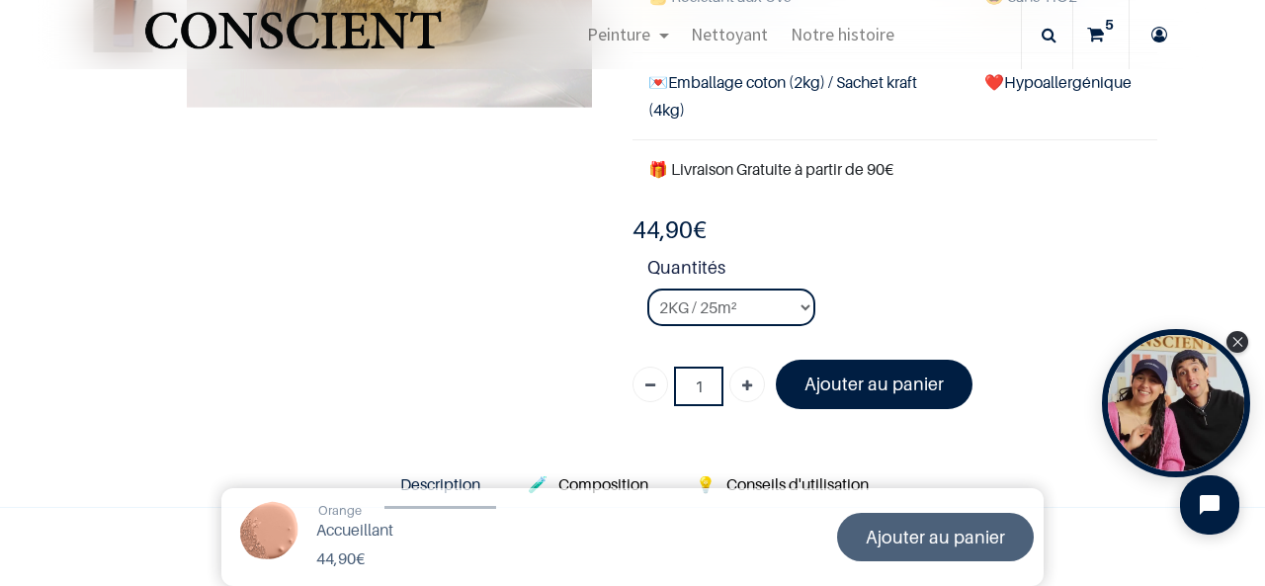
scroll to position [396, 0]
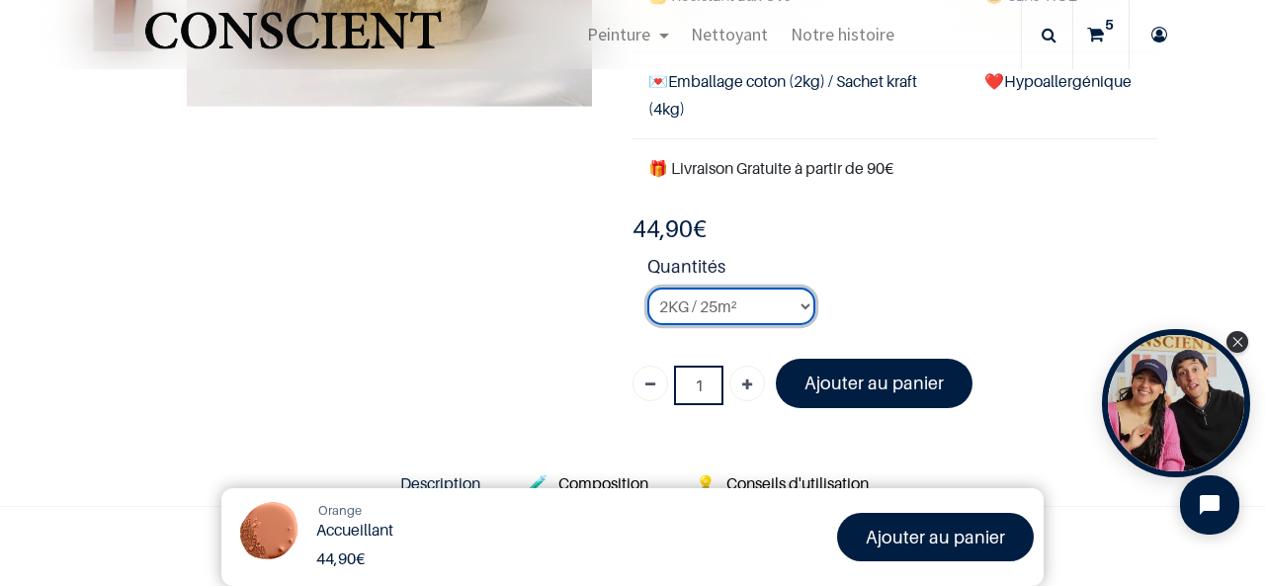
click at [771, 316] on select "2KG / 25m² 4KG / 50m² 8KG / 100m² Testeur" at bounding box center [731, 307] width 168 height 38
click at [960, 299] on li "Quantités 2KG / 25m² 4KG / 50m² 8KG / 100m² Testeur" at bounding box center [902, 297] width 510 height 88
click at [719, 306] on select "2KG / 25m² 4KG / 50m² 8KG / 100m² Testeur" at bounding box center [731, 307] width 168 height 38
click at [909, 287] on li "Quantités 2KG / 25m² 4KG / 50m² 8KG / 100m² Testeur" at bounding box center [902, 297] width 510 height 88
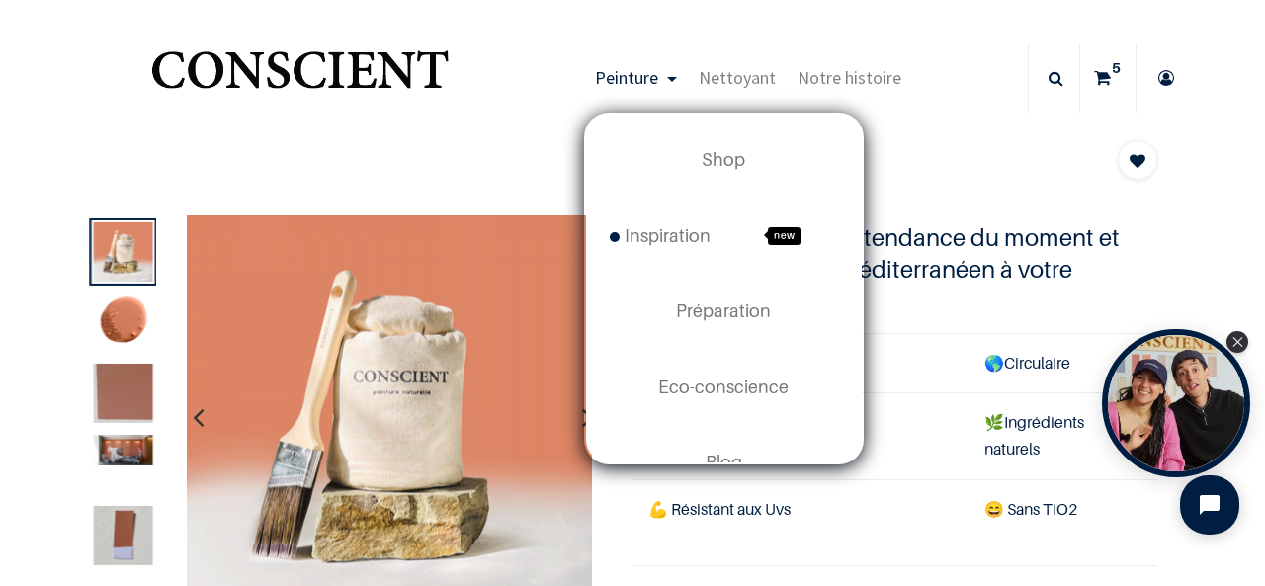
click at [632, 92] on link "Peinture" at bounding box center [636, 77] width 104 height 69
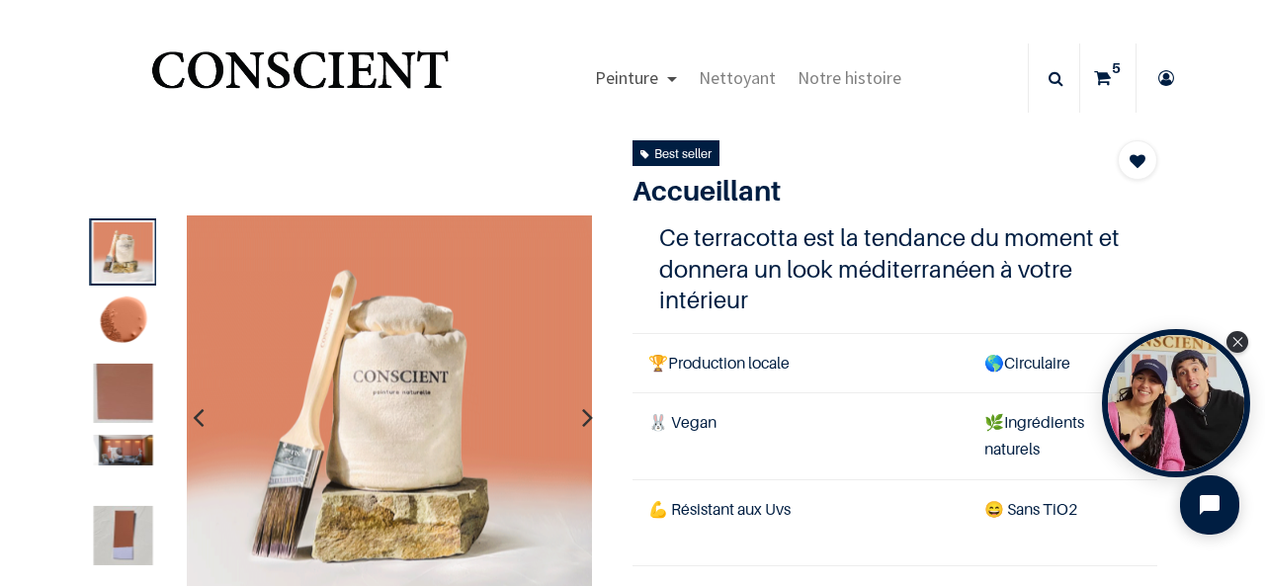
click at [630, 79] on span "Peinture" at bounding box center [626, 77] width 63 height 23
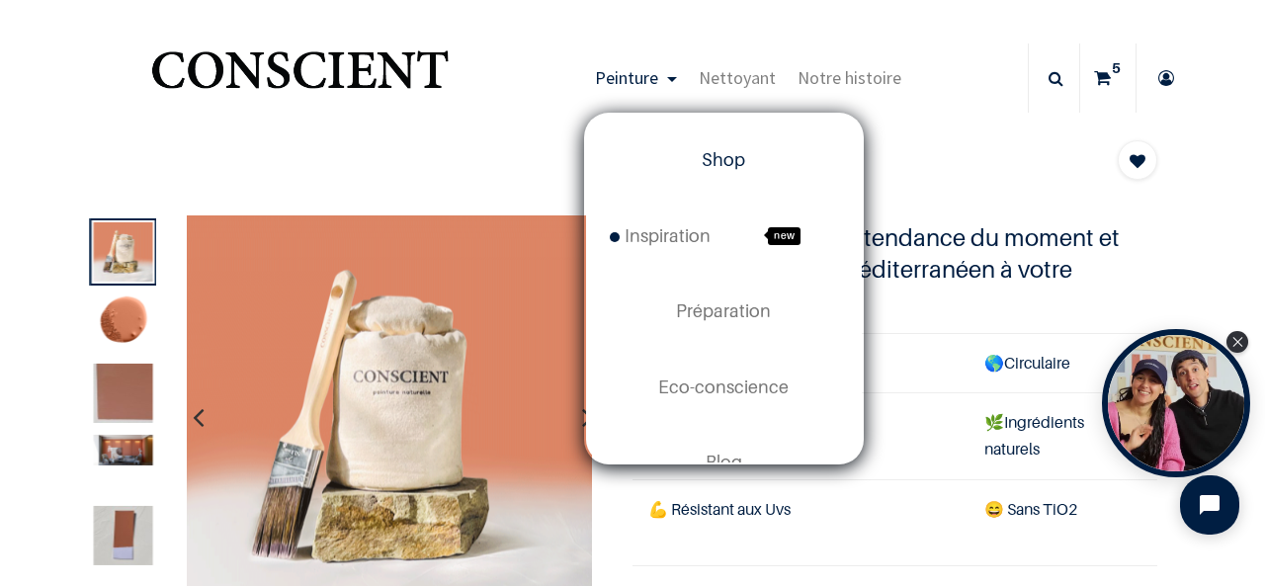
click at [713, 163] on span "Shop" at bounding box center [722, 159] width 43 height 21
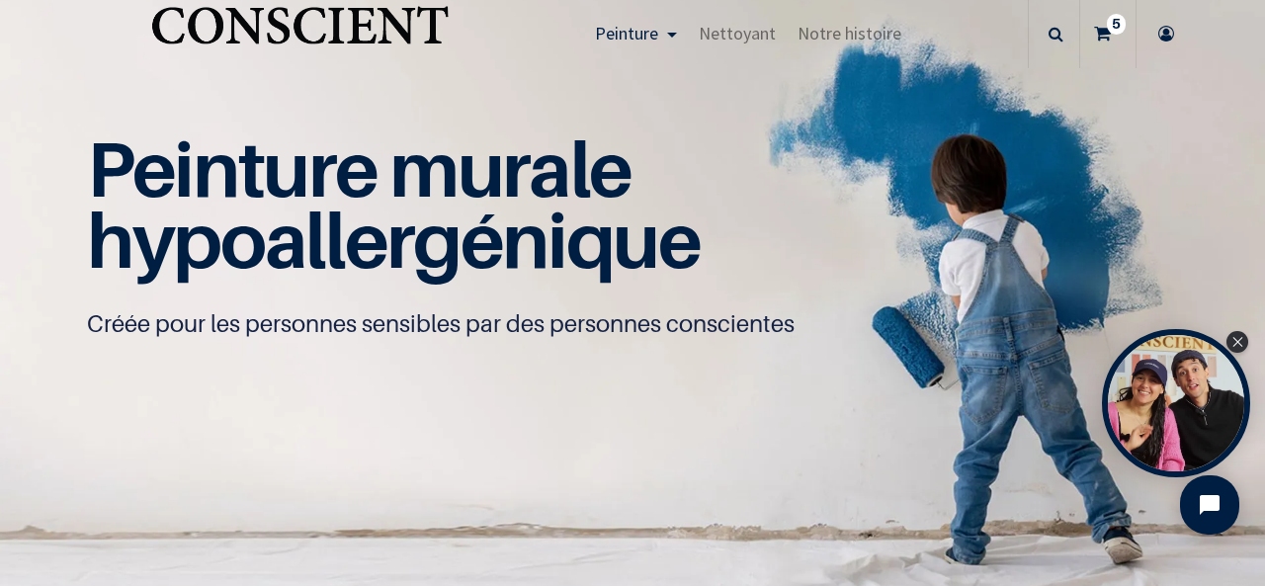
scroll to position [36, 0]
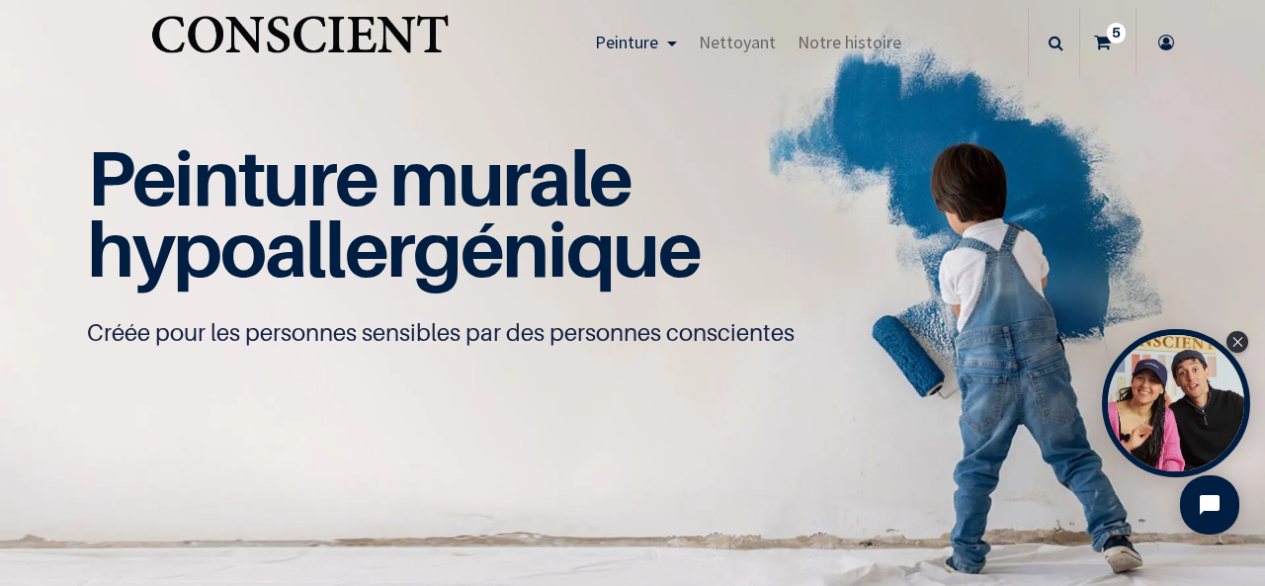
click at [1094, 35] on icon at bounding box center [1102, 42] width 17 height 69
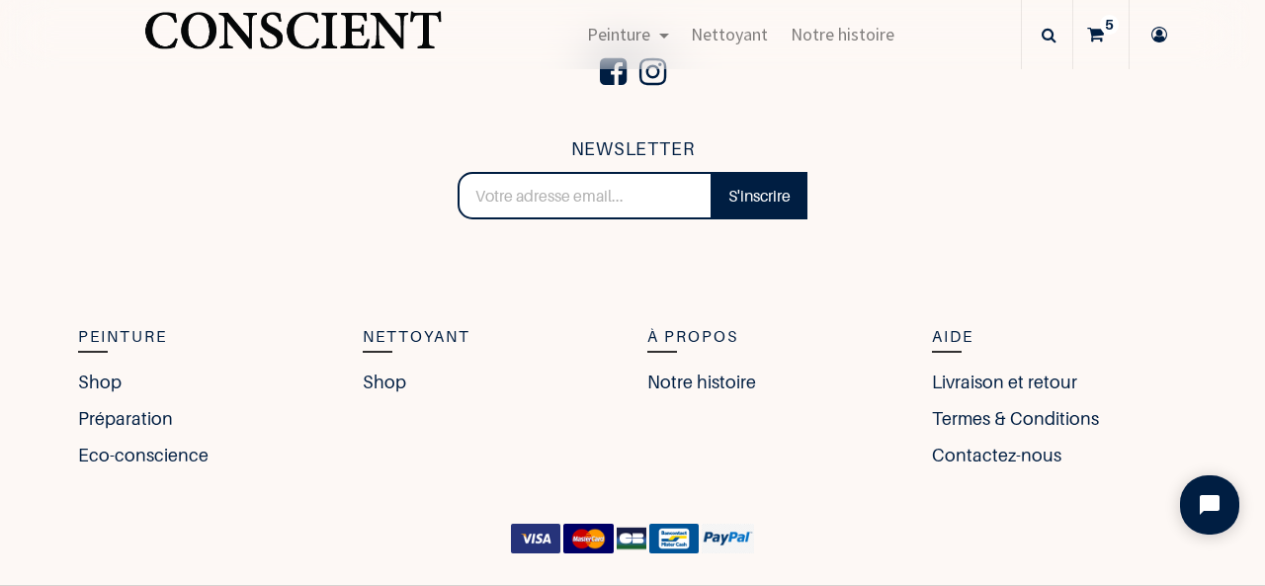
scroll to position [1712, 0]
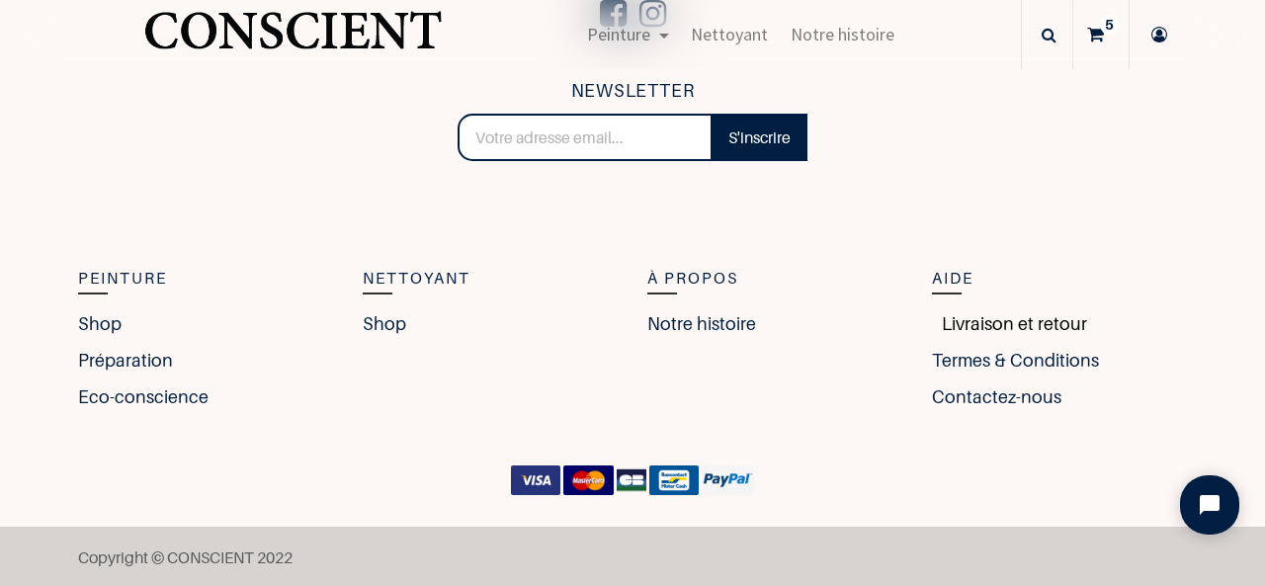
click at [1006, 319] on link "Livraison et retour" at bounding box center [1009, 323] width 155 height 27
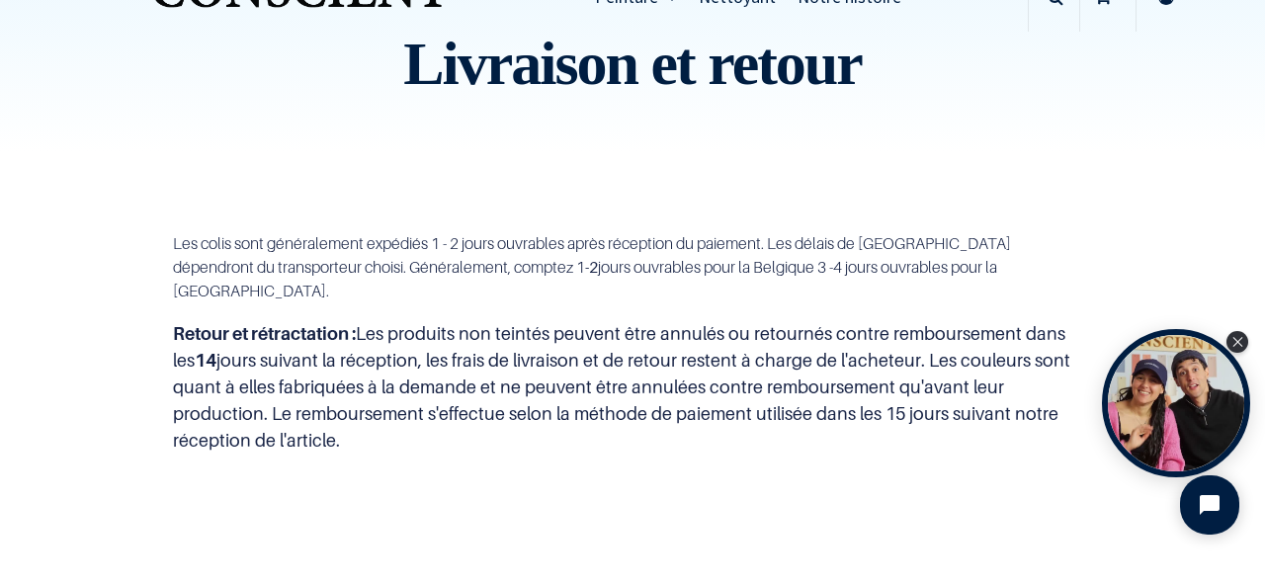
scroll to position [85, 0]
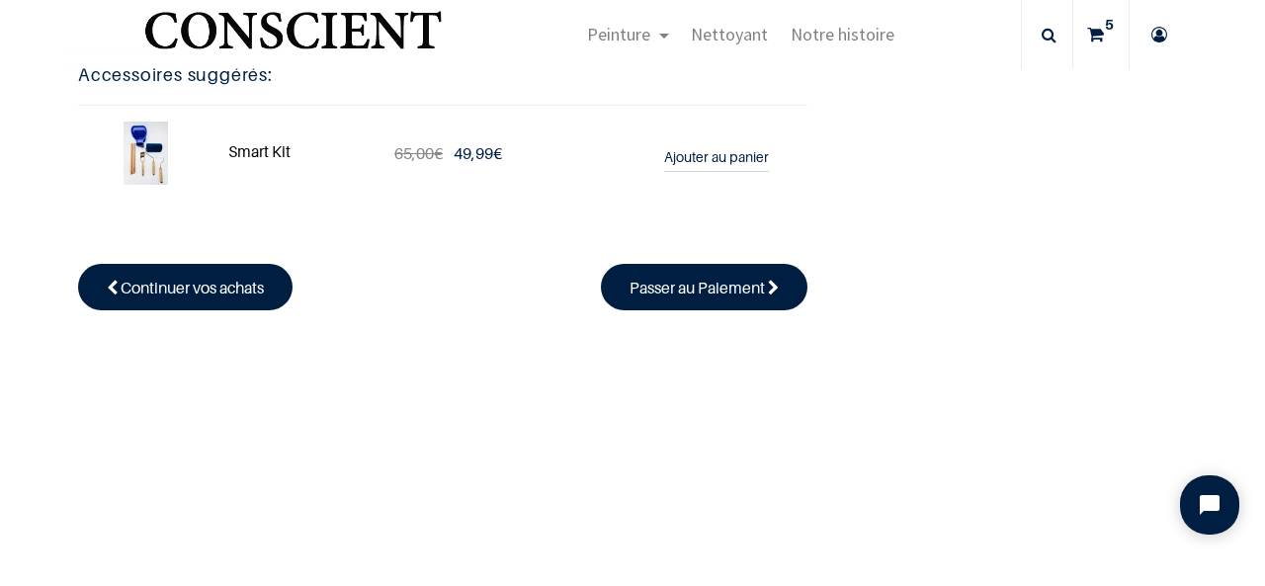
scroll to position [1060, 0]
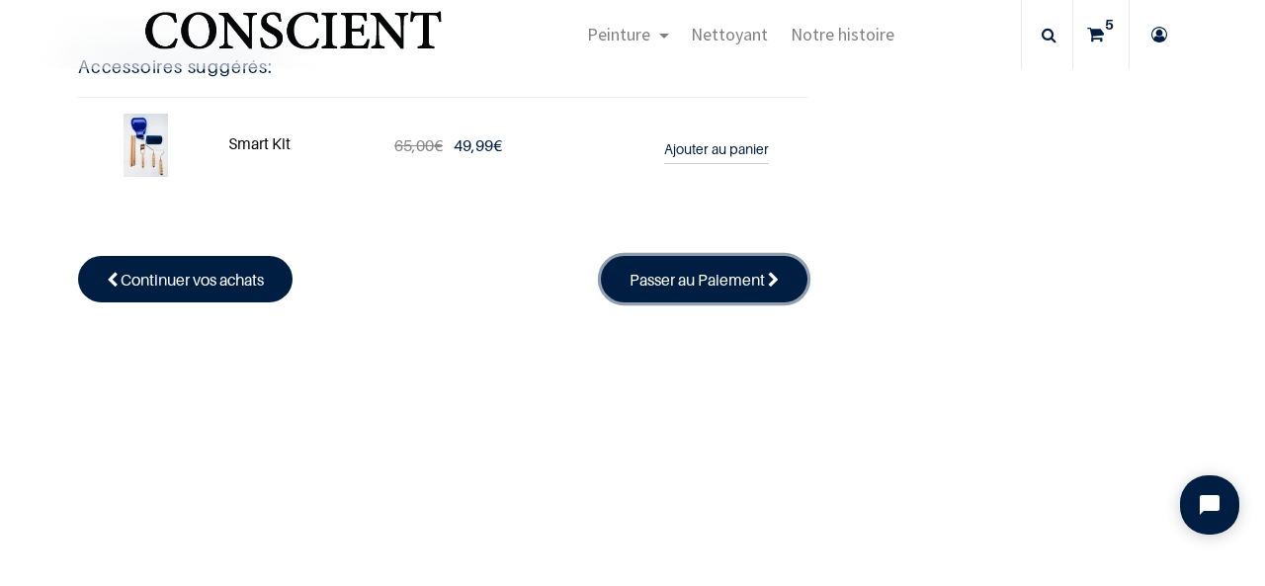
click at [662, 270] on span "Passer au Paiement" at bounding box center [696, 280] width 135 height 20
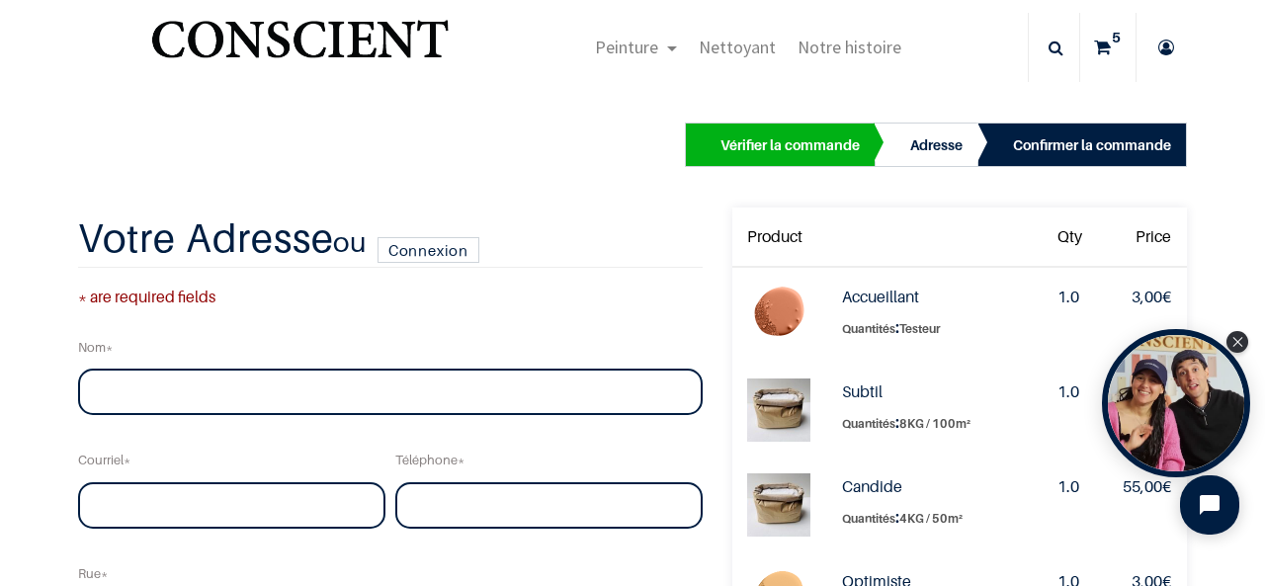
scroll to position [30, 0]
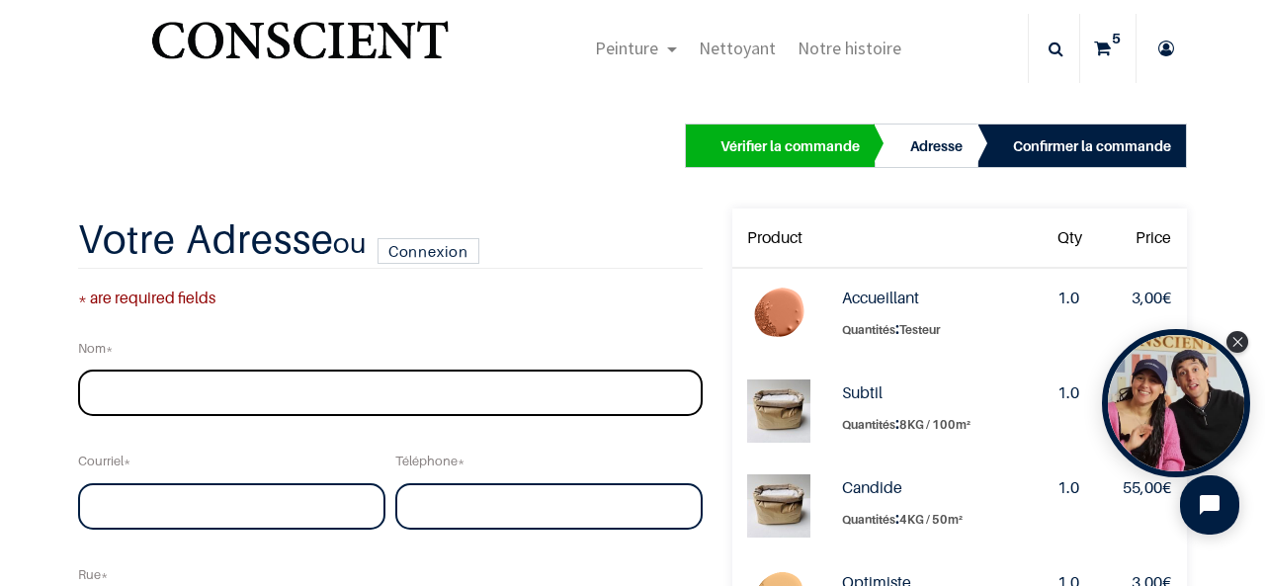
drag, startPoint x: 1228, startPoint y: 272, endPoint x: 178, endPoint y: 396, distance: 1057.6
click at [178, 396] on input "text" at bounding box center [390, 393] width 624 height 47
click at [96, 388] on input "Maës" at bounding box center [390, 393] width 624 height 47
type input "[PERSON_NAME]"
click at [143, 481] on div "Courriel" at bounding box center [231, 485] width 317 height 90
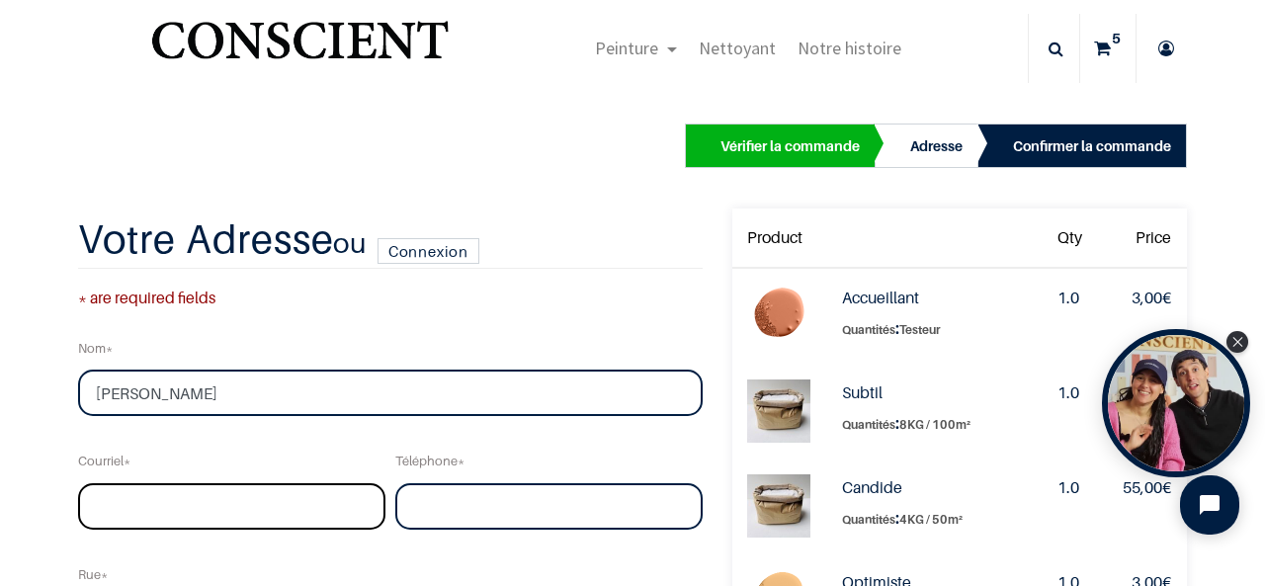
click at [143, 497] on input "email" at bounding box center [231, 506] width 307 height 47
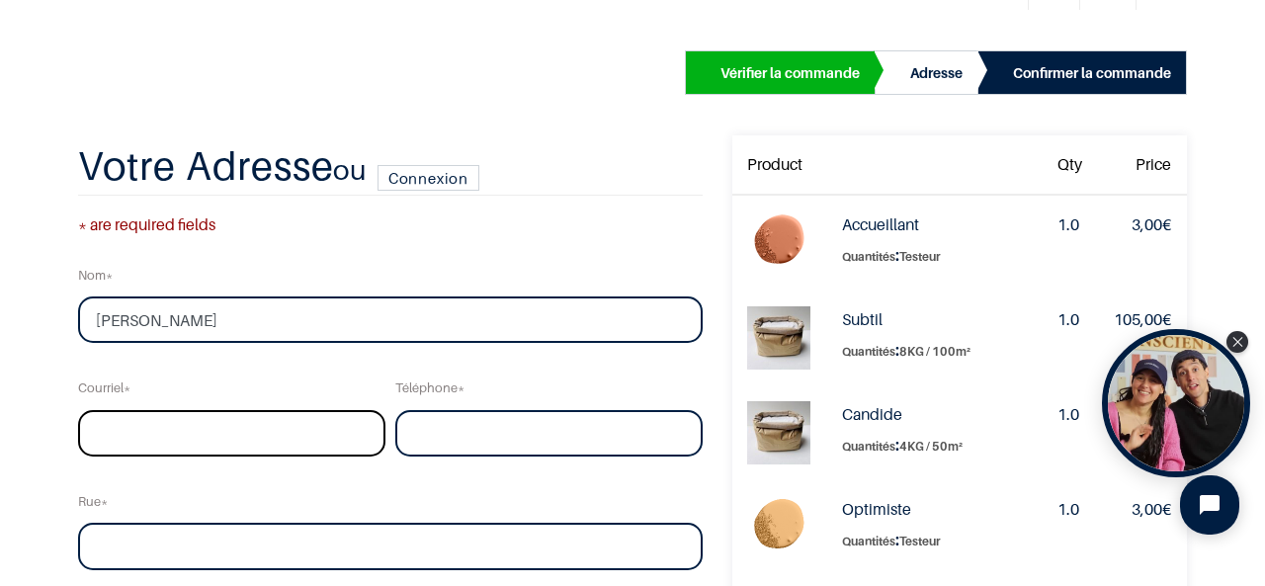
scroll to position [104, 0]
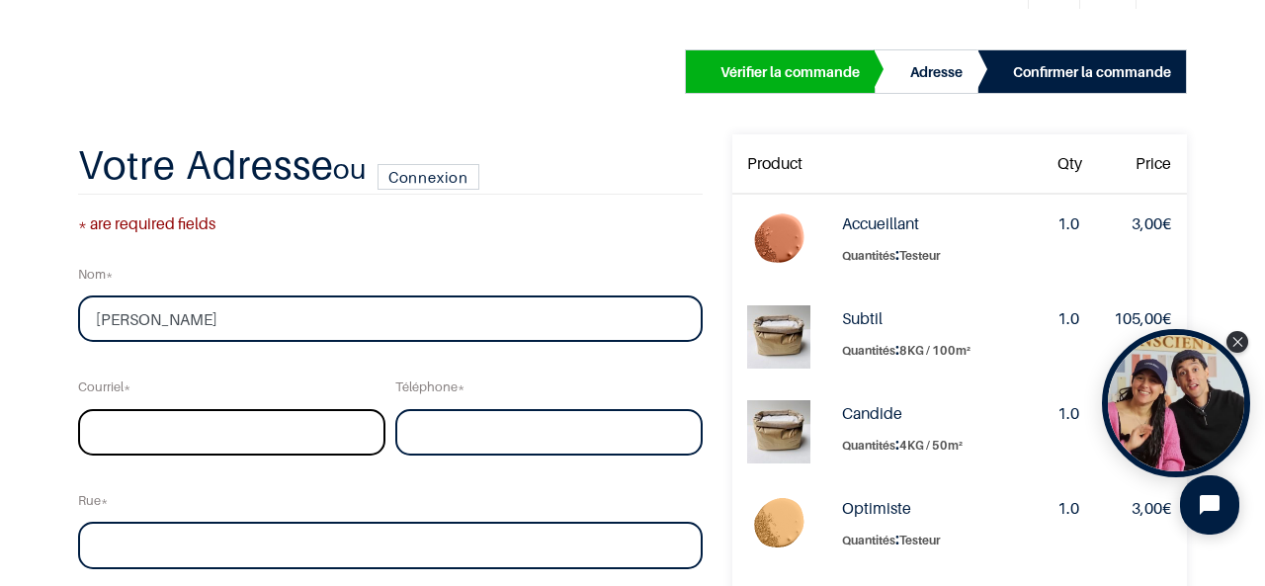
type input "[EMAIL_ADDRESS][DOMAIN_NAME]"
type input "0478942009"
type input "[GEOGRAPHIC_DATA]"
type input "84"
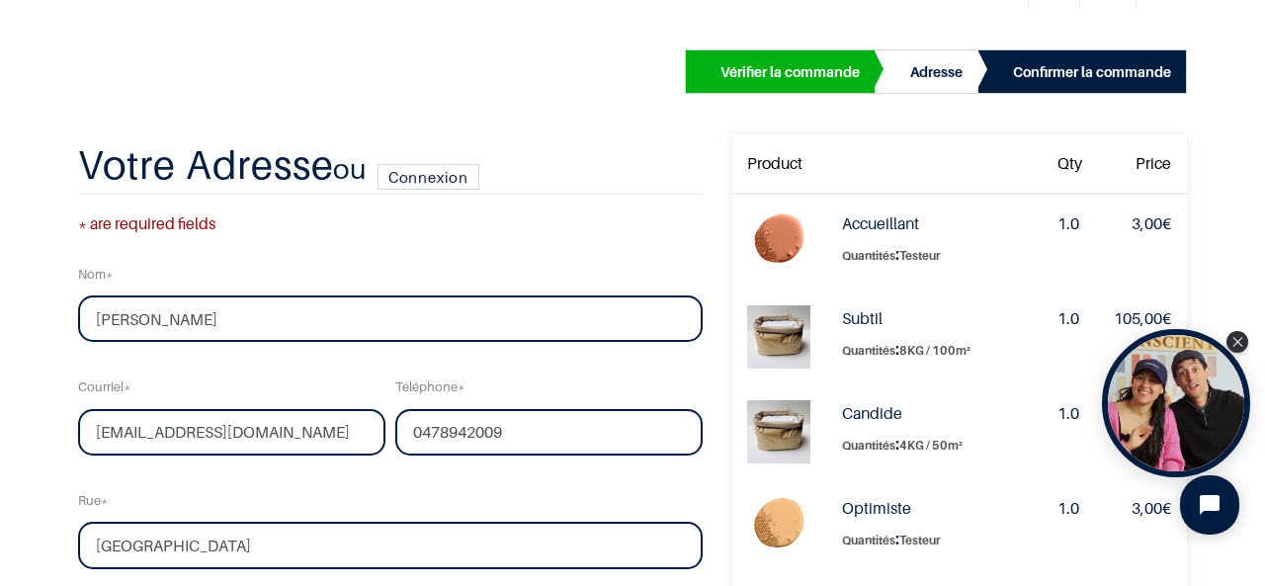
type input "[GEOGRAPHIC_DATA]"
type input "1060"
select select "75"
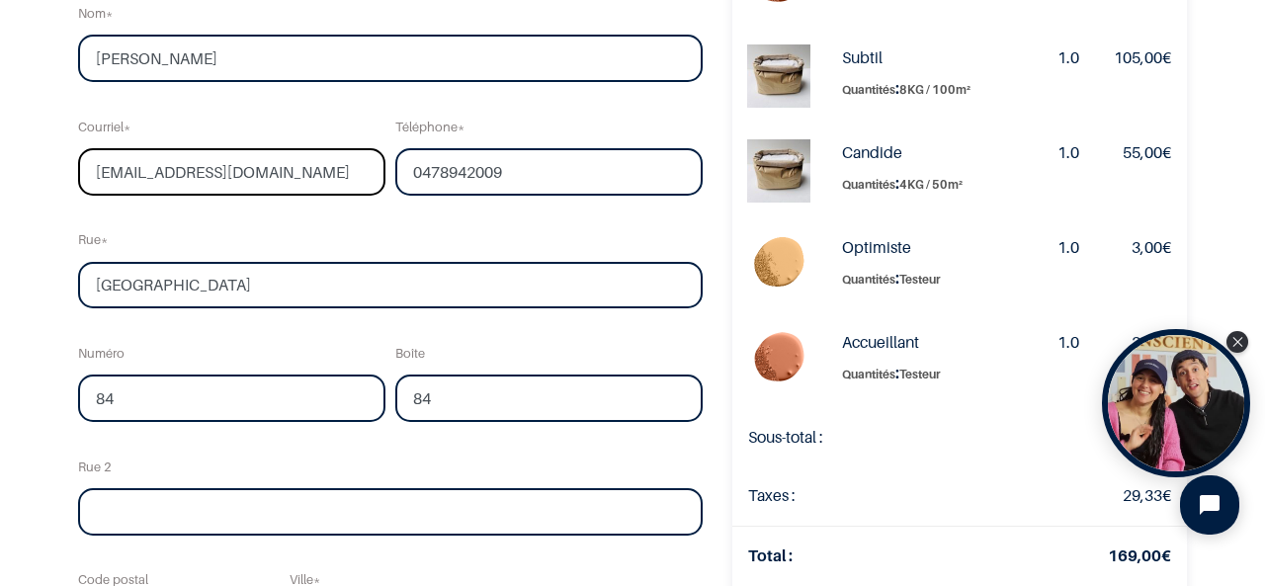
scroll to position [277, 0]
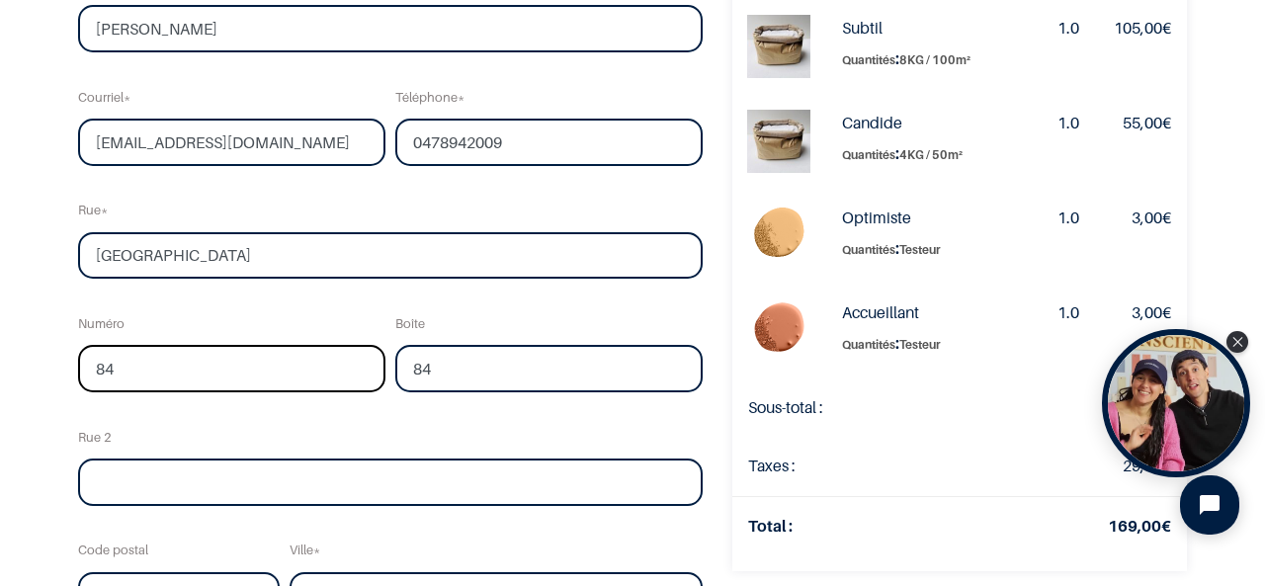
drag, startPoint x: 175, startPoint y: 367, endPoint x: 52, endPoint y: 368, distance: 122.5
click at [52, 368] on div "Vérifier la commande Adresse Confirmer la commande Qty" at bounding box center [632, 352] width 1265 height 1259
type input "34"
drag, startPoint x: 423, startPoint y: 374, endPoint x: 336, endPoint y: 369, distance: 87.1
click at [336, 369] on div "Nom [PERSON_NAME] Courriel [EMAIL_ADDRESS][DOMAIN_NAME] Téléphone 0478942009 [G…" at bounding box center [390, 392] width 634 height 860
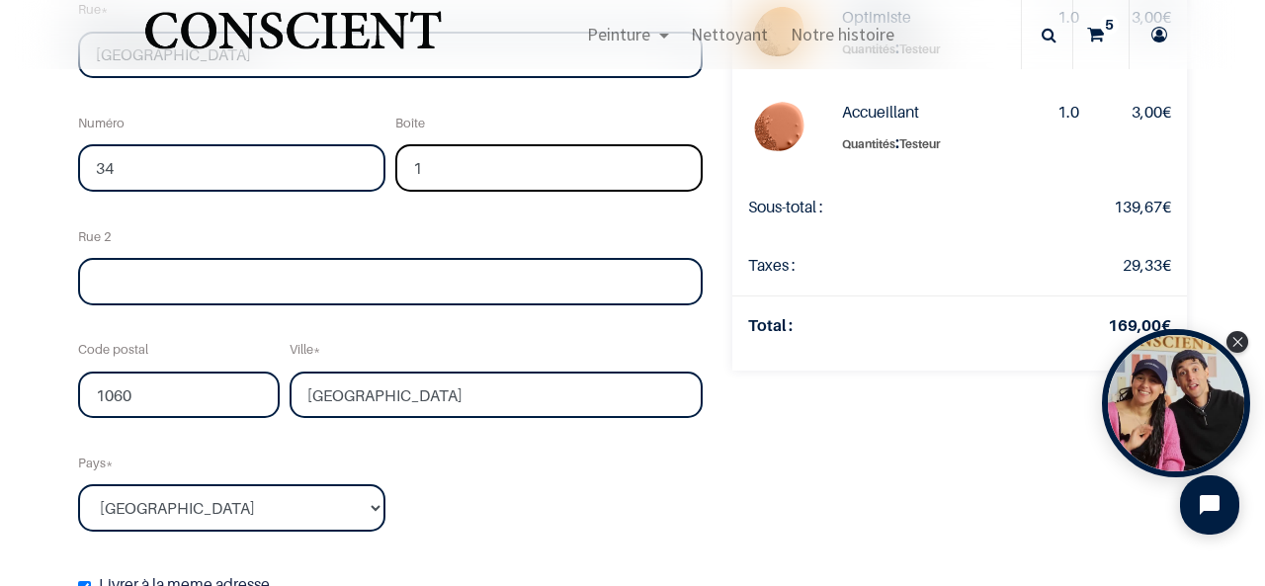
scroll to position [478, 0]
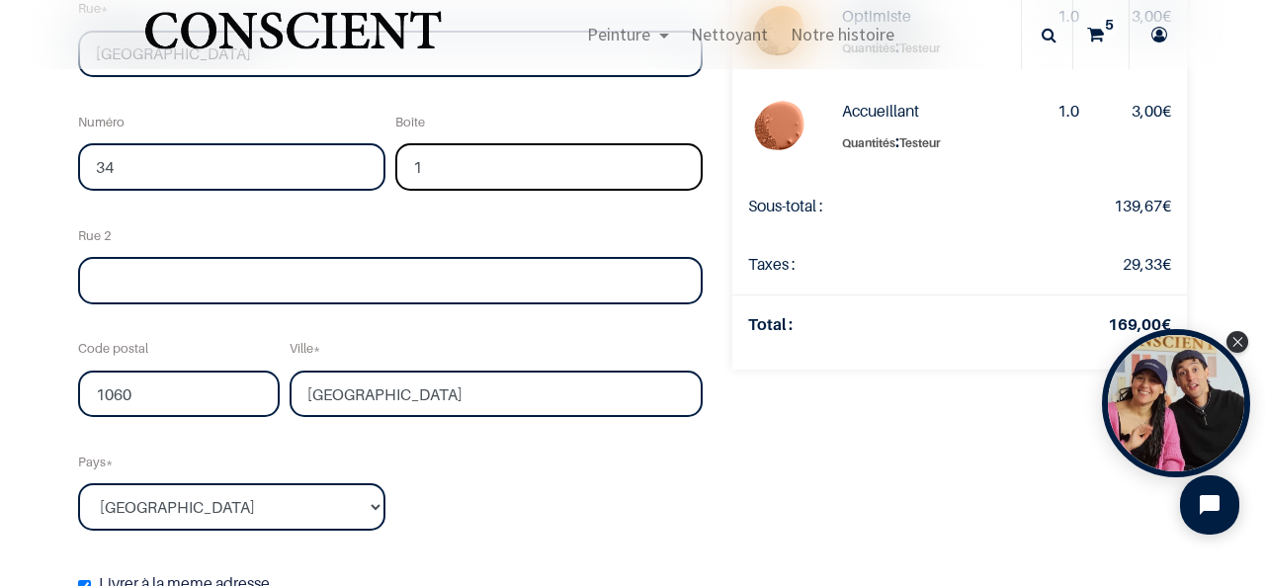
type input "1"
drag, startPoint x: 166, startPoint y: 402, endPoint x: 51, endPoint y: 388, distance: 115.4
click at [51, 388] on div "Vérifier la commande Adresse Confirmer la commande Qty" at bounding box center [632, 151] width 1265 height 1259
type input "1190"
drag, startPoint x: 416, startPoint y: 392, endPoint x: 142, endPoint y: 359, distance: 275.7
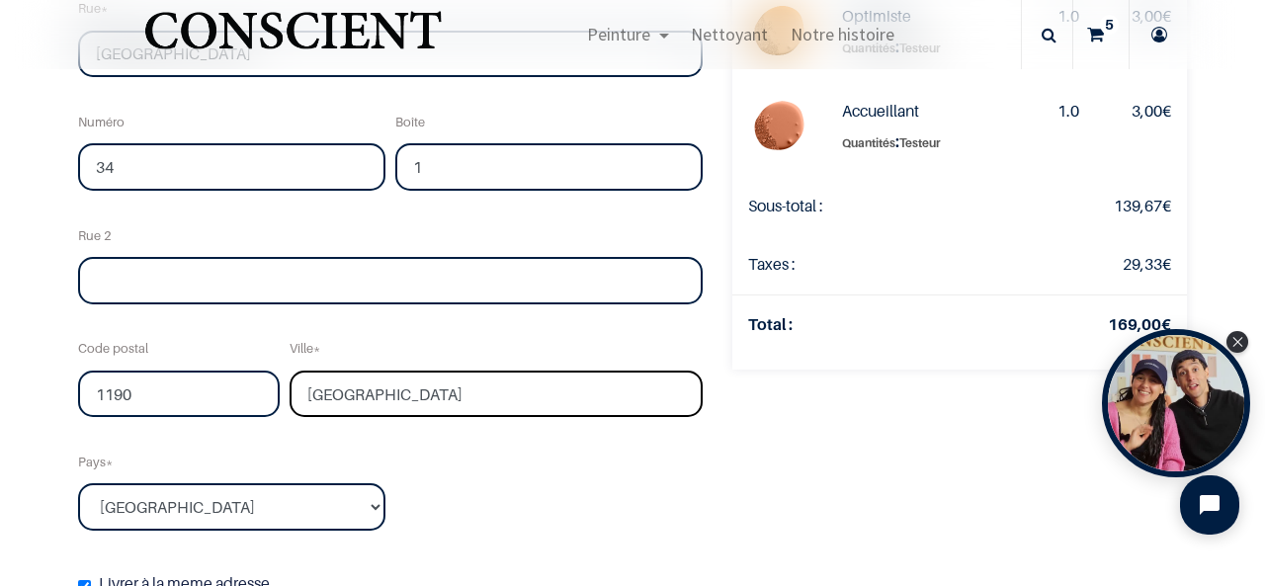
click at [142, 359] on div "Nom [PERSON_NAME] Courriel [EMAIL_ADDRESS][DOMAIN_NAME] Téléphone 0478942009 [G…" at bounding box center [390, 191] width 634 height 860
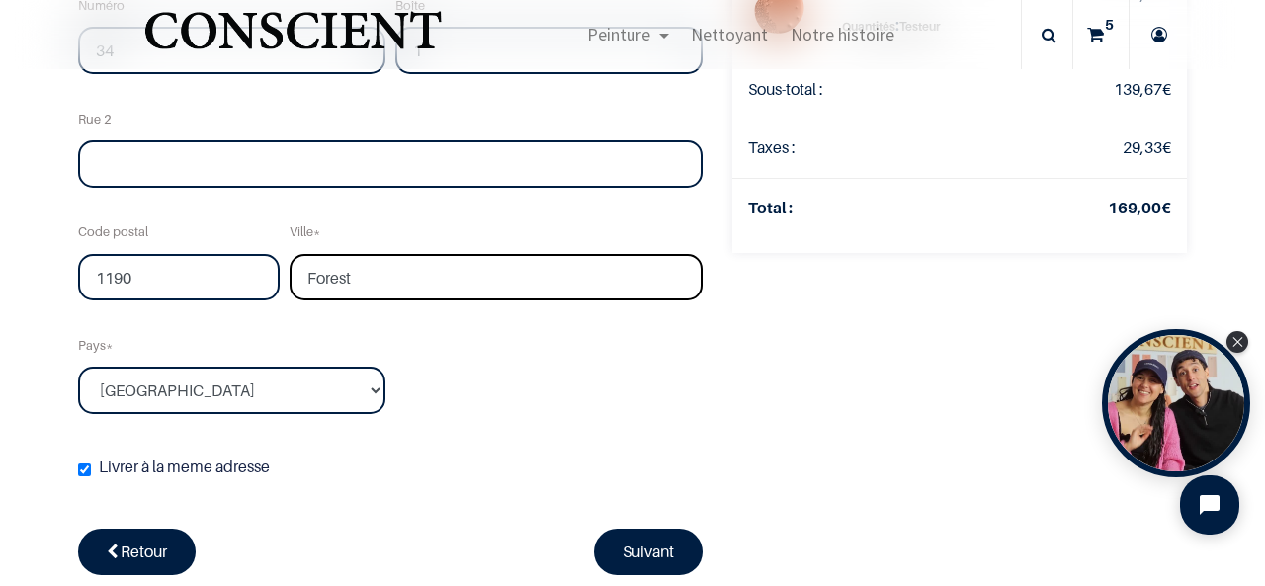
scroll to position [596, 0]
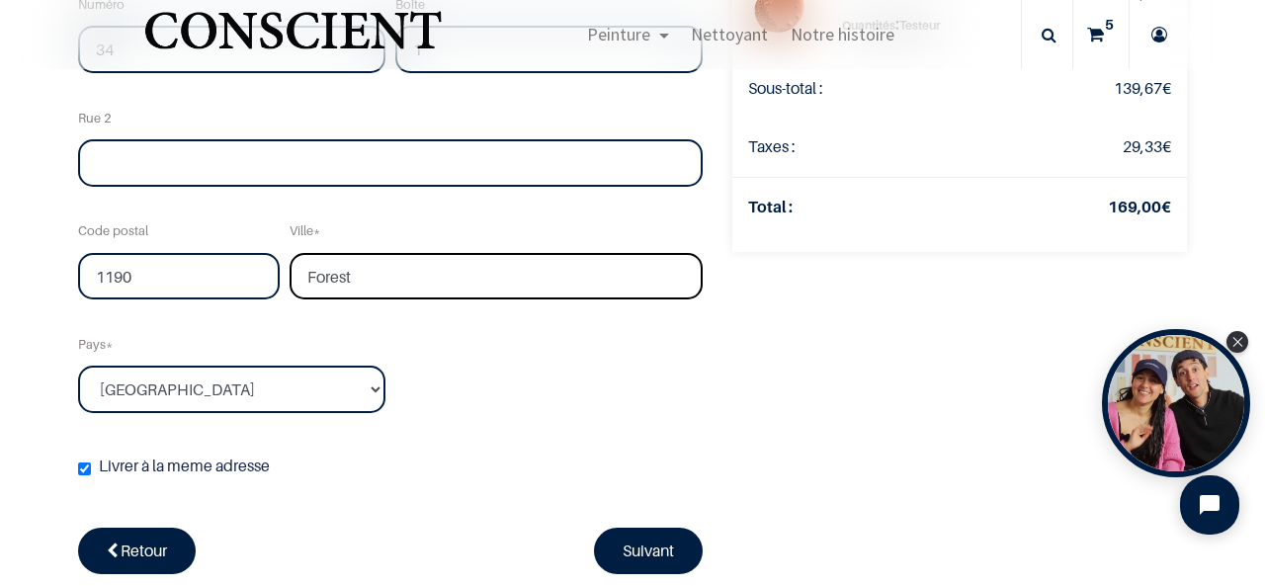
type input "Forest"
click at [188, 397] on select "Pays... [GEOGRAPHIC_DATA] [GEOGRAPHIC_DATA] [GEOGRAPHIC_DATA] [GEOGRAPHIC_DATA]" at bounding box center [231, 389] width 307 height 47
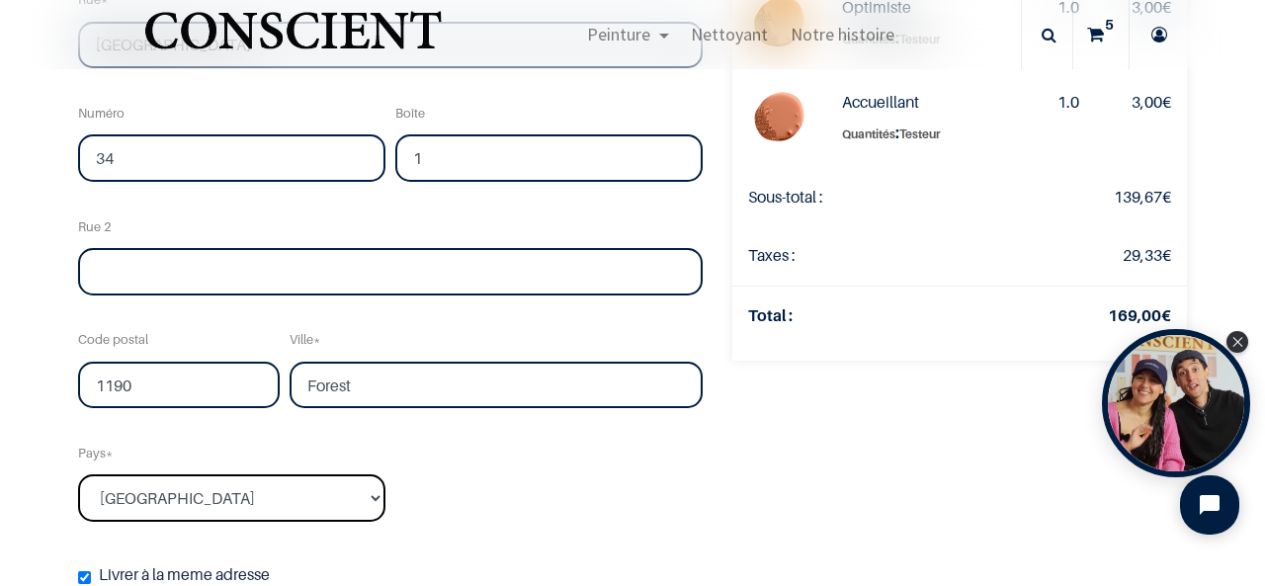
scroll to position [488, 0]
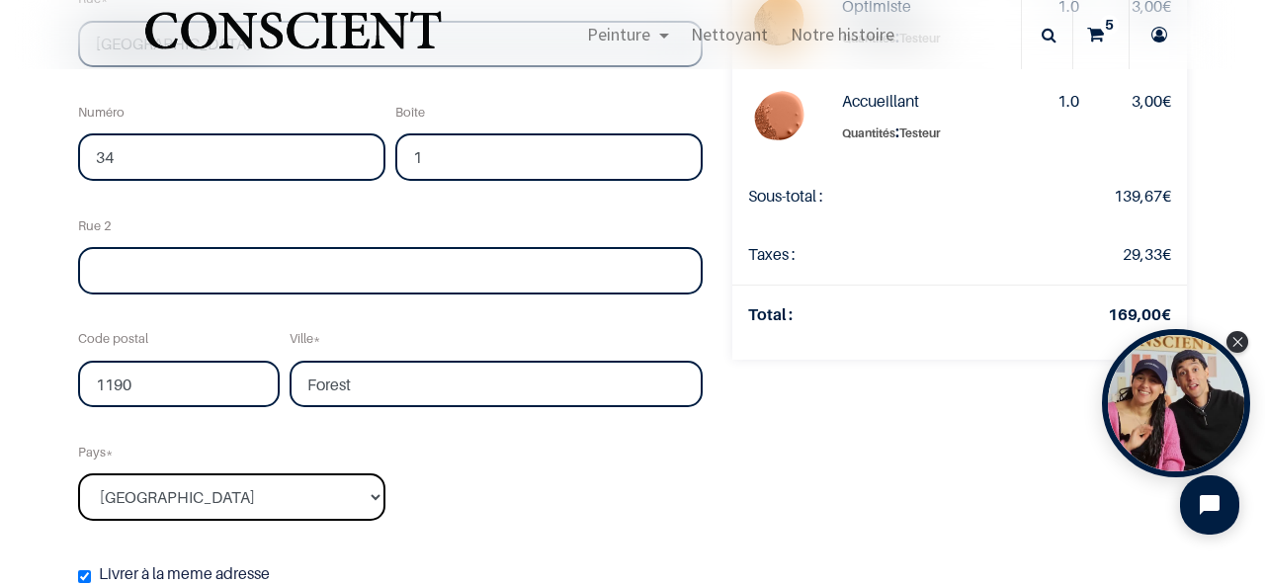
click at [183, 513] on select "Pays... [GEOGRAPHIC_DATA] [GEOGRAPHIC_DATA] [GEOGRAPHIC_DATA] [GEOGRAPHIC_DATA]" at bounding box center [231, 496] width 307 height 47
select select "20"
click at [78, 473] on select "Pays... [GEOGRAPHIC_DATA] [GEOGRAPHIC_DATA] [GEOGRAPHIC_DATA] [GEOGRAPHIC_DATA]" at bounding box center [231, 496] width 307 height 47
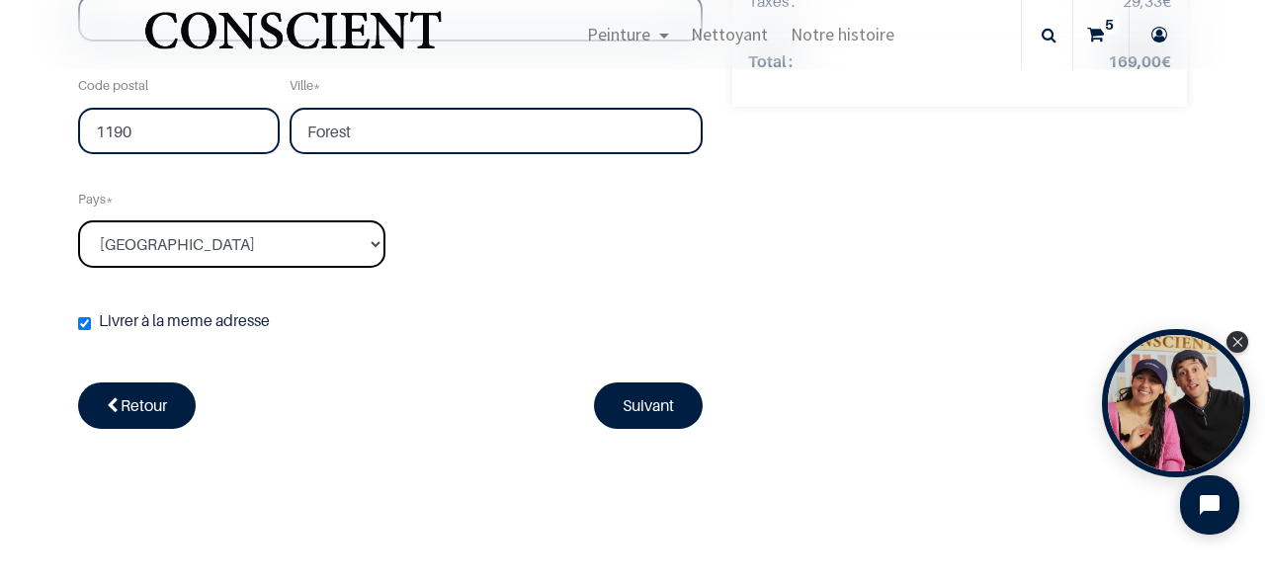
scroll to position [744, 0]
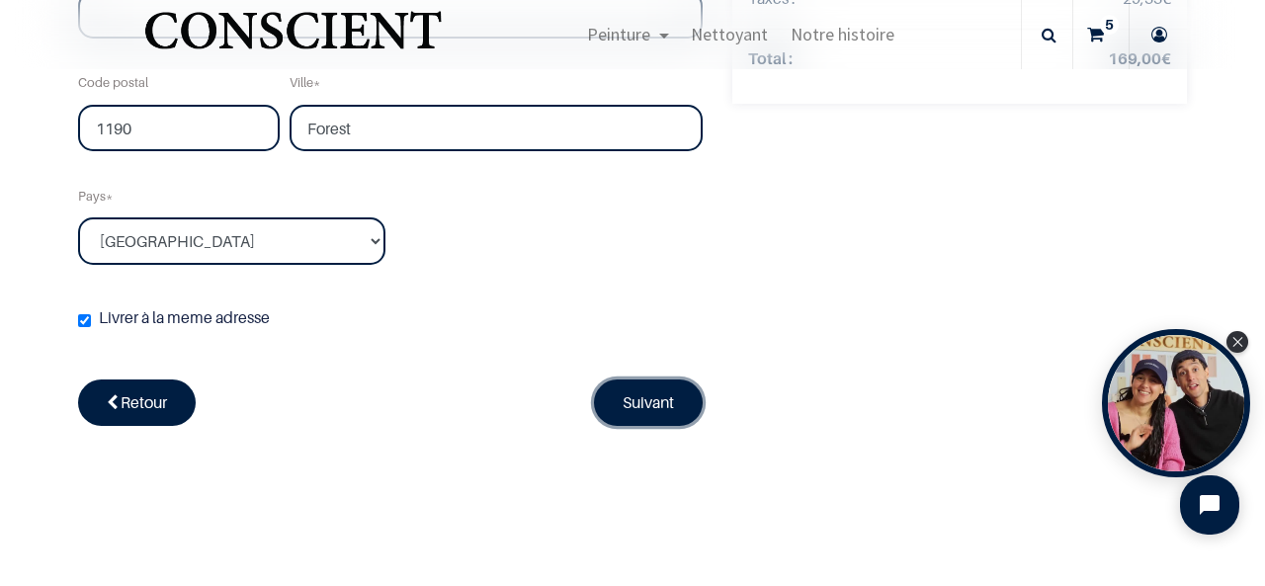
click at [619, 408] on link "Suivant" at bounding box center [648, 401] width 109 height 45
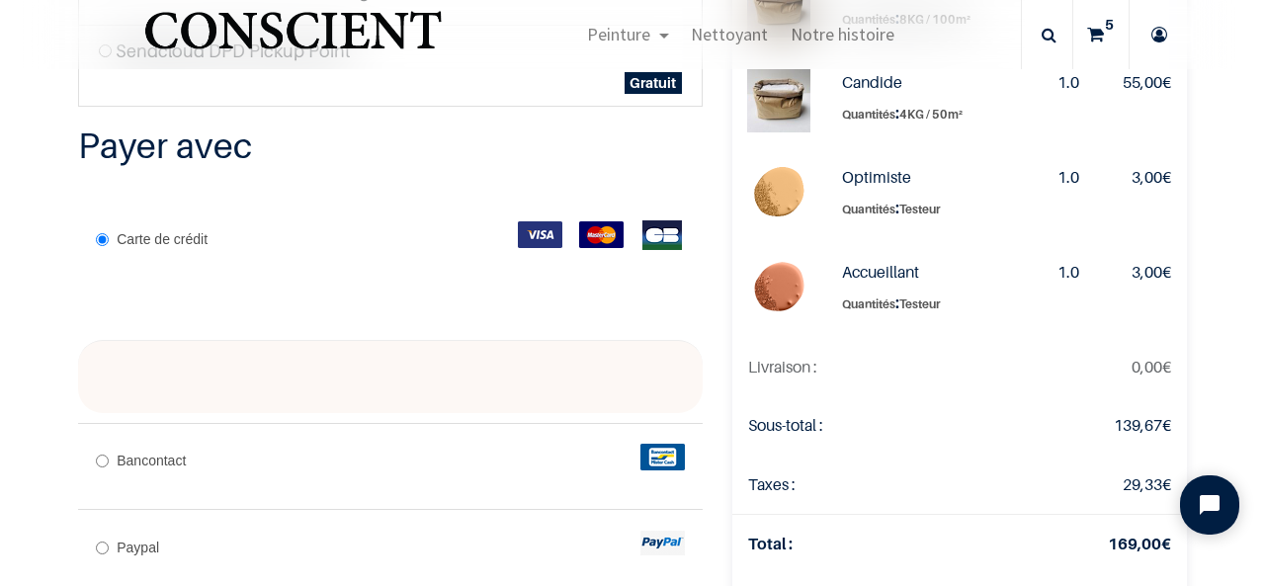
scroll to position [326, 0]
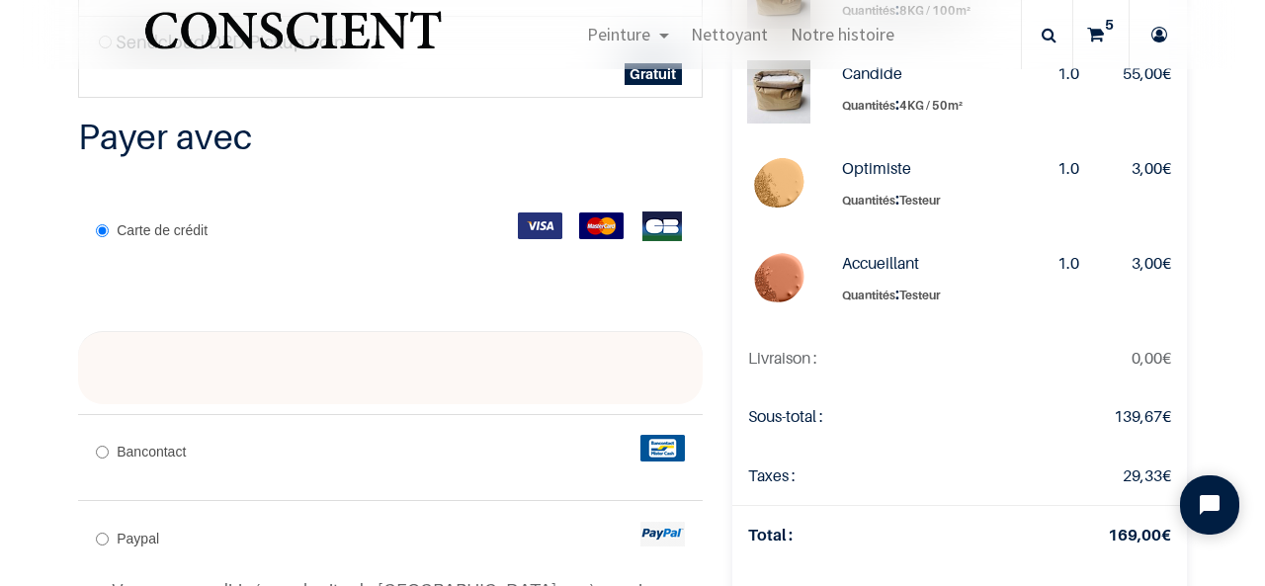
click at [97, 458] on input "Bancontact" at bounding box center [102, 452] width 13 height 13
radio input "true"
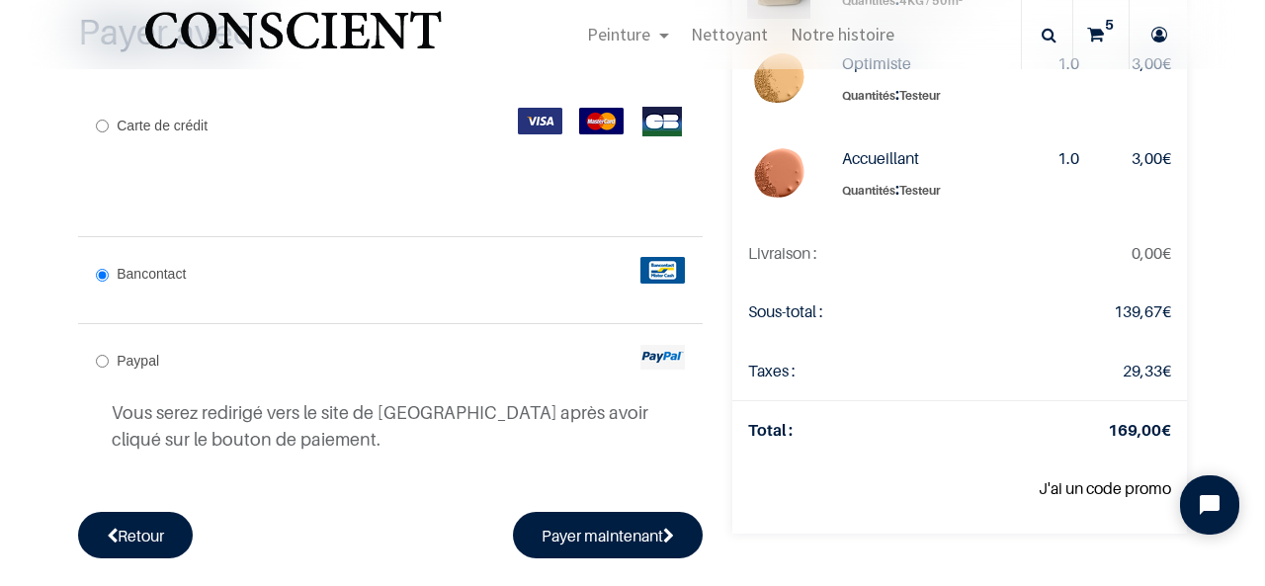
scroll to position [434, 0]
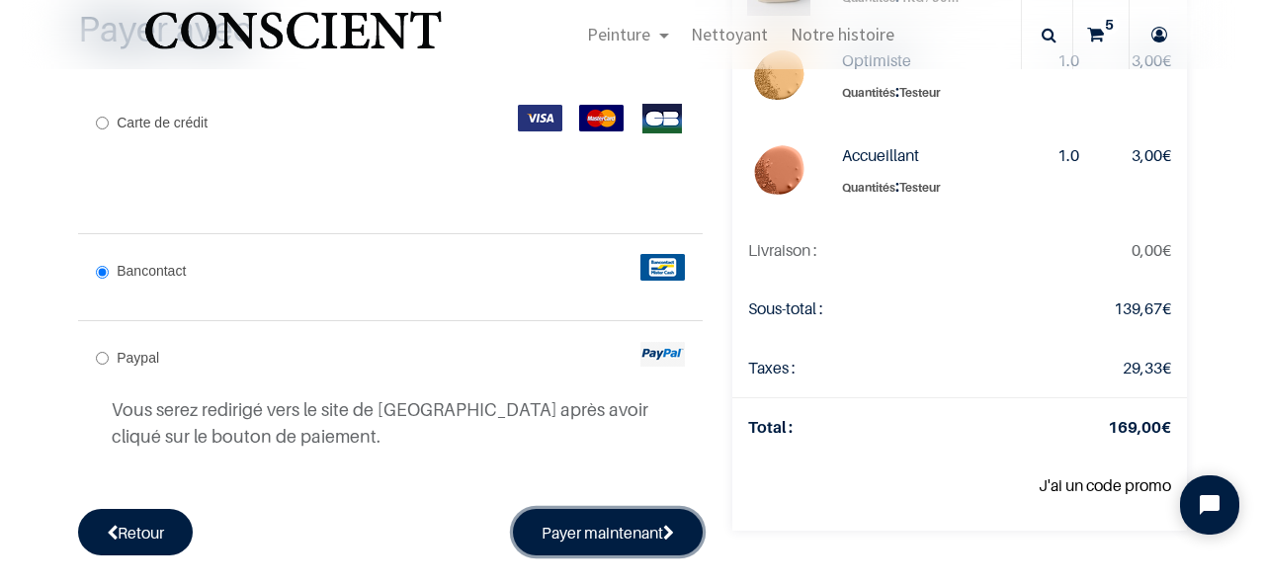
click at [587, 554] on button "Payer maintenant" at bounding box center [608, 531] width 190 height 45
